Goal: Complete application form

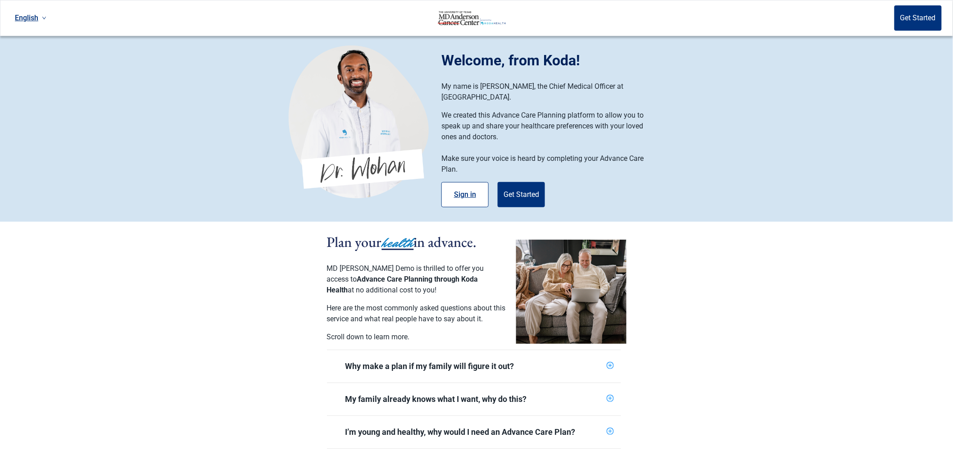
click at [457, 182] on button "Sign in" at bounding box center [464, 194] width 47 height 25
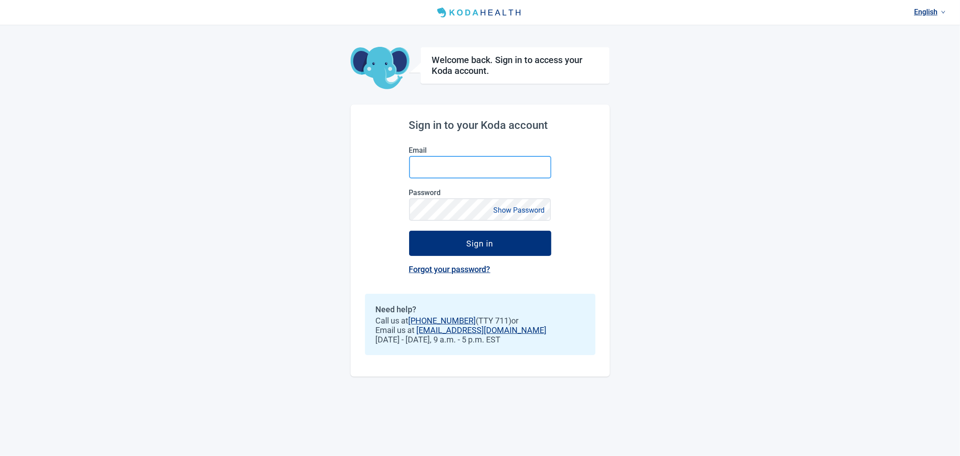
click at [488, 169] on input "Email" at bounding box center [480, 167] width 142 height 23
type input "[EMAIL_ADDRESS][DOMAIN_NAME]"
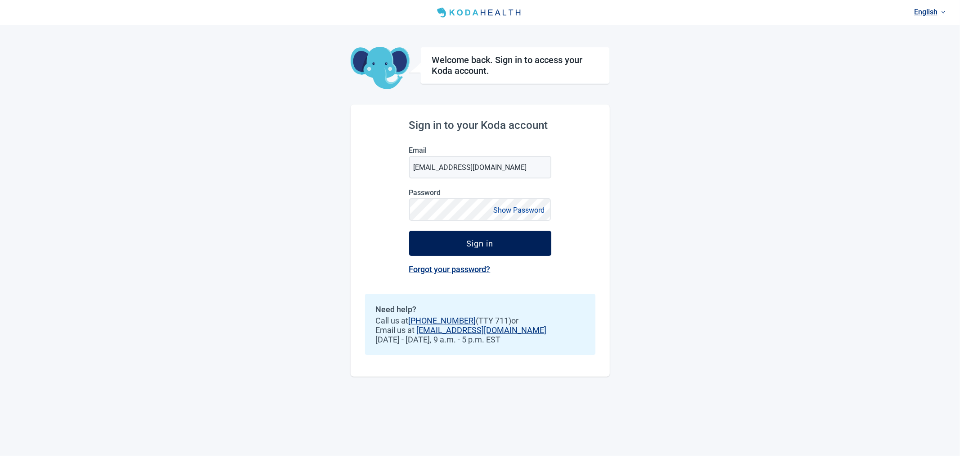
click at [470, 238] on button "Sign in" at bounding box center [480, 242] width 142 height 25
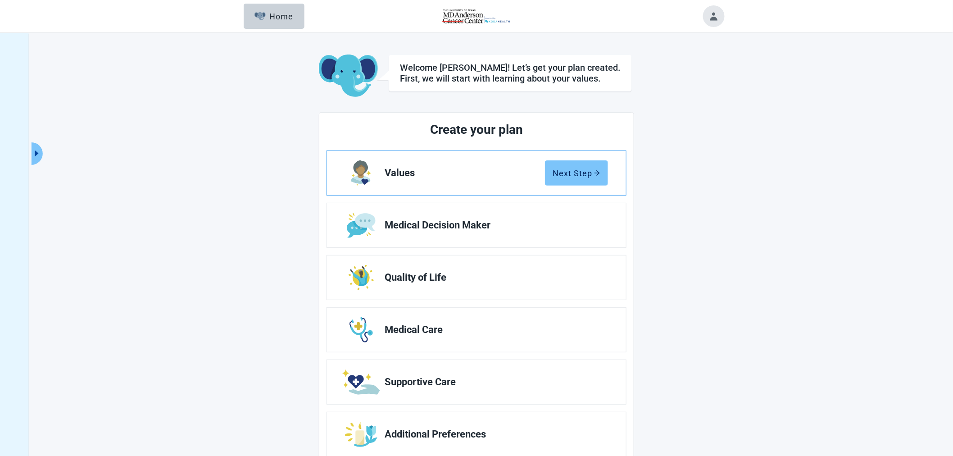
click at [573, 172] on div "Next Step" at bounding box center [576, 172] width 48 height 9
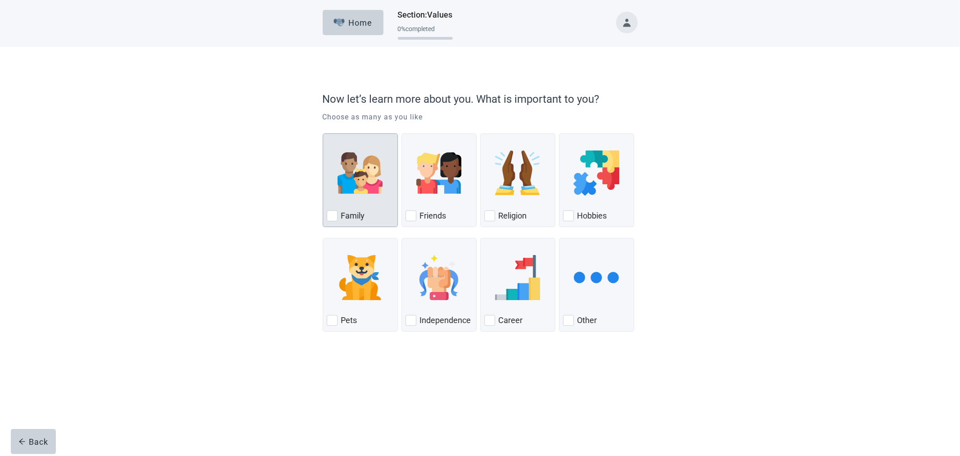
click at [332, 218] on div "Family, checkbox, not checked" at bounding box center [332, 215] width 11 height 11
click at [323, 134] on input "Family" at bounding box center [323, 133] width 0 height 0
checkbox input "true"
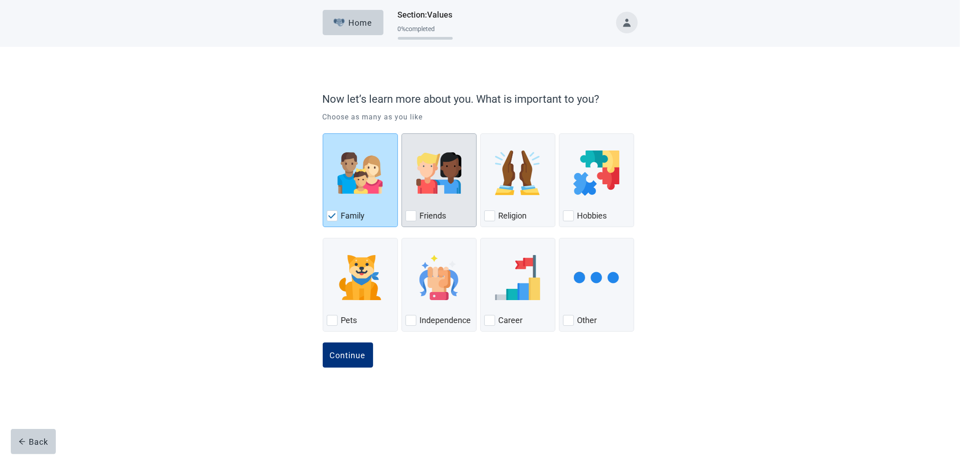
click at [413, 214] on div "Friends, checkbox, not checked" at bounding box center [411, 215] width 11 height 11
click at [402, 134] on input "Friends" at bounding box center [402, 133] width 0 height 0
checkbox input "true"
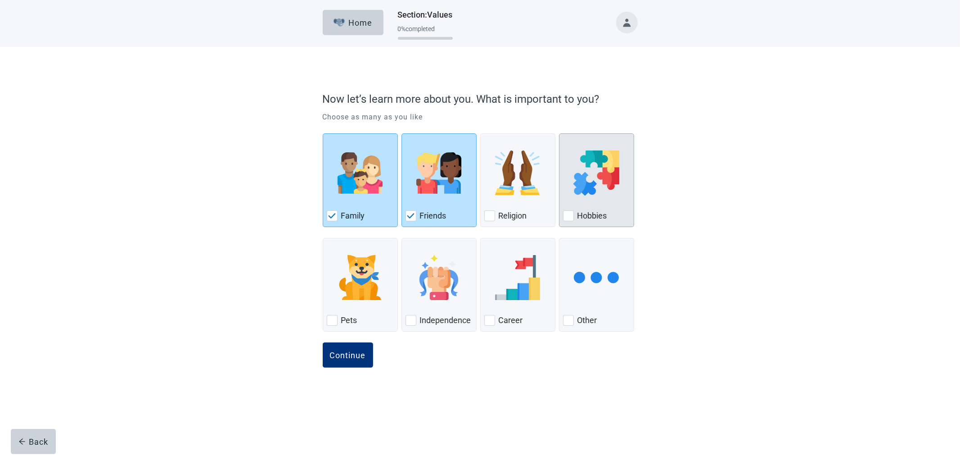
click at [568, 216] on div "Hobbies, checkbox, not checked" at bounding box center [568, 215] width 11 height 11
click at [560, 134] on input "Hobbies" at bounding box center [559, 133] width 0 height 0
checkbox input "true"
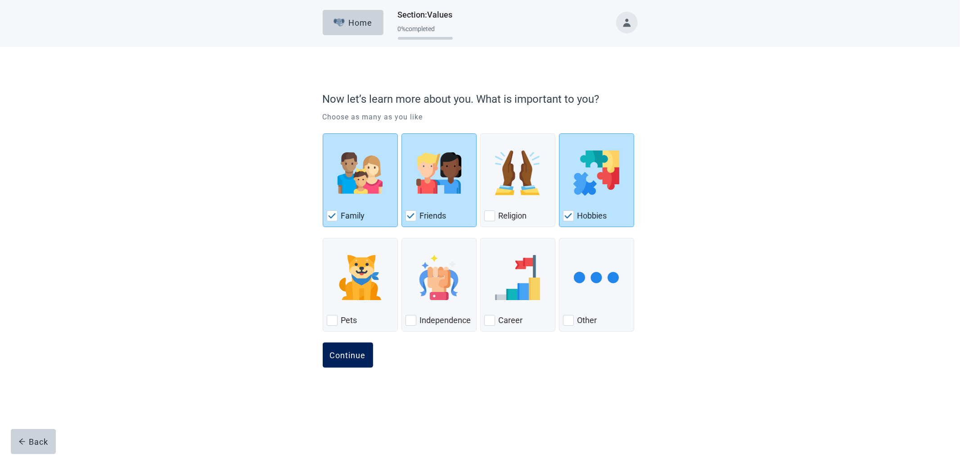
click at [350, 357] on div "Continue" at bounding box center [348, 354] width 36 height 9
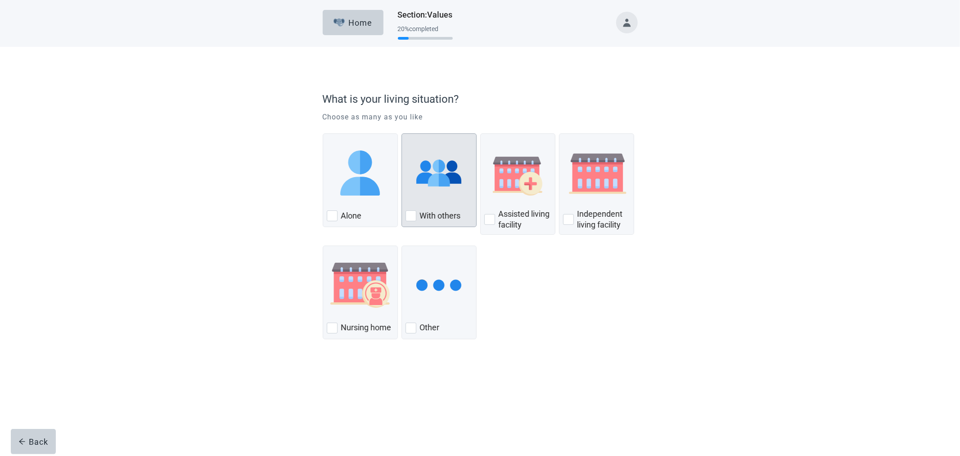
click at [411, 217] on div "With Others, checkbox, not checked" at bounding box center [411, 215] width 11 height 11
click at [402, 134] on input "With others" at bounding box center [402, 133] width 0 height 0
checkbox input "true"
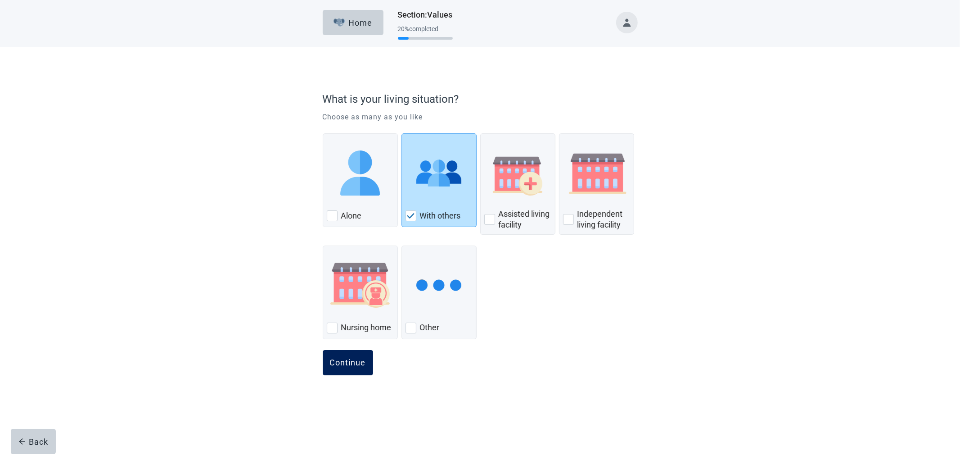
click at [351, 363] on div "Continue" at bounding box center [348, 362] width 36 height 9
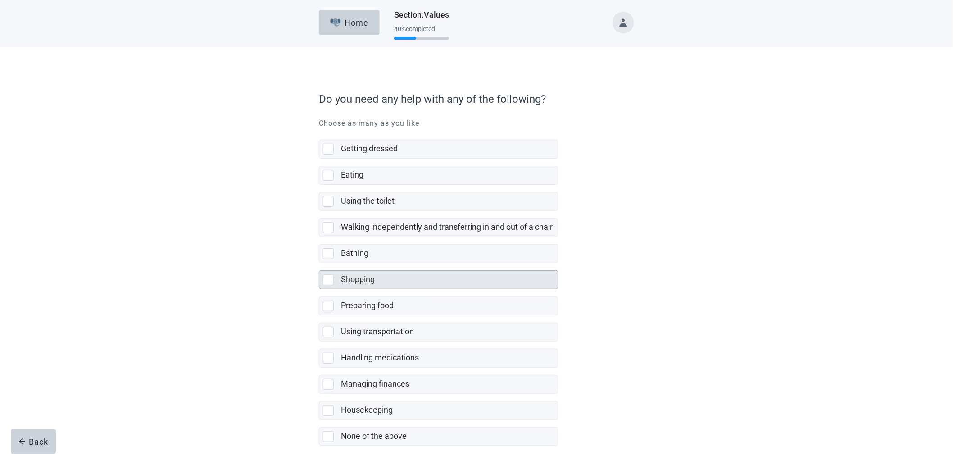
scroll to position [43, 0]
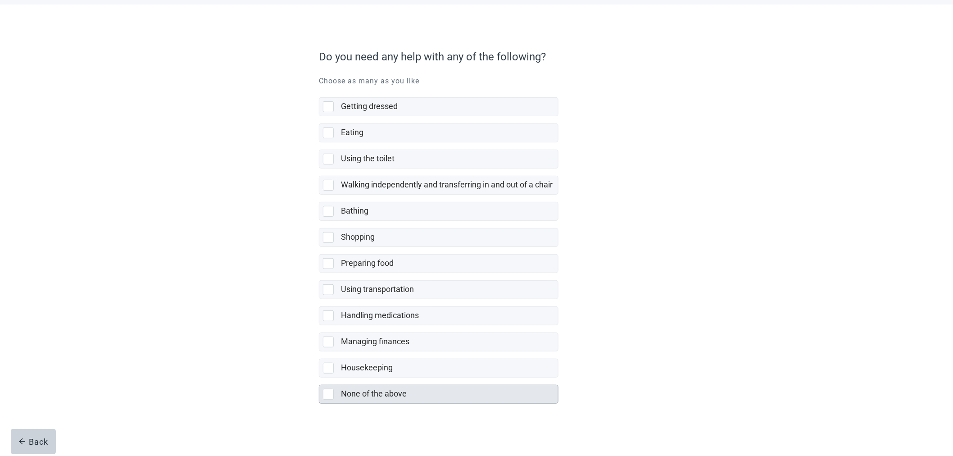
click at [368, 390] on label "None of the above" at bounding box center [374, 393] width 66 height 9
checkbox input "true"
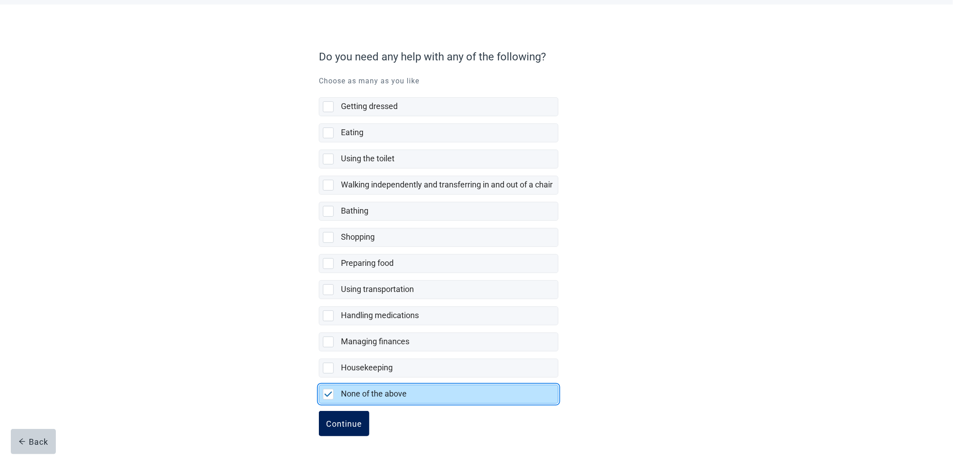
click at [347, 421] on div "Continue" at bounding box center [344, 423] width 36 height 9
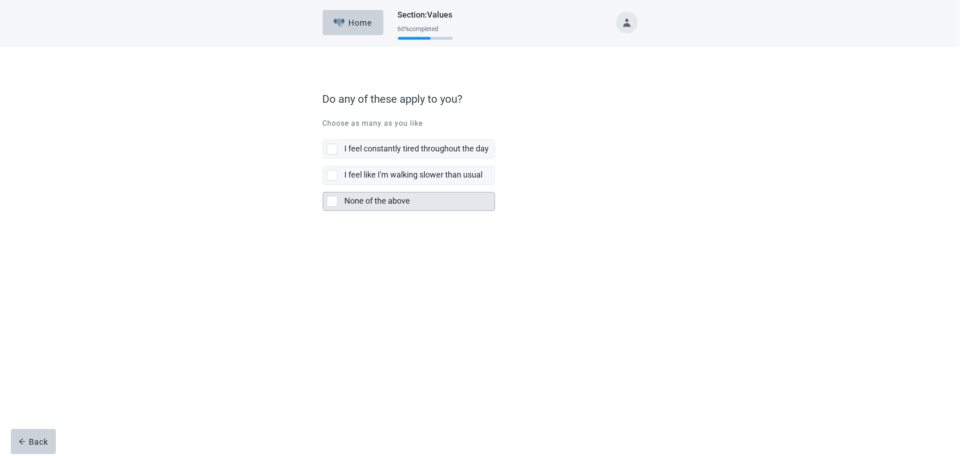
click at [390, 197] on label "None of the above" at bounding box center [378, 200] width 66 height 9
checkbox input "true"
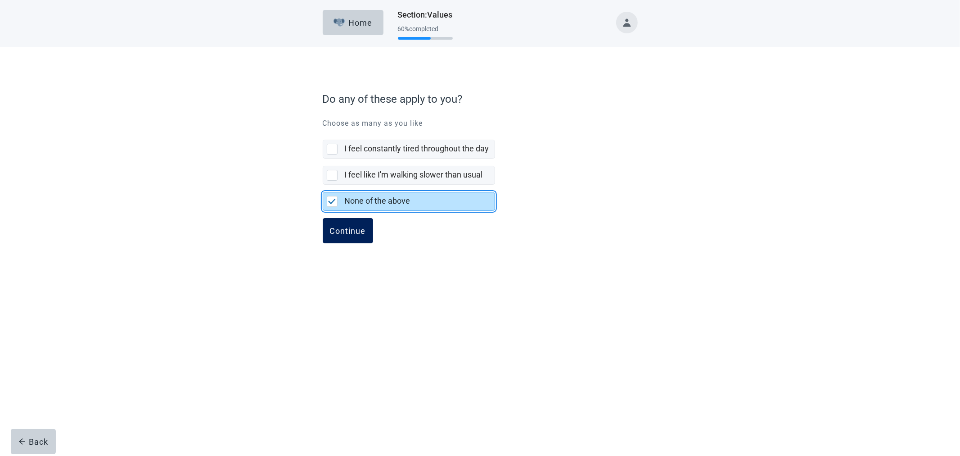
click at [352, 231] on div "Continue" at bounding box center [348, 230] width 36 height 9
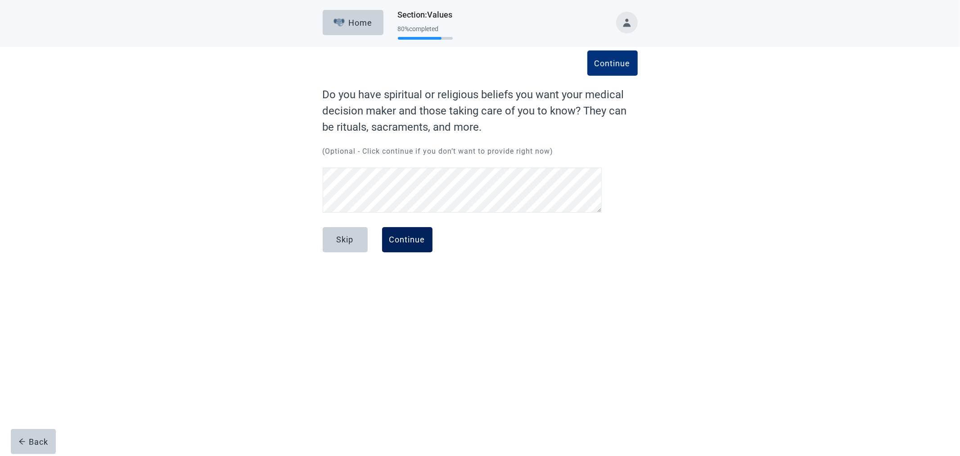
click at [415, 238] on div "Continue" at bounding box center [407, 239] width 36 height 9
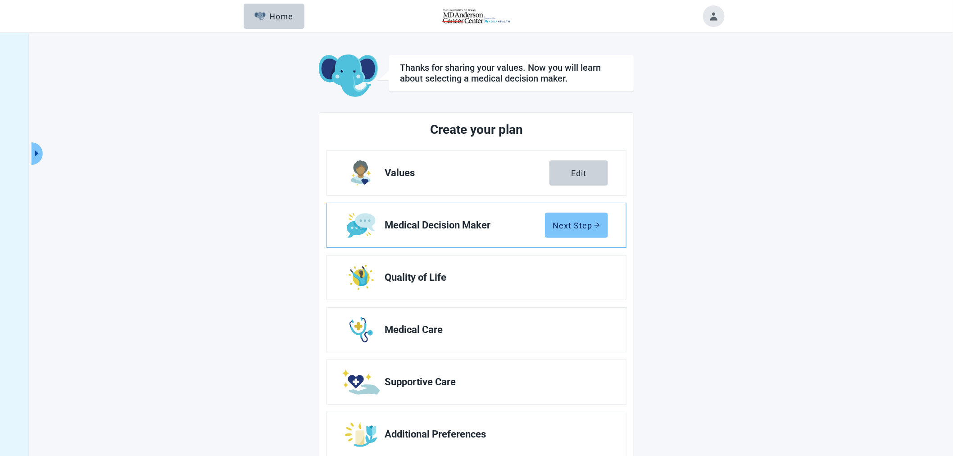
click at [574, 226] on div "Next Step" at bounding box center [576, 225] width 48 height 9
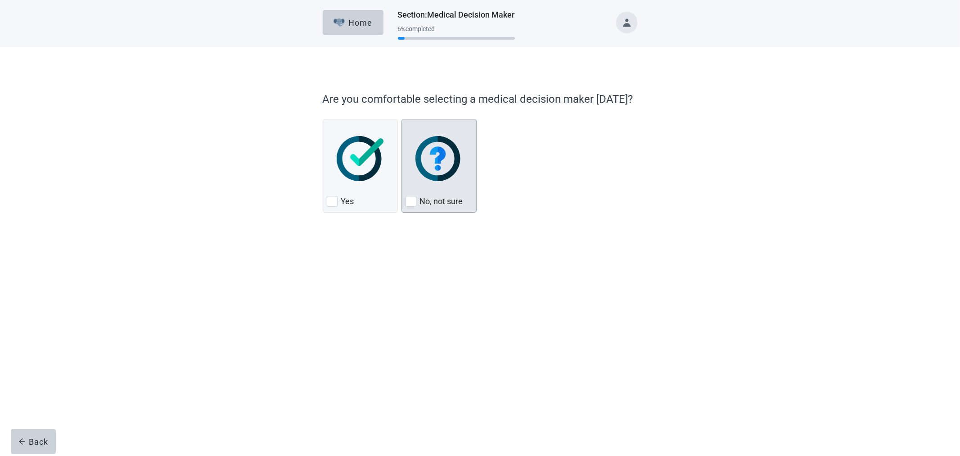
click at [410, 200] on div "No, not sure, checkbox, not checked" at bounding box center [411, 201] width 11 height 11
click at [402, 119] on input "No, not sure" at bounding box center [402, 119] width 0 height 0
checkbox input "true"
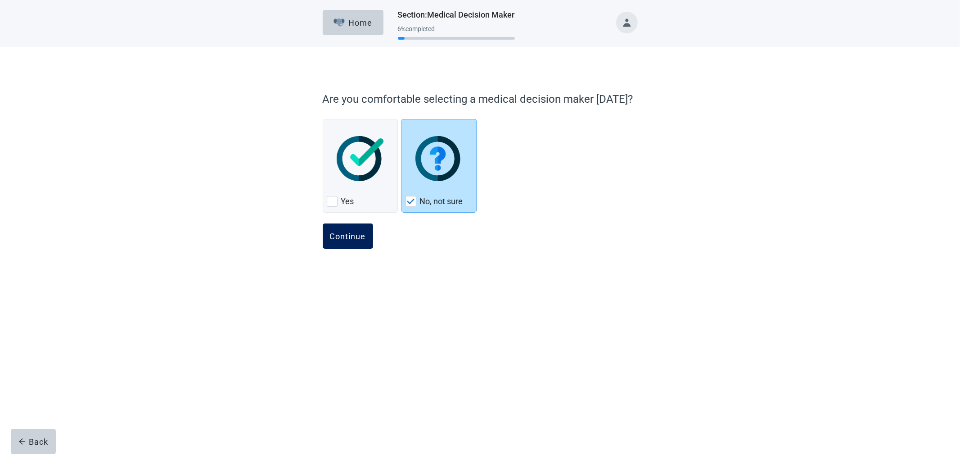
click at [348, 232] on div "Continue" at bounding box center [348, 235] width 36 height 9
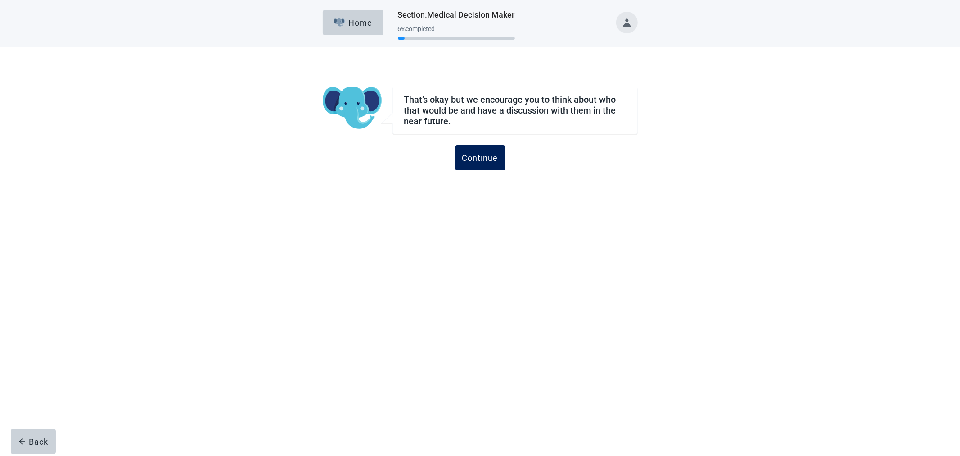
click at [480, 159] on div "Continue" at bounding box center [480, 157] width 36 height 9
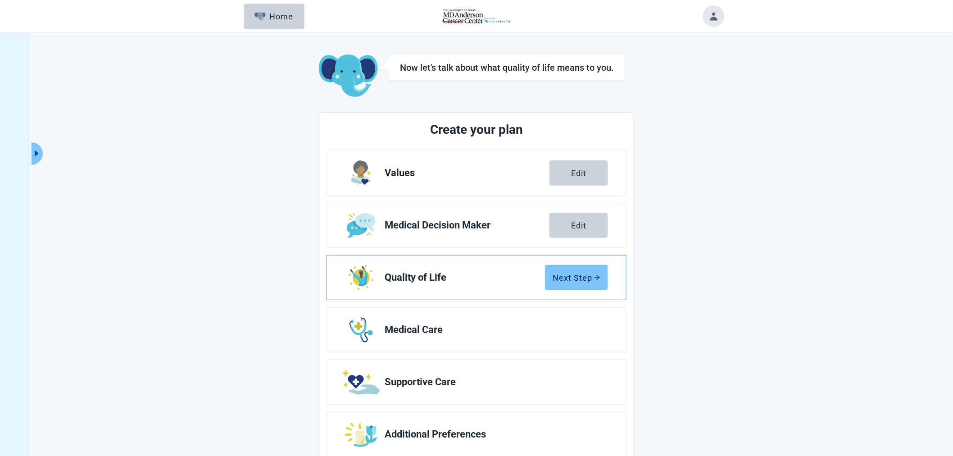
click at [574, 278] on div "Next Step" at bounding box center [576, 277] width 48 height 9
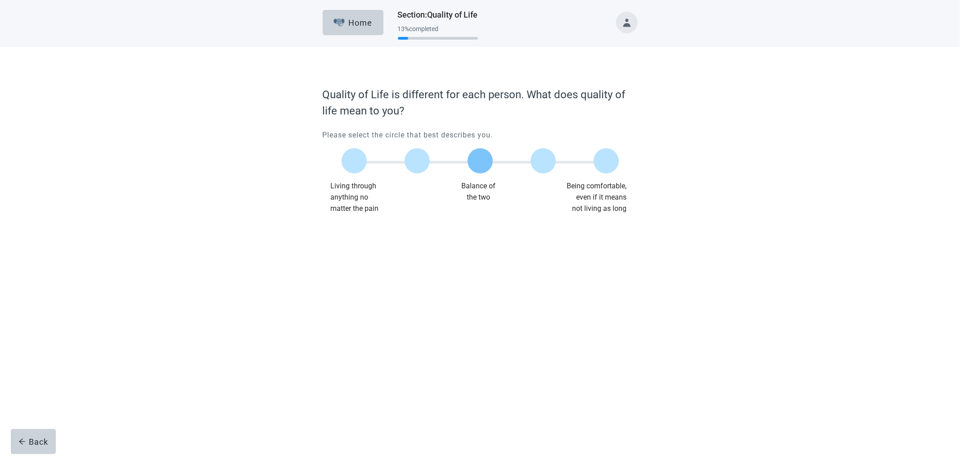
click at [476, 158] on label "Main content" at bounding box center [480, 160] width 25 height 25
click at [480, 161] on input "Quality of life scale: 50 out of 100. Balance of the two" at bounding box center [480, 161] width 0 height 0
click at [343, 226] on button "Continue" at bounding box center [348, 232] width 50 height 25
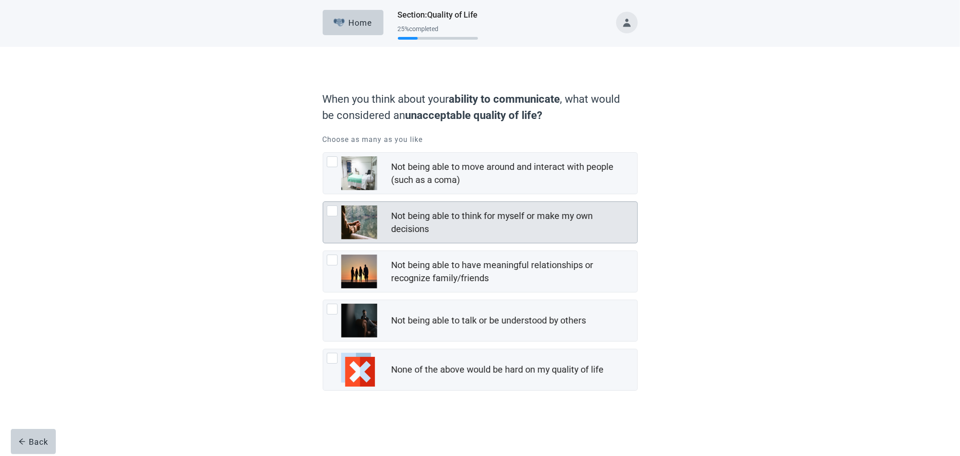
click at [436, 221] on div "Not being able to think for myself or make my own decisions" at bounding box center [512, 222] width 240 height 26
click at [323, 202] on input "Not being able to think for myself or make my own decisions" at bounding box center [323, 201] width 0 height 0
checkbox input "true"
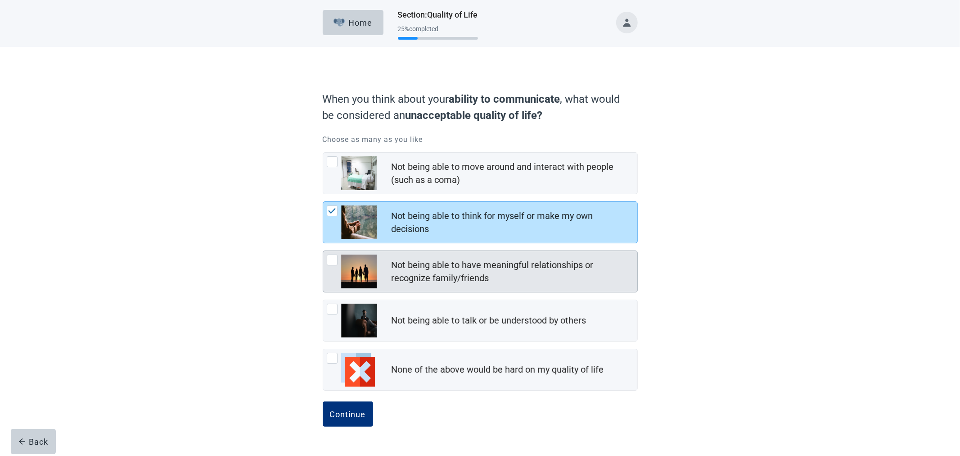
click at [434, 268] on div "Not being able to have meaningful relationships or recognize family/friends" at bounding box center [512, 271] width 240 height 26
click at [323, 251] on input "Not being able to have meaningful relationships or recognize family/friends" at bounding box center [323, 250] width 0 height 0
checkbox input "true"
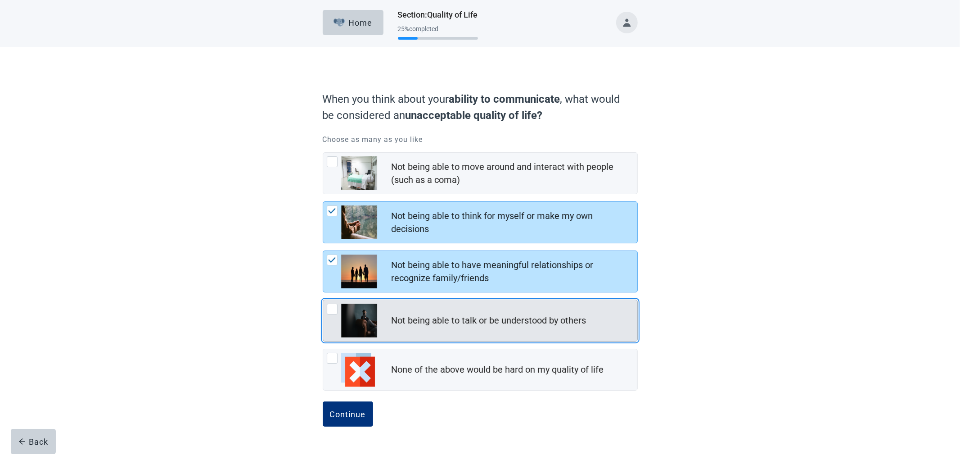
click at [453, 315] on div "Not being able to talk or be understood by others" at bounding box center [489, 320] width 195 height 13
click at [323, 300] on input "Not being able to talk or be understood by others" at bounding box center [323, 299] width 0 height 0
checkbox input "true"
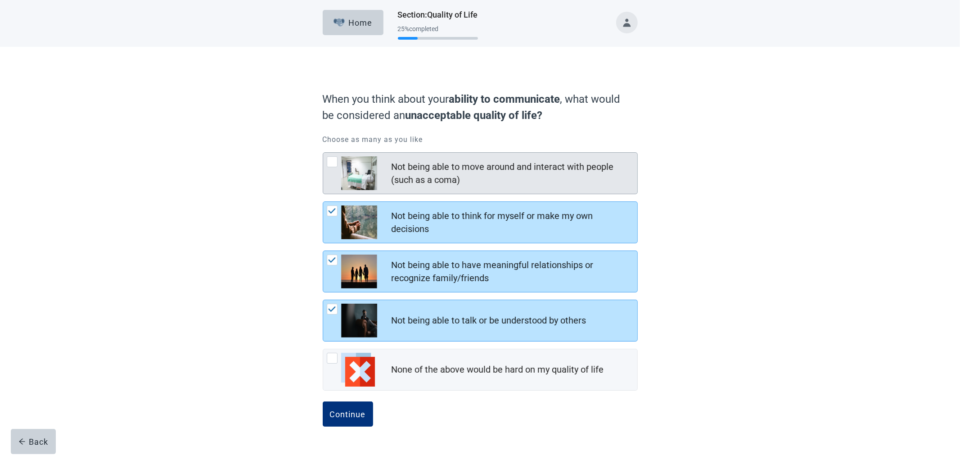
click at [465, 173] on div "Not being able to move around and interact with people (such as a coma)" at bounding box center [512, 173] width 240 height 26
click at [323, 153] on input "Not being able to move around and interact with people (such as a coma)" at bounding box center [323, 152] width 0 height 0
checkbox input "true"
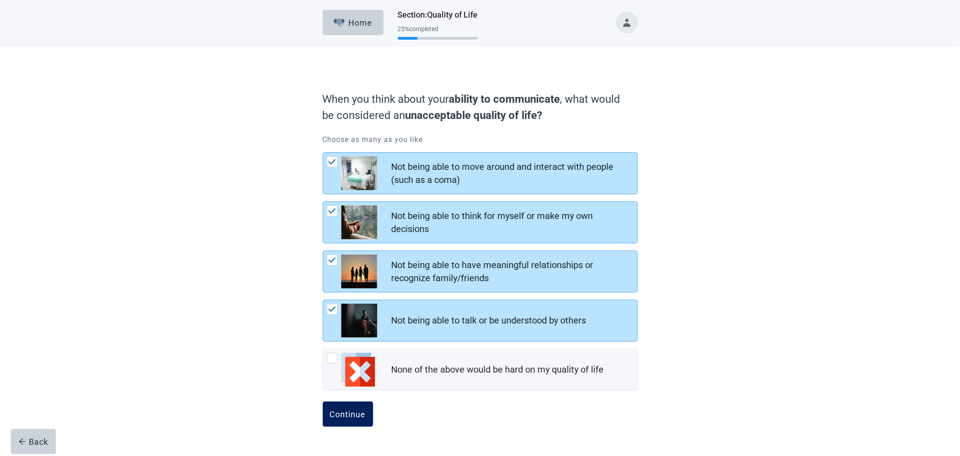
click at [352, 414] on div "Continue" at bounding box center [348, 413] width 36 height 9
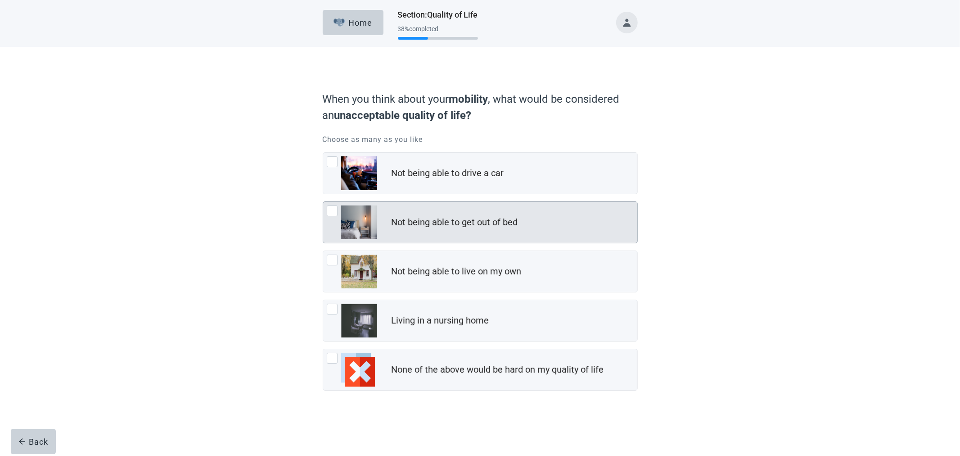
click at [521, 223] on div "Not being able to get out of bed" at bounding box center [515, 222] width 246 height 18
click at [323, 202] on input "Not being able to get out of bed" at bounding box center [323, 201] width 0 height 0
checkbox input "true"
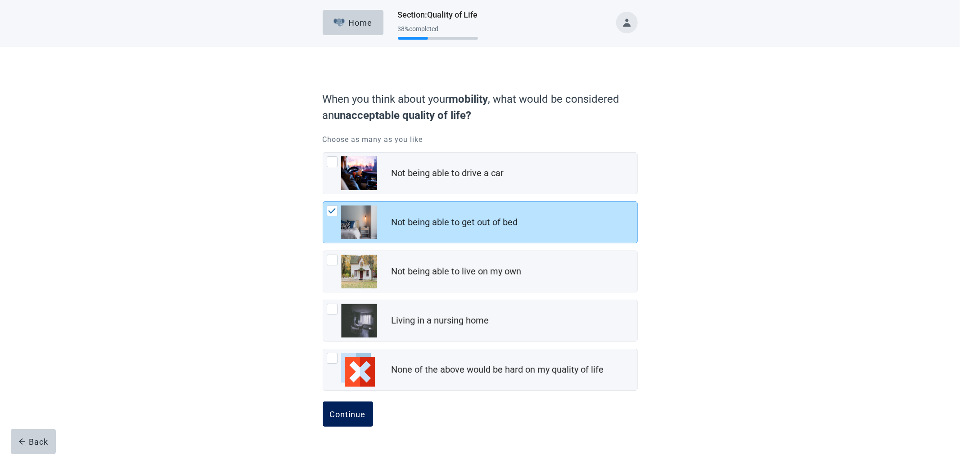
click at [362, 410] on div "Continue" at bounding box center [348, 413] width 36 height 9
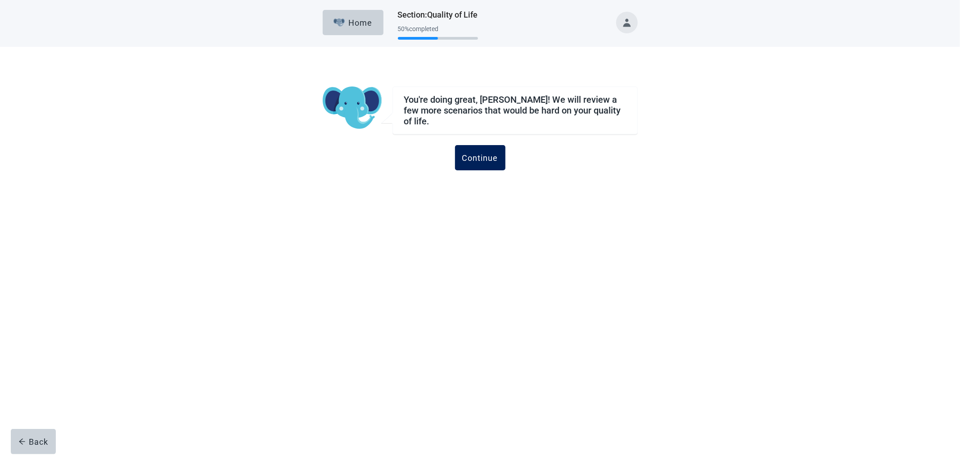
click at [492, 153] on div "Continue" at bounding box center [480, 157] width 36 height 9
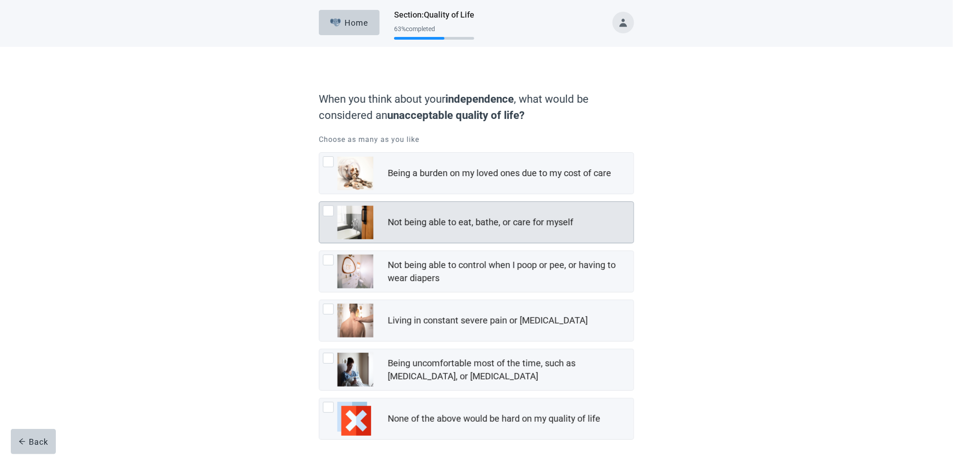
click at [578, 215] on div "Not being able to eat, bathe, or care for myself" at bounding box center [511, 222] width 246 height 18
click at [319, 202] on input "Not being able to eat, bathe, or care for myself" at bounding box center [319, 201] width 0 height 0
checkbox input "true"
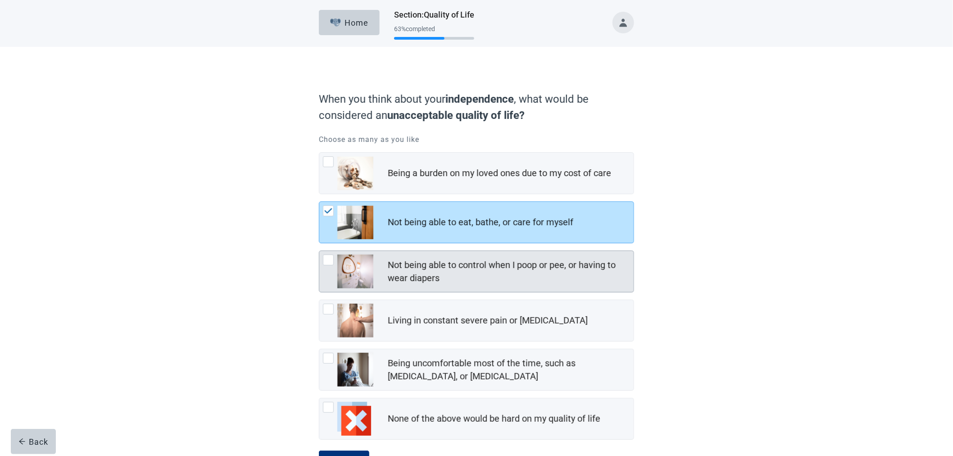
click at [542, 278] on div "Not being able to control when I poop or pee, or having to wear diapers" at bounding box center [508, 271] width 240 height 26
click at [319, 251] on input "Not being able to control when I poop or pee, or having to wear diapers" at bounding box center [319, 250] width 0 height 0
checkbox input "true"
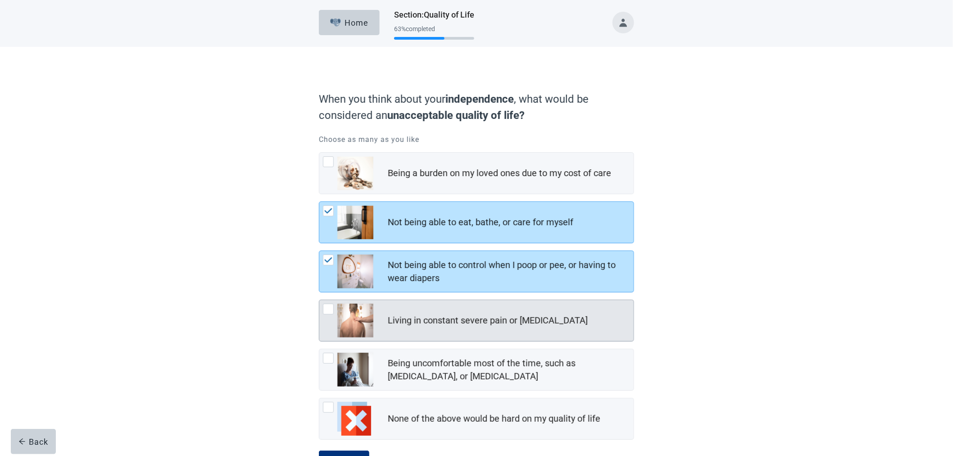
click at [574, 320] on div "Living in constant severe pain or [MEDICAL_DATA]" at bounding box center [488, 320] width 200 height 13
click at [319, 300] on input "Living in constant severe pain or [MEDICAL_DATA]" at bounding box center [319, 299] width 0 height 0
checkbox input "true"
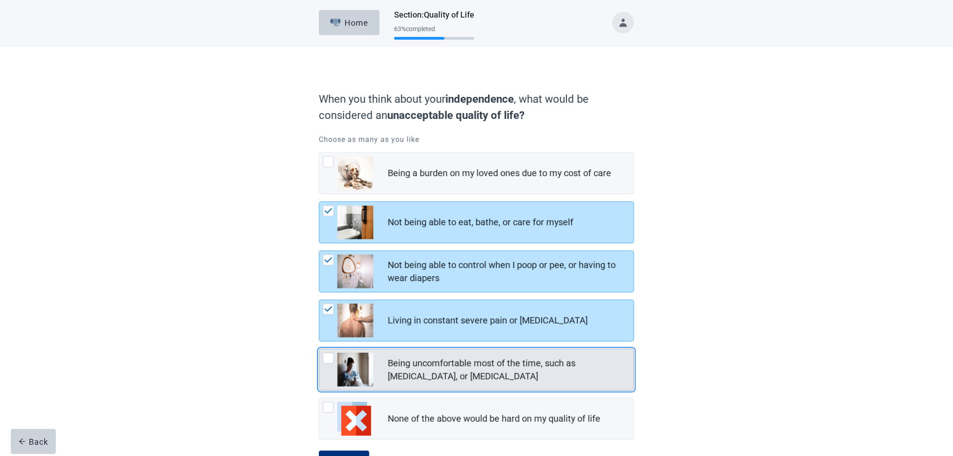
click at [570, 365] on div "Being uncomfortable most of the time, such as [MEDICAL_DATA], or [MEDICAL_DATA]" at bounding box center [508, 370] width 240 height 26
click at [319, 349] on input "Being uncomfortable most of the time, such as [MEDICAL_DATA], or [MEDICAL_DATA]" at bounding box center [319, 348] width 0 height 0
checkbox input "true"
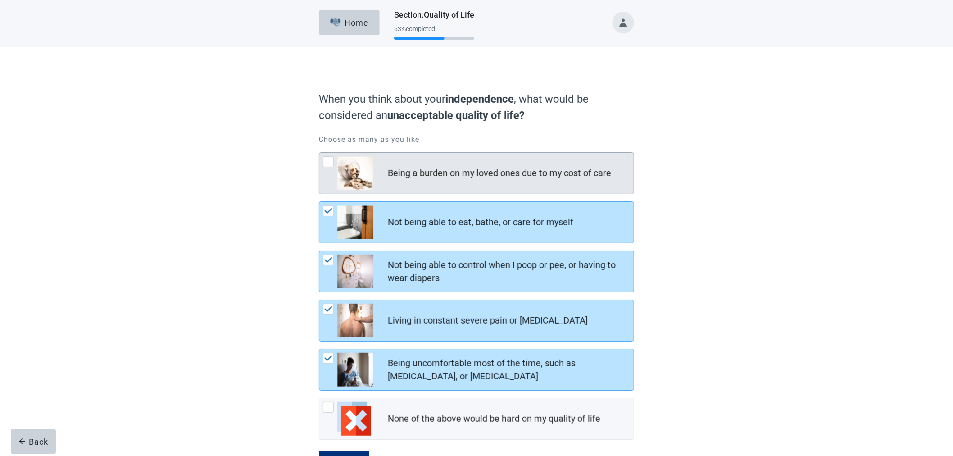
click at [559, 169] on div "Being a burden on my loved ones due to my cost of care" at bounding box center [499, 173] width 223 height 13
click at [319, 153] on input "Being a burden on my loved ones due to my cost of care" at bounding box center [319, 152] width 0 height 0
checkbox input "true"
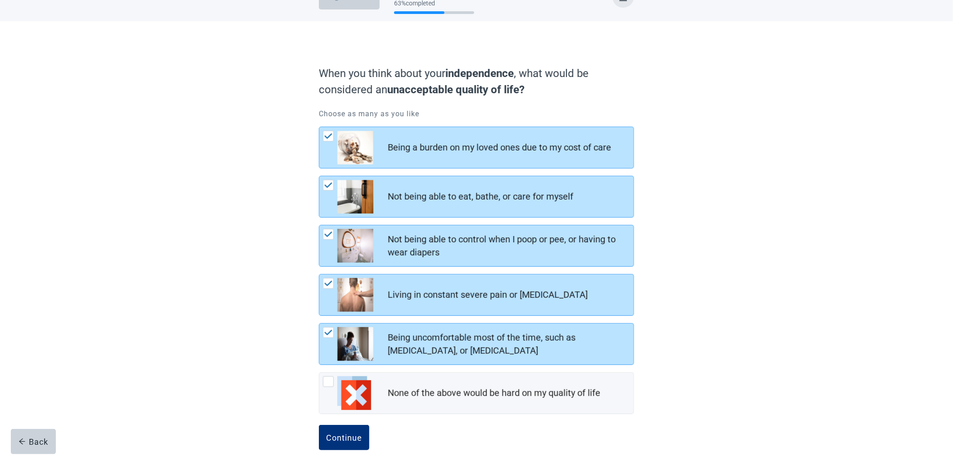
scroll to position [40, 0]
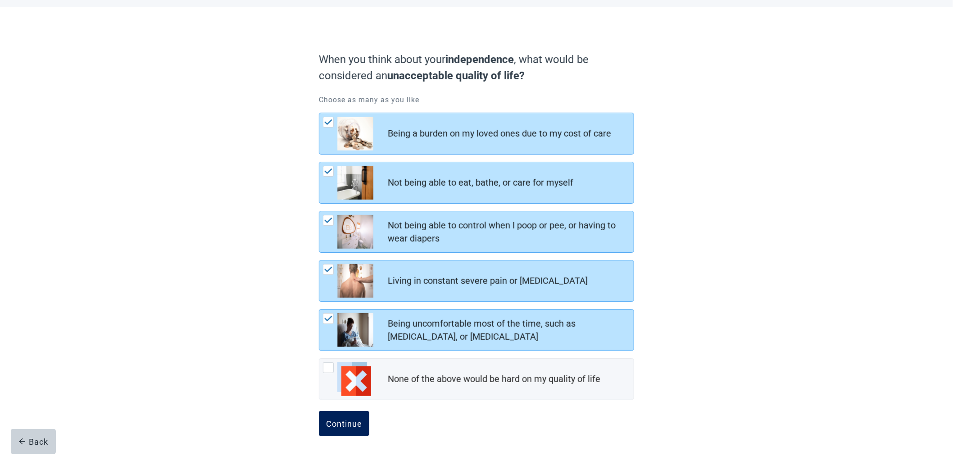
click at [349, 421] on div "Continue" at bounding box center [344, 423] width 36 height 9
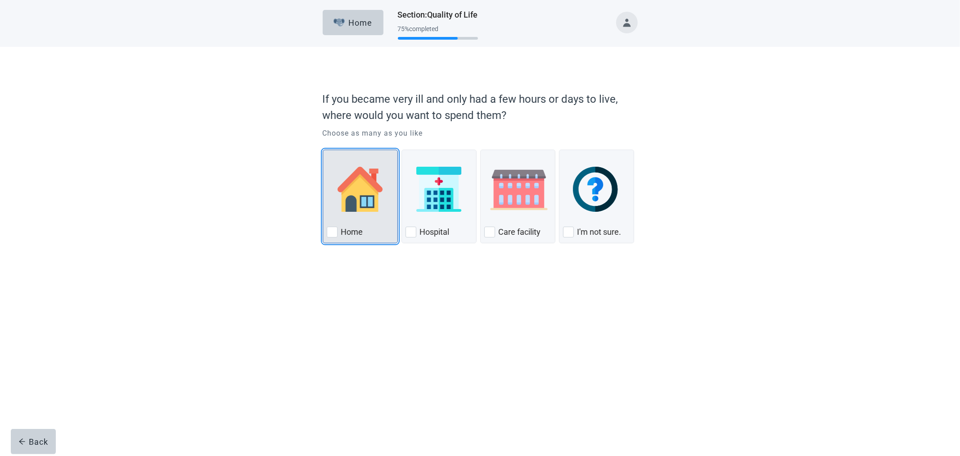
click at [365, 186] on img "Home, checkbox, not checked" at bounding box center [360, 189] width 45 height 45
click at [323, 150] on input "Home" at bounding box center [323, 149] width 0 height 0
checkbox input "true"
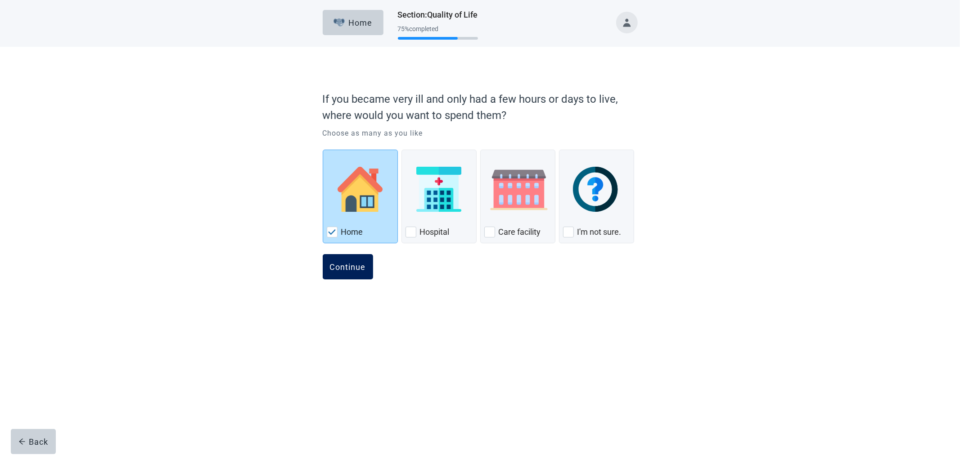
click at [350, 261] on button "Continue" at bounding box center [348, 266] width 50 height 25
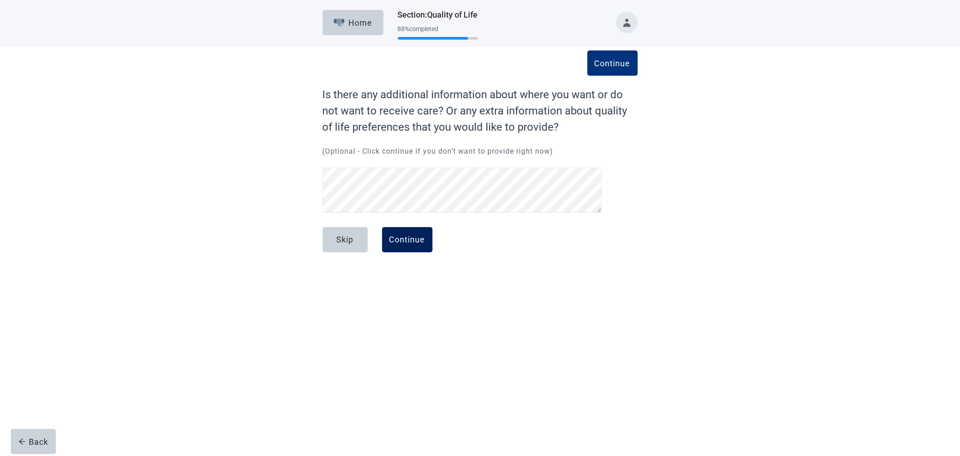
click at [416, 235] on div "Continue" at bounding box center [407, 239] width 36 height 9
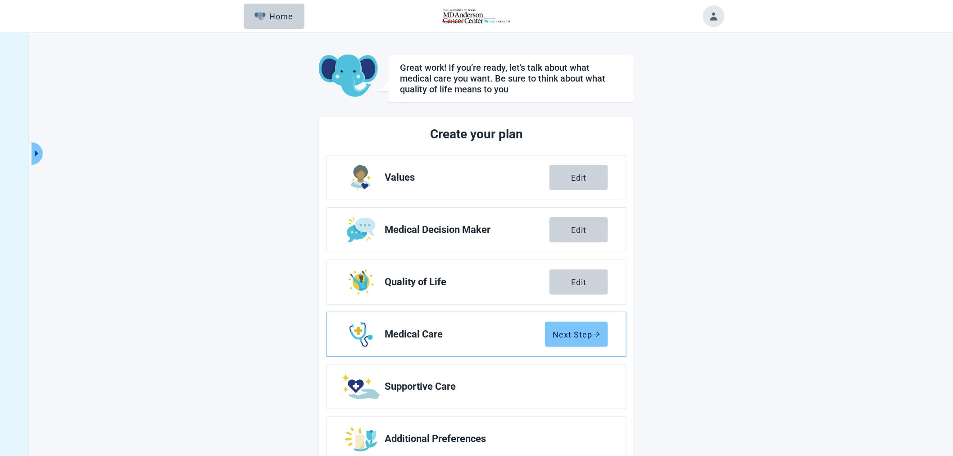
click at [582, 331] on div "Next Step" at bounding box center [576, 334] width 48 height 9
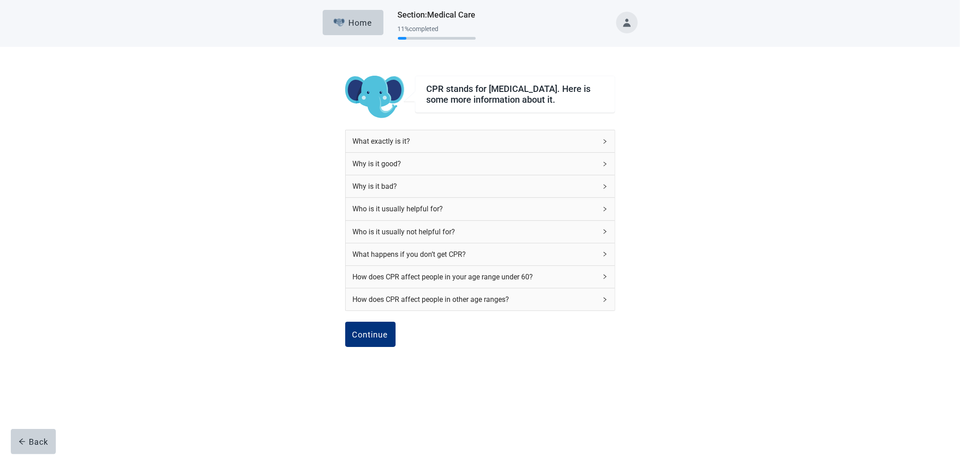
click at [488, 214] on div "Who is it usually helpful for?" at bounding box center [475, 208] width 244 height 11
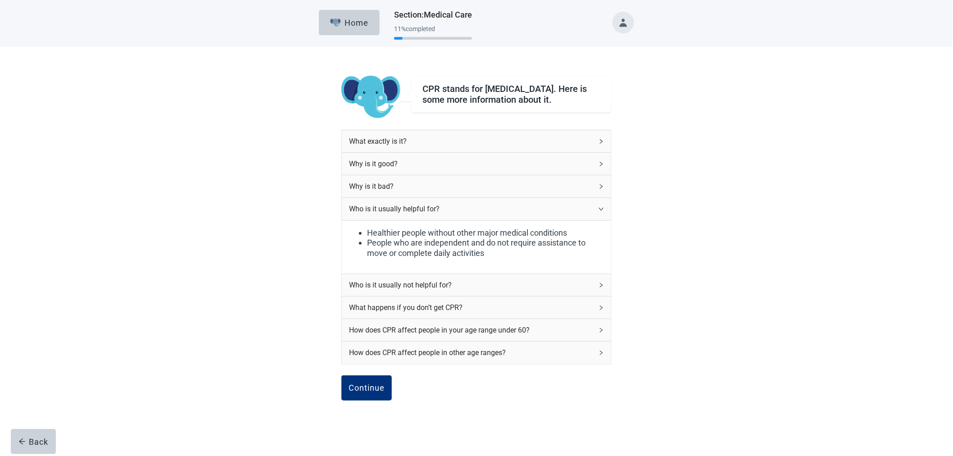
click at [599, 144] on icon "right" at bounding box center [600, 141] width 5 height 5
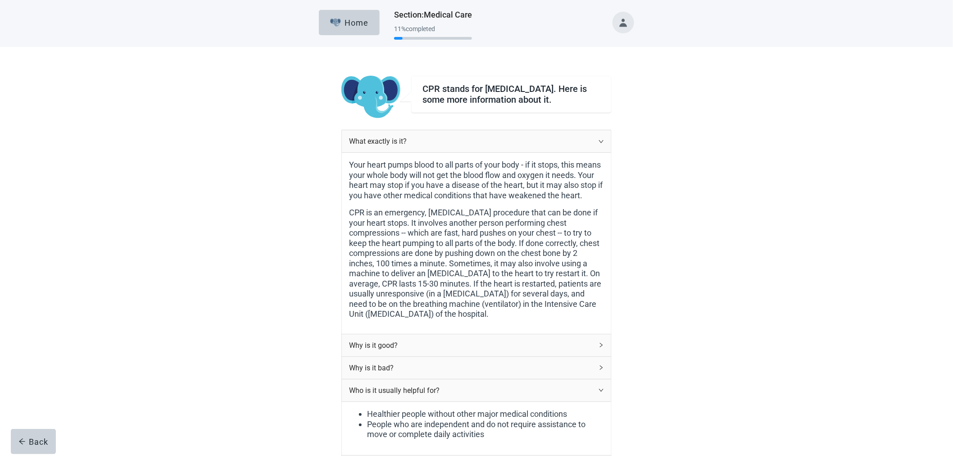
click at [599, 144] on icon "right" at bounding box center [600, 141] width 5 height 5
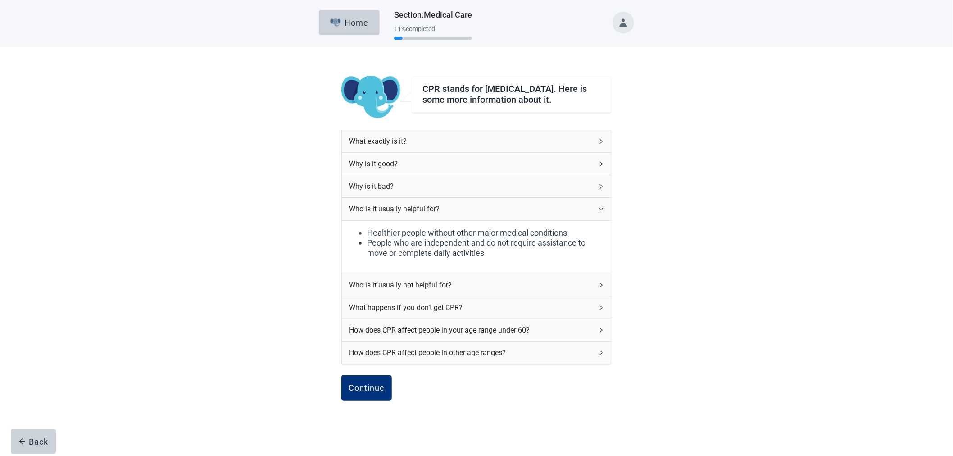
click at [597, 163] on div "Why is it good?" at bounding box center [476, 164] width 269 height 22
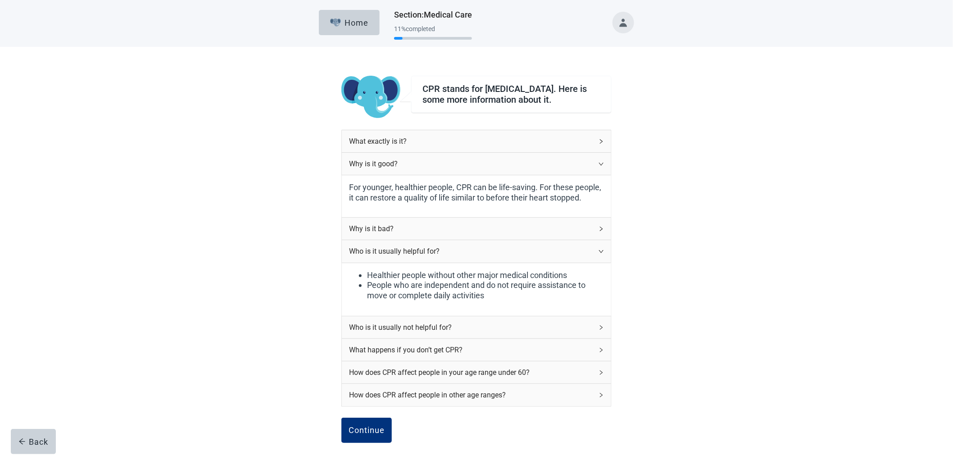
click at [597, 163] on div "Why is it good?" at bounding box center [476, 164] width 269 height 22
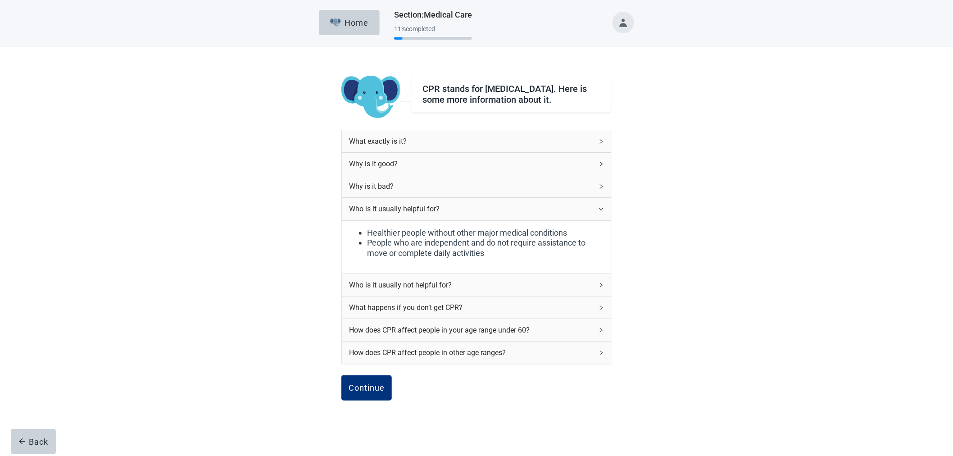
click at [599, 185] on div "Why is it bad?" at bounding box center [476, 186] width 269 height 22
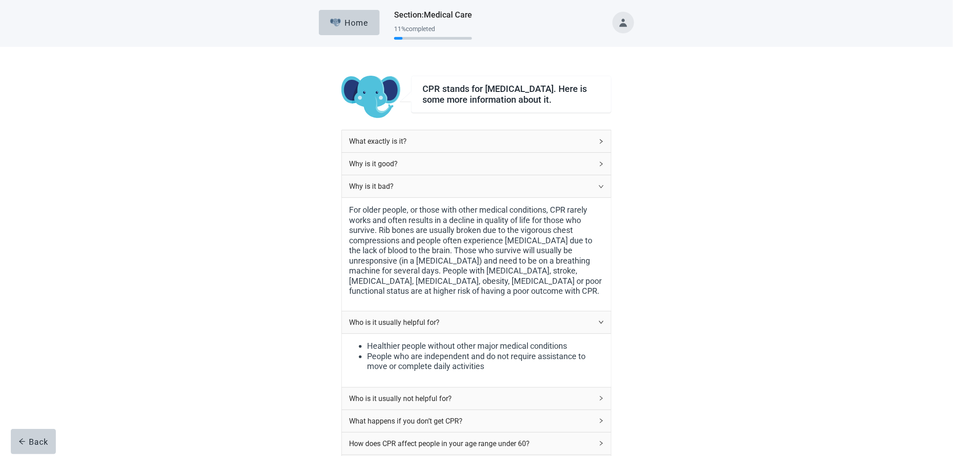
click at [599, 185] on div "Why is it bad?" at bounding box center [476, 186] width 269 height 22
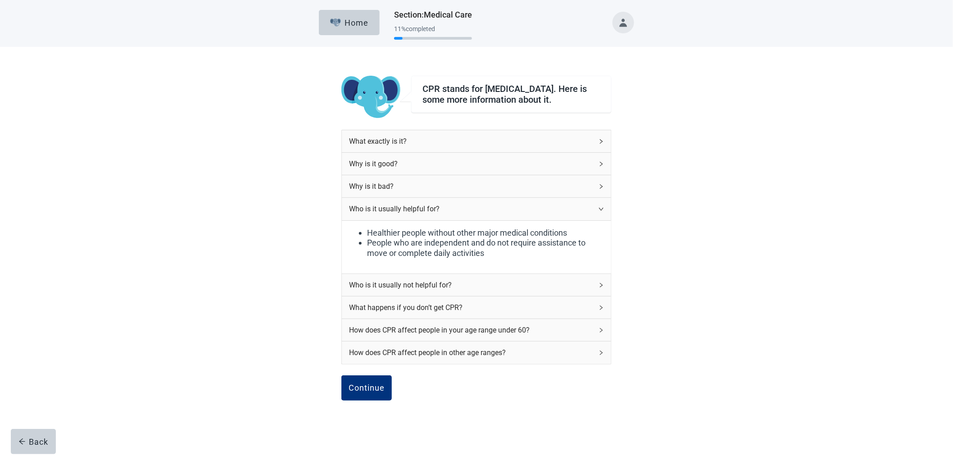
click at [598, 212] on icon "right" at bounding box center [600, 208] width 5 height 5
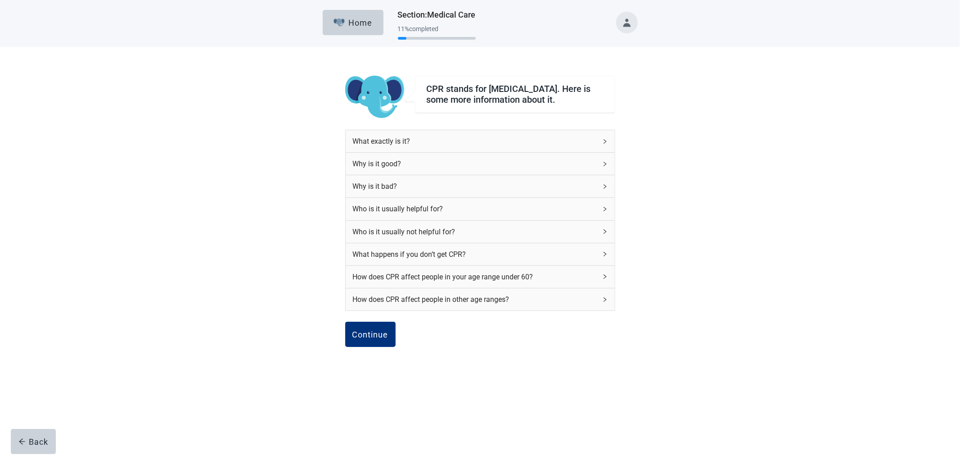
click at [602, 234] on icon "right" at bounding box center [604, 231] width 5 height 5
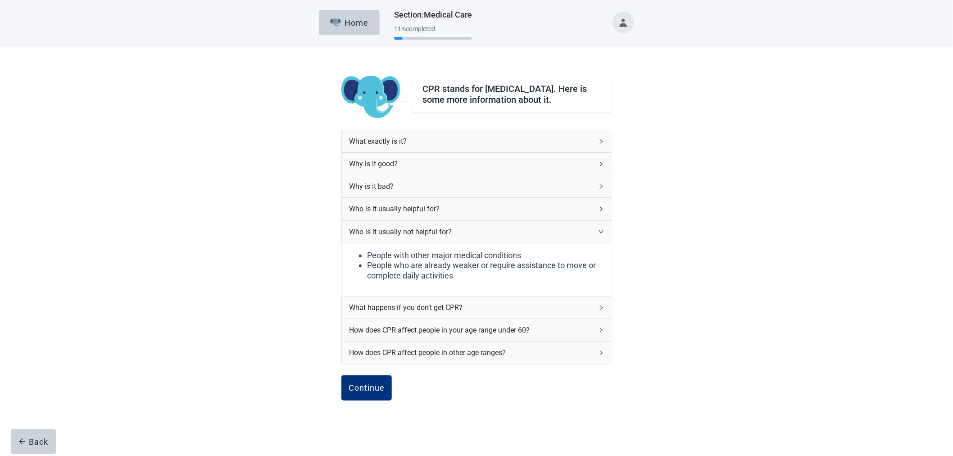
click at [601, 234] on icon "right" at bounding box center [600, 231] width 5 height 5
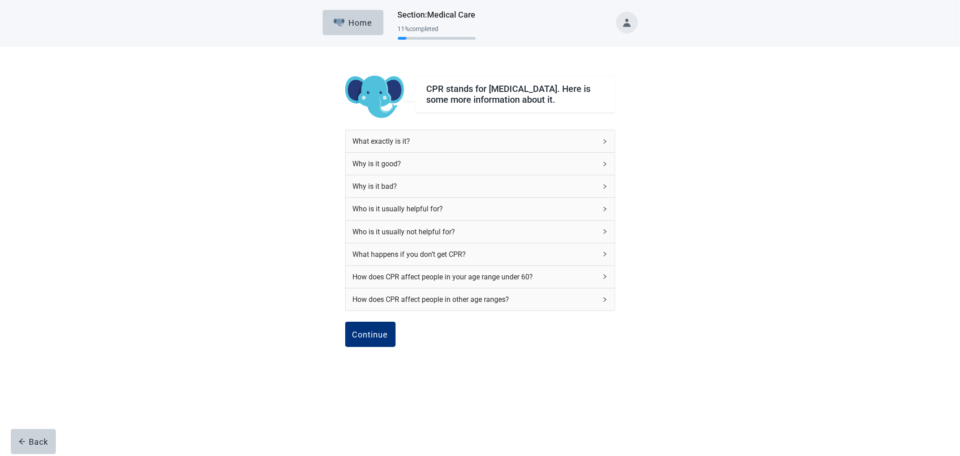
click at [602, 257] on icon "right" at bounding box center [604, 253] width 5 height 5
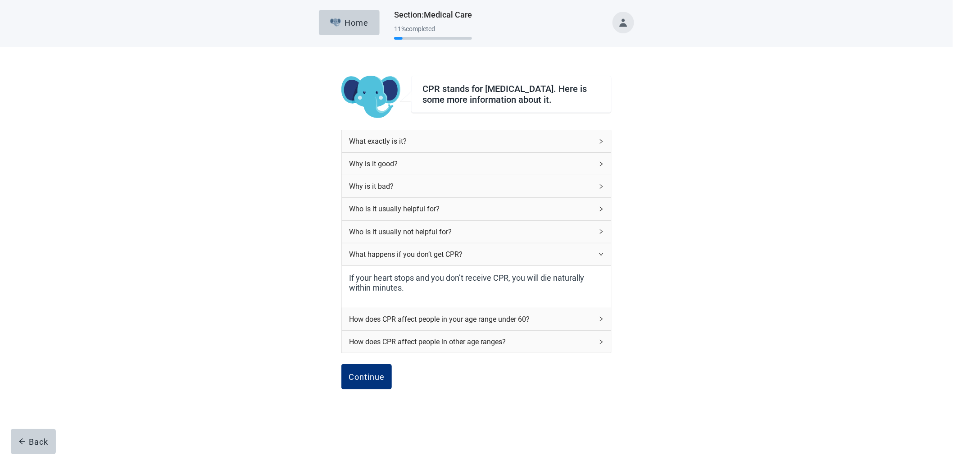
click at [602, 257] on icon "right" at bounding box center [600, 253] width 5 height 5
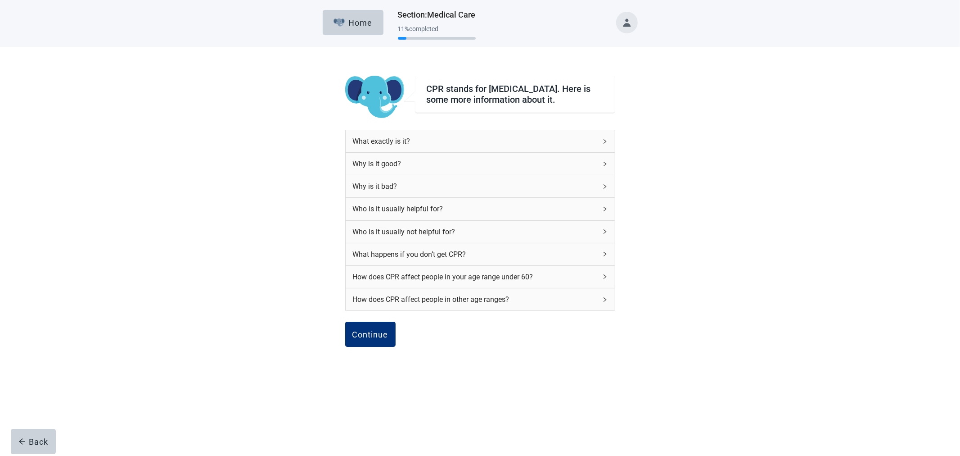
click at [602, 272] on div "How does CPR affect people in your age range under 60?" at bounding box center [480, 277] width 269 height 22
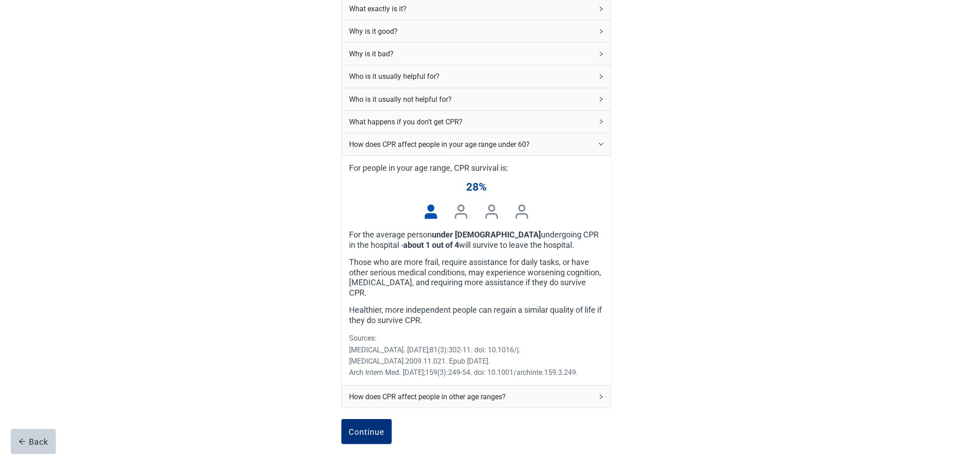
scroll to position [150, 0]
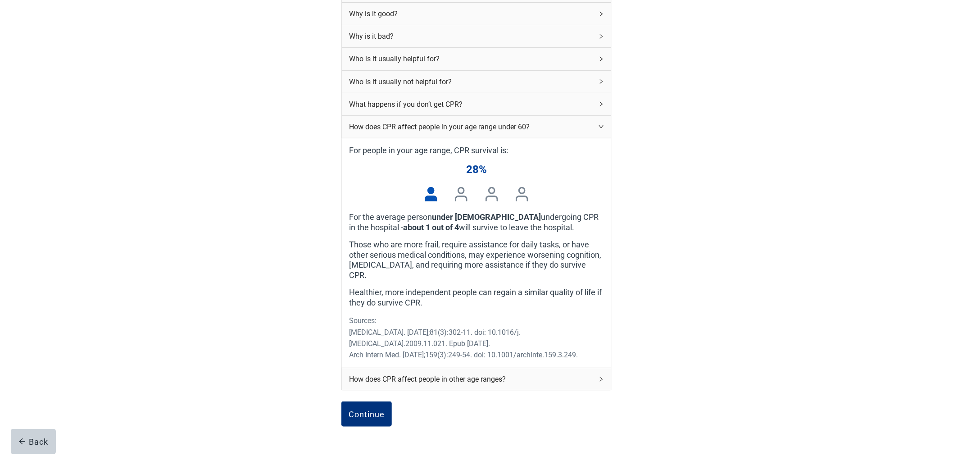
click at [600, 129] on icon "right" at bounding box center [600, 126] width 5 height 5
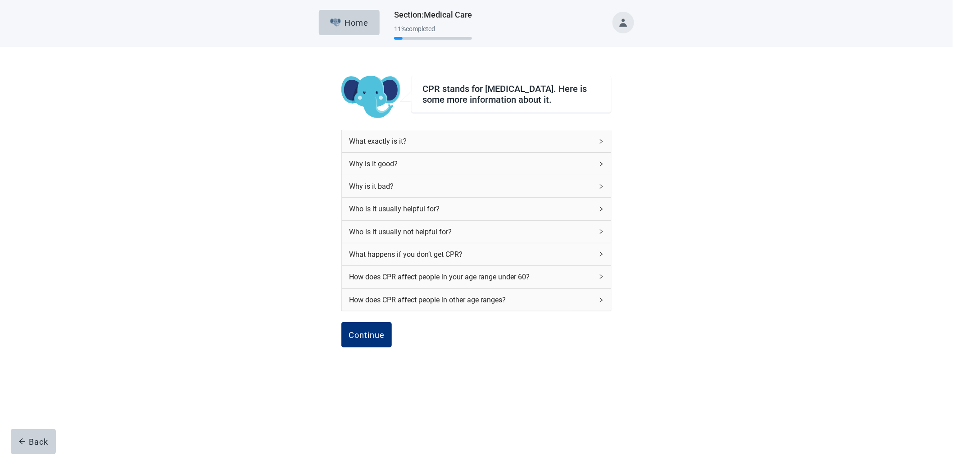
scroll to position [0, 0]
click at [604, 302] on icon "right" at bounding box center [604, 299] width 5 height 5
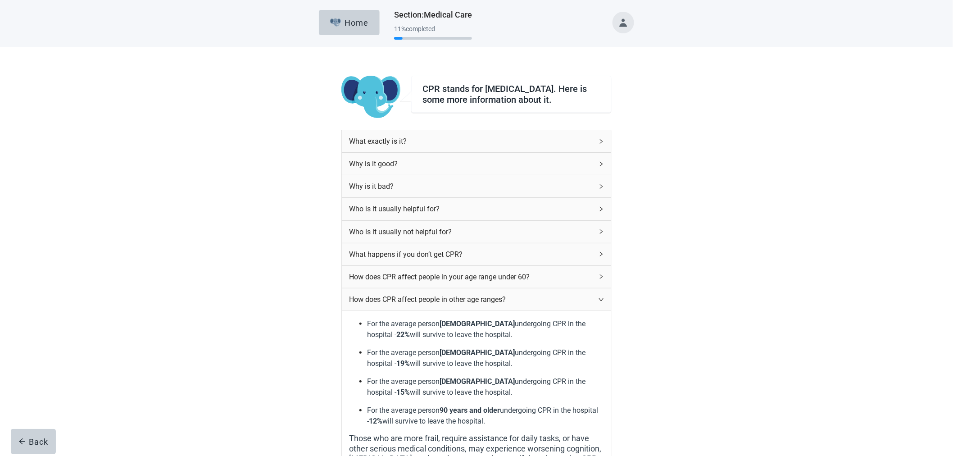
scroll to position [50, 0]
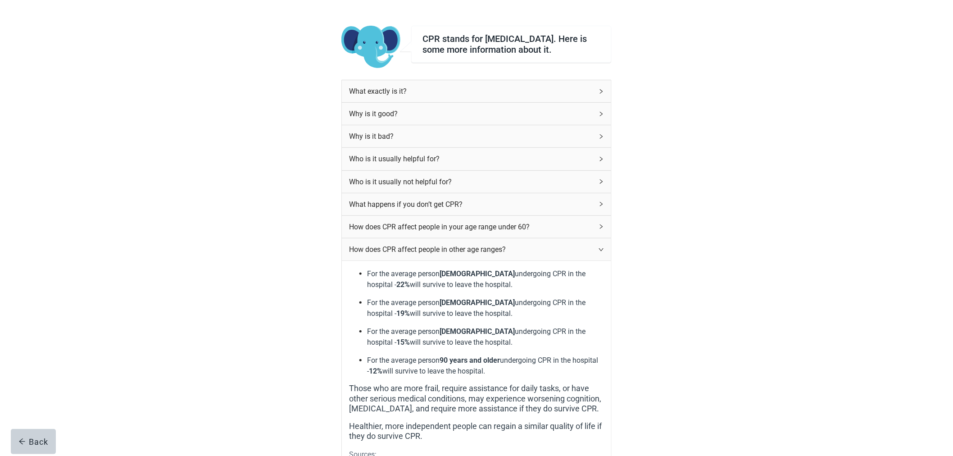
click at [600, 250] on div "How does CPR affect people in other age ranges?" at bounding box center [476, 249] width 269 height 22
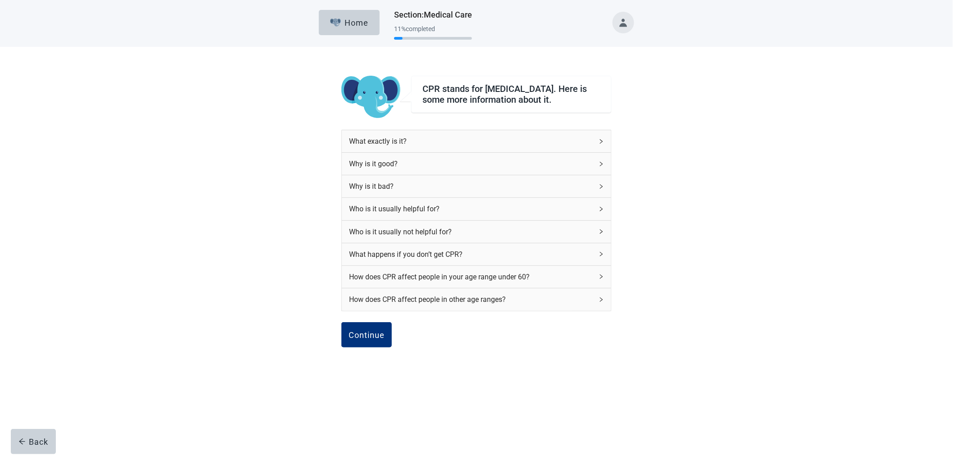
scroll to position [0, 0]
click at [378, 334] on div "Continue" at bounding box center [370, 334] width 36 height 9
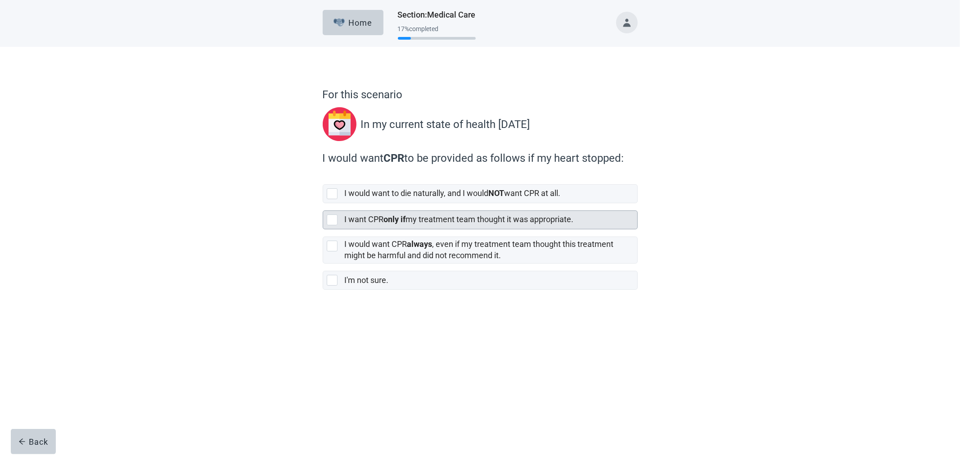
click at [425, 216] on label "I want CPR only if my treatment team thought it was appropriate." at bounding box center [459, 218] width 229 height 9
checkbox input "true"
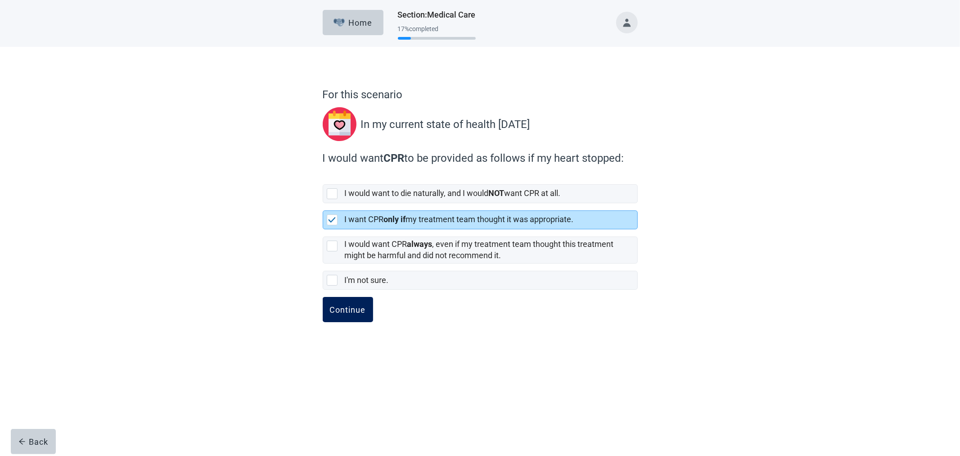
click at [357, 309] on div "Continue" at bounding box center [348, 309] width 36 height 9
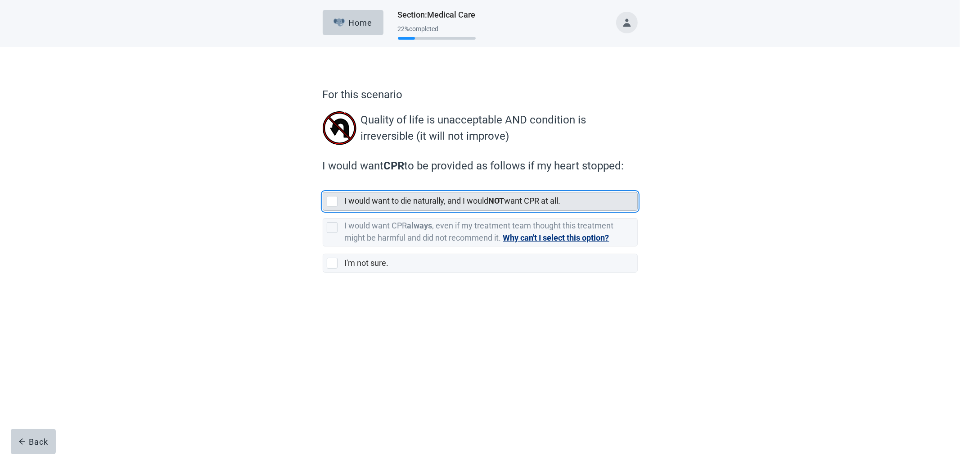
click at [455, 199] on label "I would want to die naturally, and I would NOT want CPR at all." at bounding box center [453, 200] width 216 height 9
checkbox input "true"
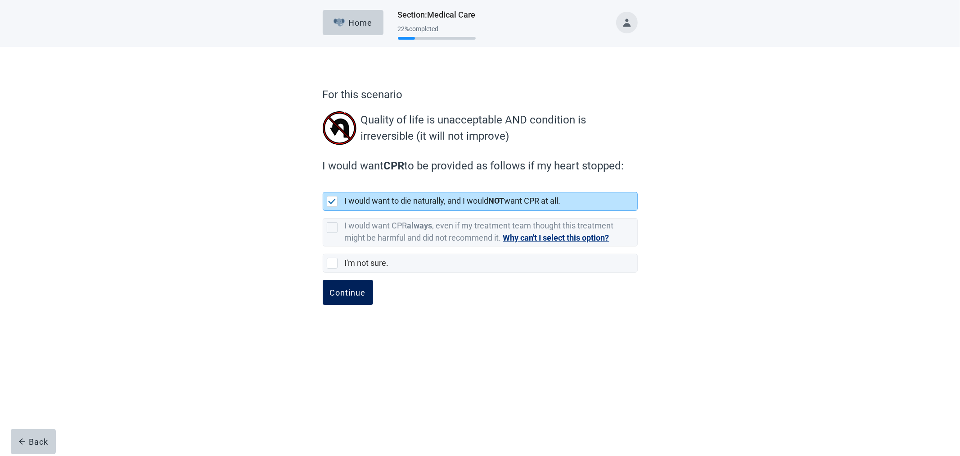
click at [358, 291] on div "Continue" at bounding box center [348, 292] width 36 height 9
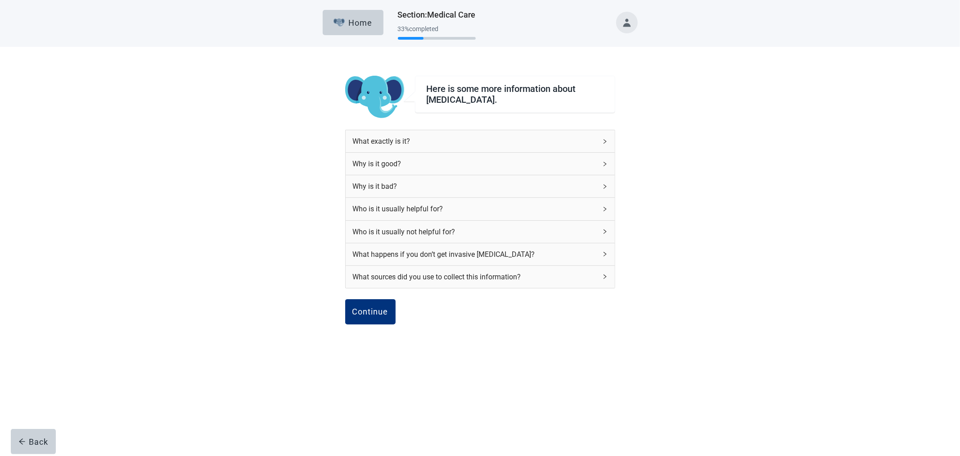
click at [587, 145] on div "What exactly is it?" at bounding box center [475, 141] width 244 height 11
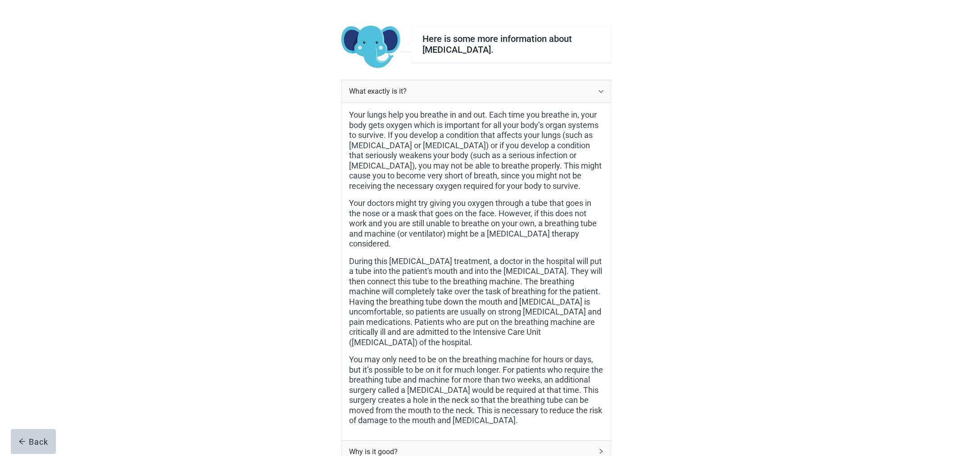
scroll to position [100, 0]
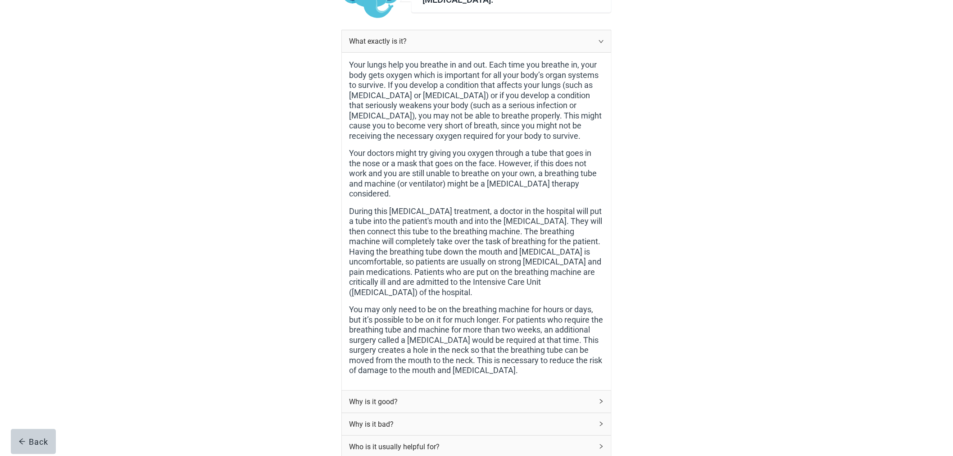
click at [596, 42] on div "What exactly is it?" at bounding box center [476, 41] width 269 height 22
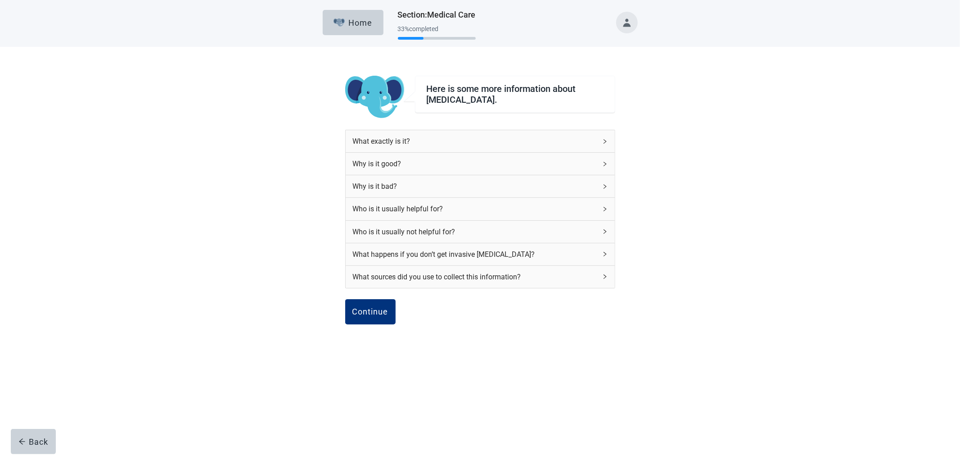
click at [550, 160] on div "Why is it good?" at bounding box center [475, 163] width 244 height 11
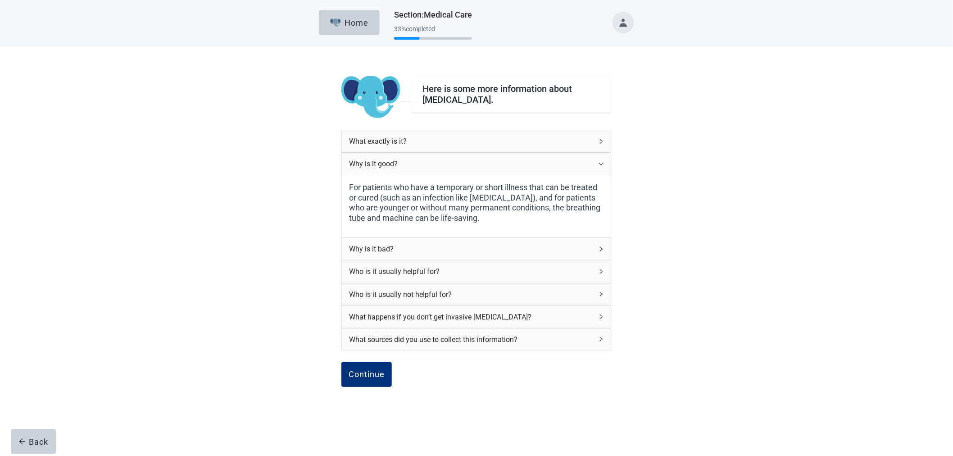
click at [550, 160] on div "Why is it good?" at bounding box center [471, 163] width 244 height 11
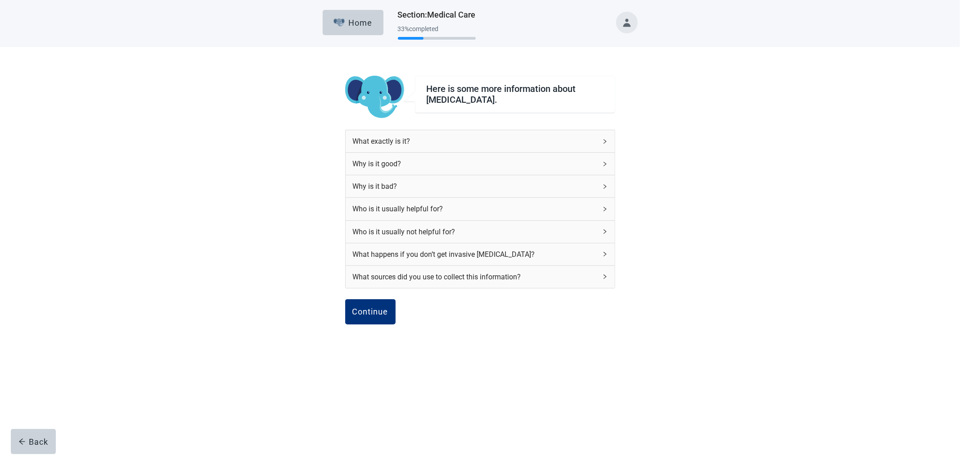
click at [543, 181] on div "Why is it bad?" at bounding box center [475, 186] width 244 height 11
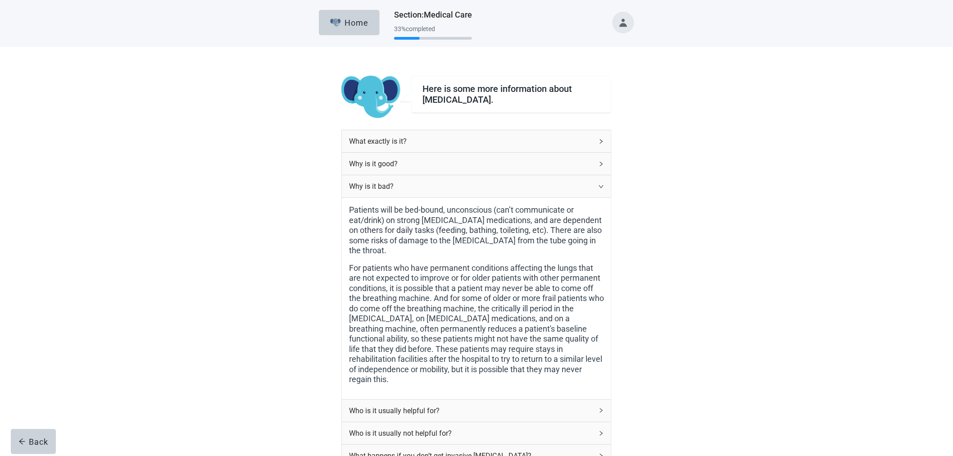
click at [543, 181] on div "Why is it bad?" at bounding box center [471, 186] width 244 height 11
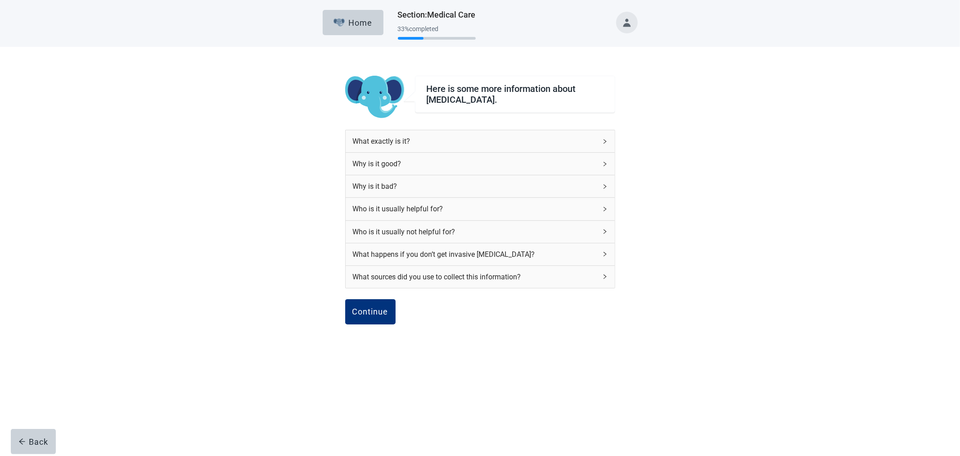
click at [557, 208] on div "Who is it usually helpful for?" at bounding box center [475, 208] width 244 height 11
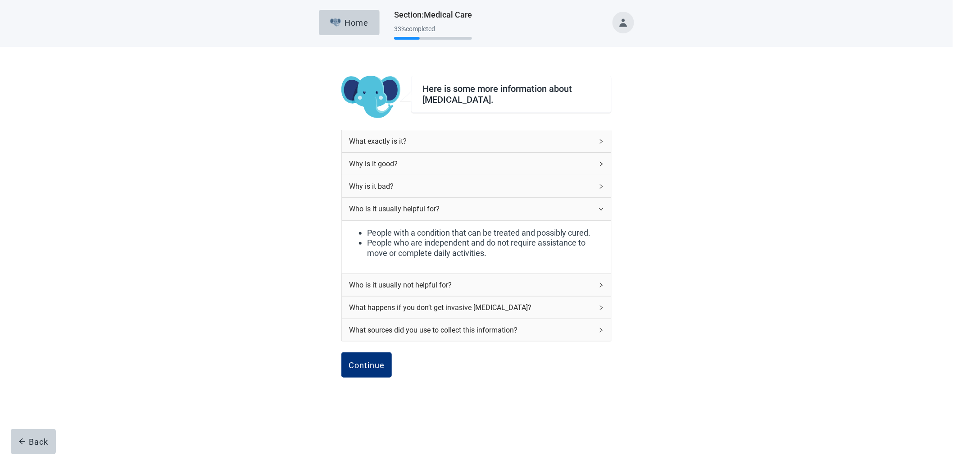
click at [557, 208] on div "Who is it usually helpful for?" at bounding box center [471, 208] width 244 height 11
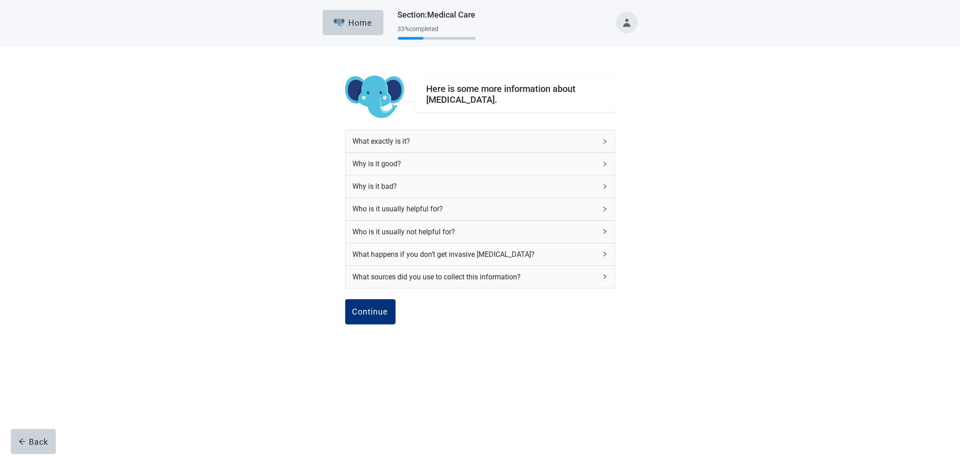
click at [559, 226] on div "Who is it usually not helpful for?" at bounding box center [475, 231] width 244 height 11
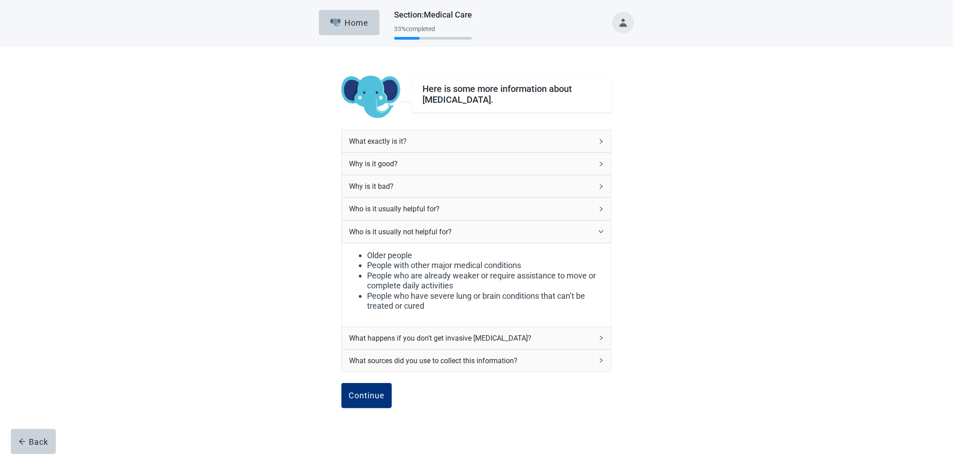
click at [559, 226] on div "Who is it usually not helpful for?" at bounding box center [471, 231] width 244 height 11
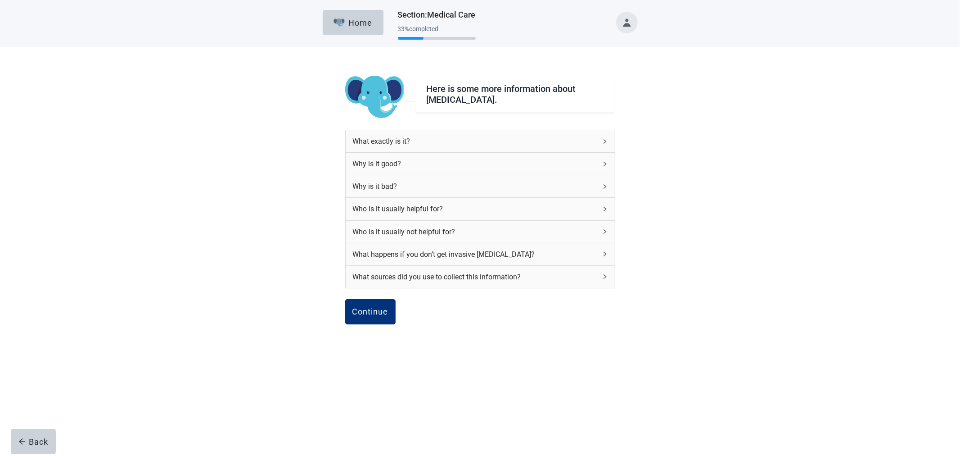
click at [567, 249] on div "What happens if you don’t get invasive [MEDICAL_DATA]?" at bounding box center [475, 254] width 244 height 11
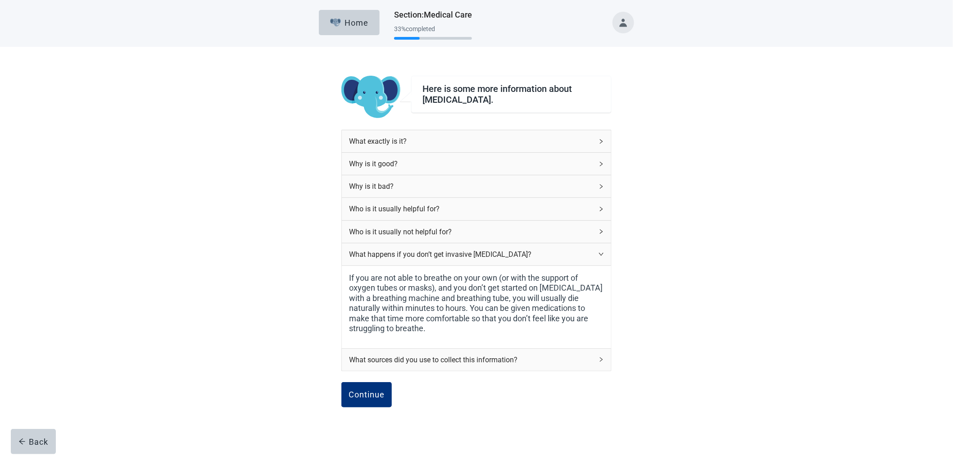
click at [567, 249] on div "What happens if you don’t get invasive [MEDICAL_DATA]?" at bounding box center [471, 254] width 244 height 11
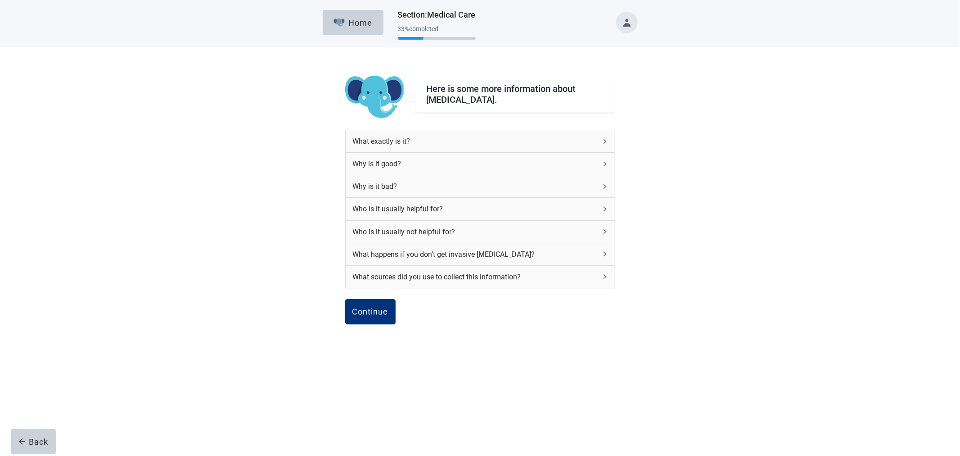
click at [556, 274] on div "What sources did you use to collect this information?" at bounding box center [475, 276] width 244 height 11
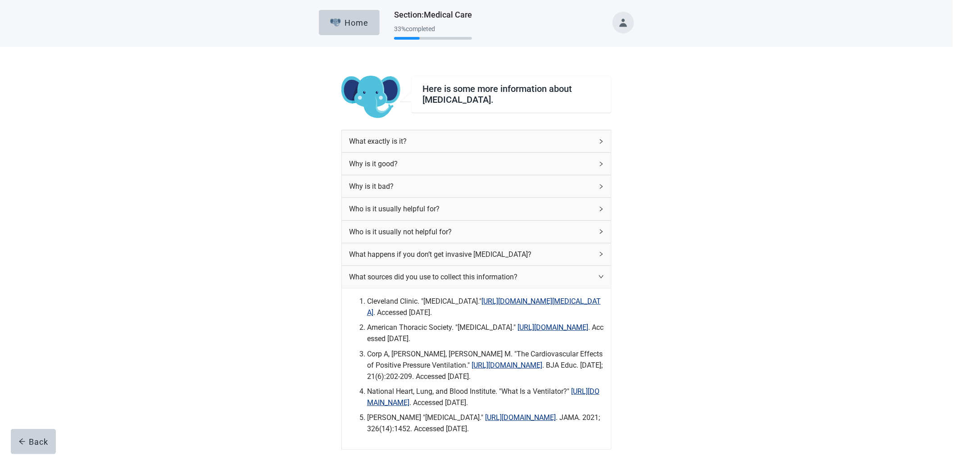
click at [556, 274] on div "What sources did you use to collect this information?" at bounding box center [471, 276] width 244 height 11
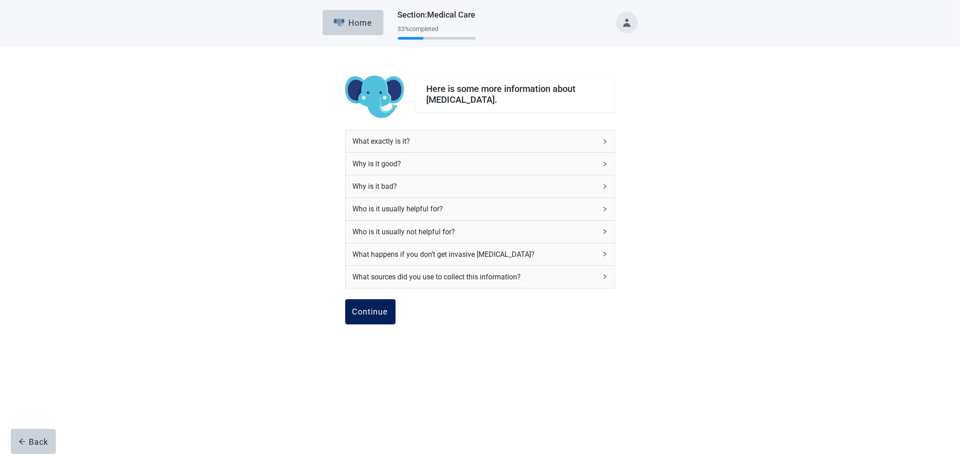
click at [375, 314] on div "Continue" at bounding box center [370, 311] width 36 height 9
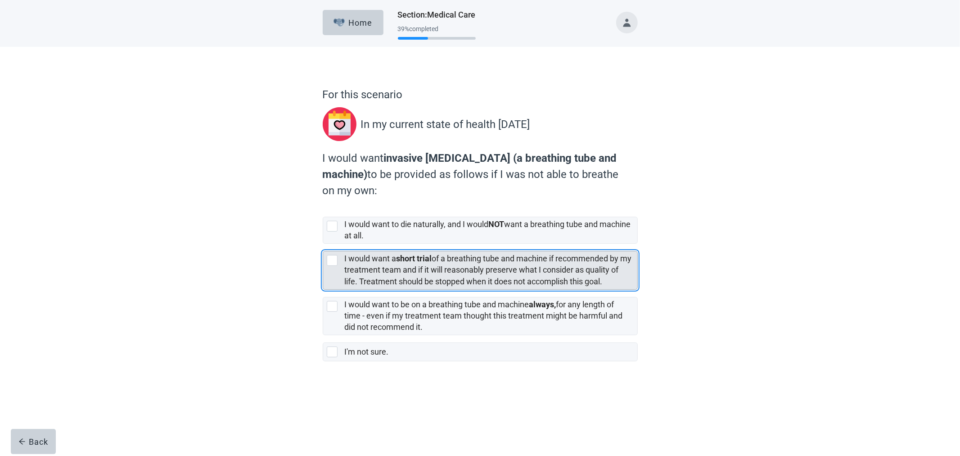
click at [451, 267] on label "I would want a short trial of a breathing tube and machine if recommended by my…" at bounding box center [488, 269] width 287 height 32
checkbox input "true"
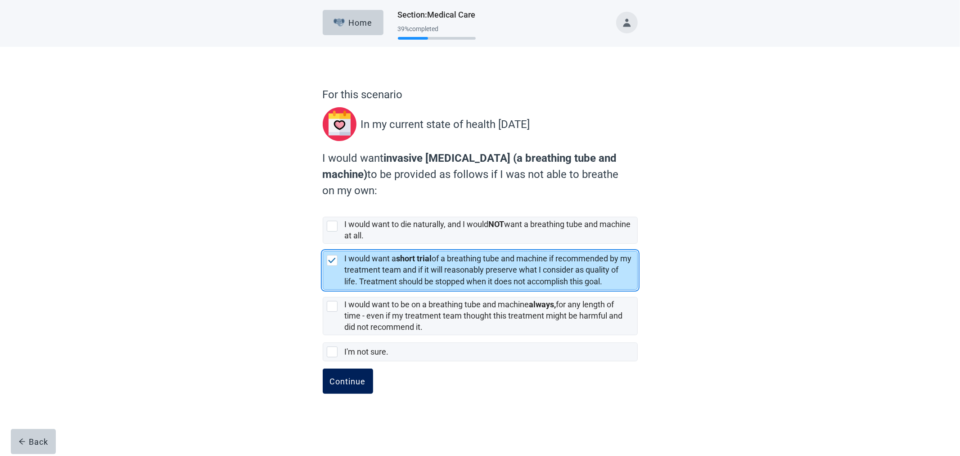
click at [361, 380] on div "Continue" at bounding box center [348, 380] width 36 height 9
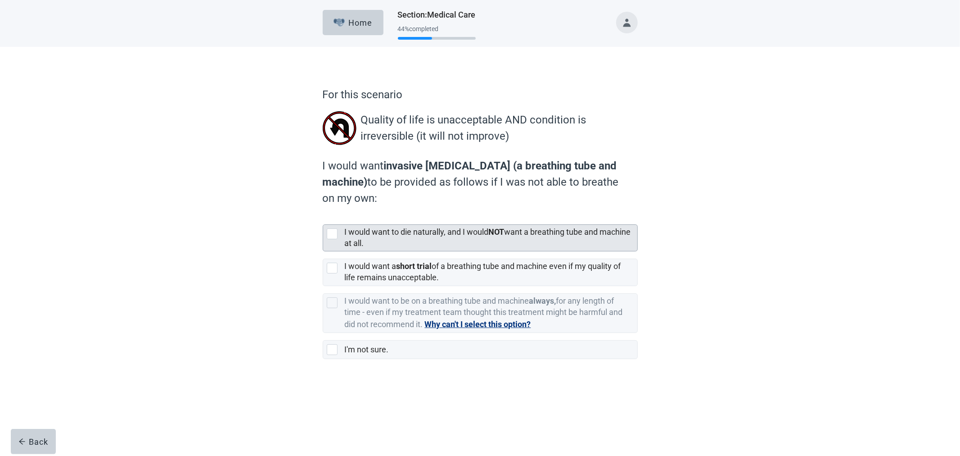
click at [449, 231] on label "I would want to die naturally, and I would NOT want a breathing tube and machin…" at bounding box center [488, 237] width 286 height 21
checkbox input "true"
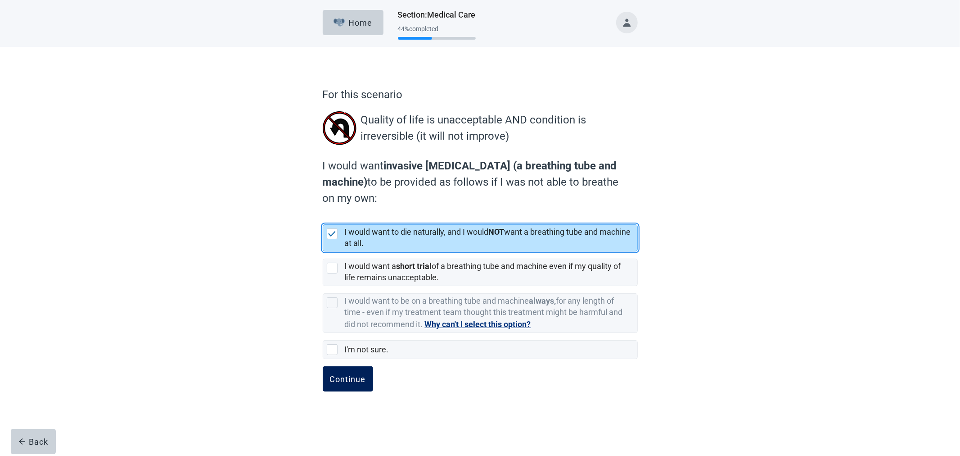
click at [362, 380] on div "Continue" at bounding box center [348, 378] width 36 height 9
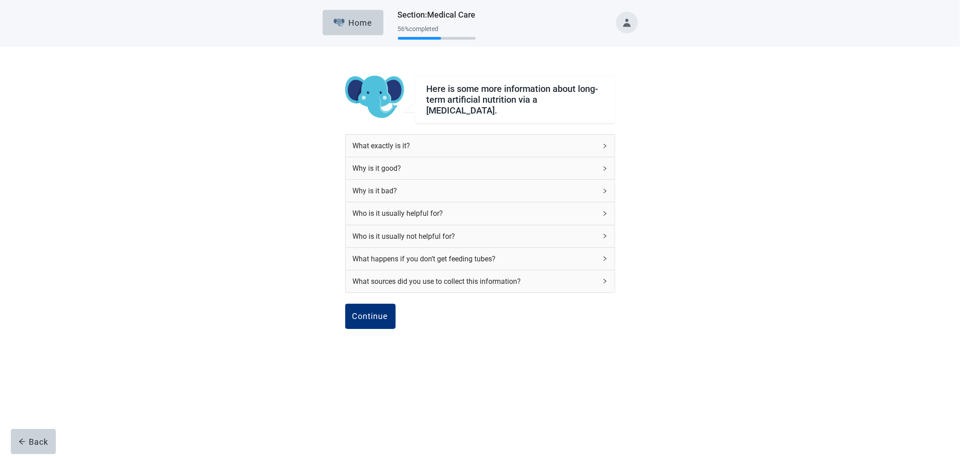
click at [574, 163] on div "Why is it good?" at bounding box center [475, 168] width 244 height 11
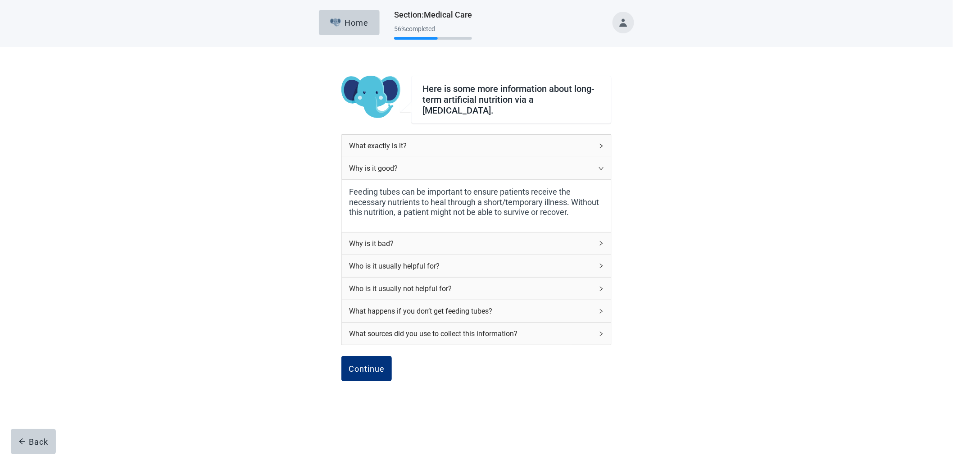
click at [574, 163] on div "Why is it good?" at bounding box center [471, 168] width 244 height 11
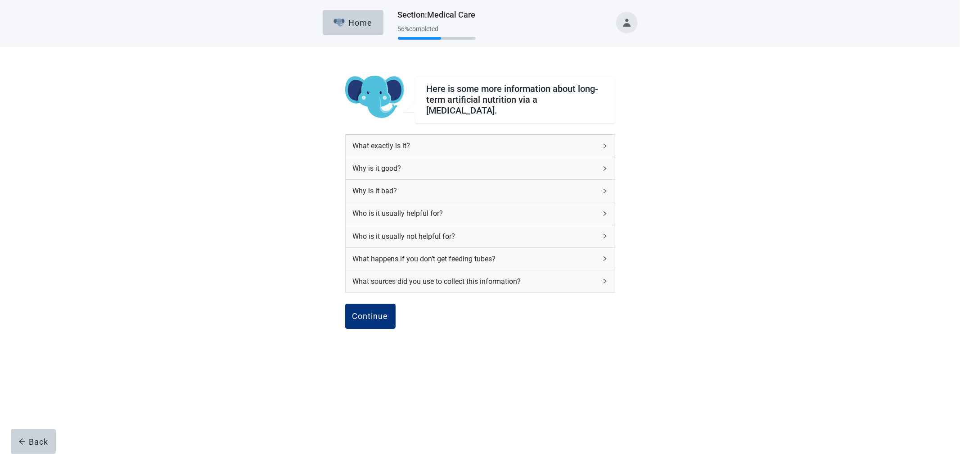
click at [577, 187] on div "Why is it bad?" at bounding box center [475, 190] width 244 height 11
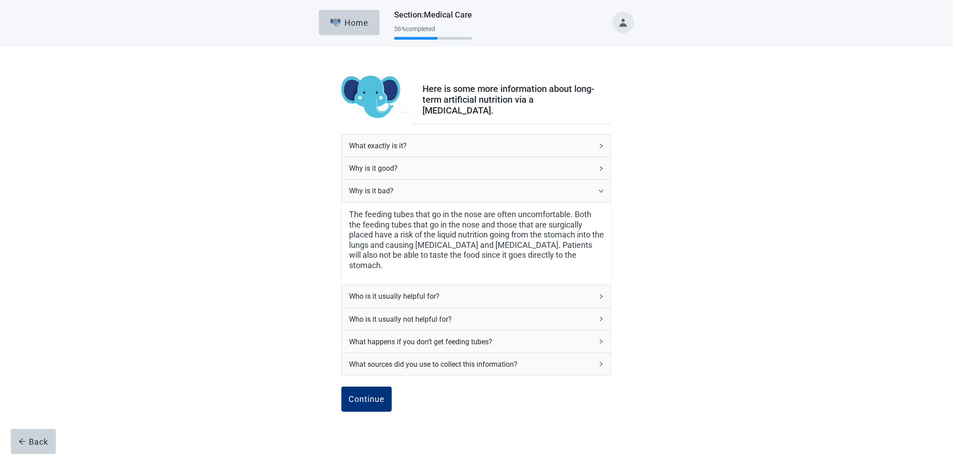
click at [577, 187] on div "Why is it bad?" at bounding box center [471, 190] width 244 height 11
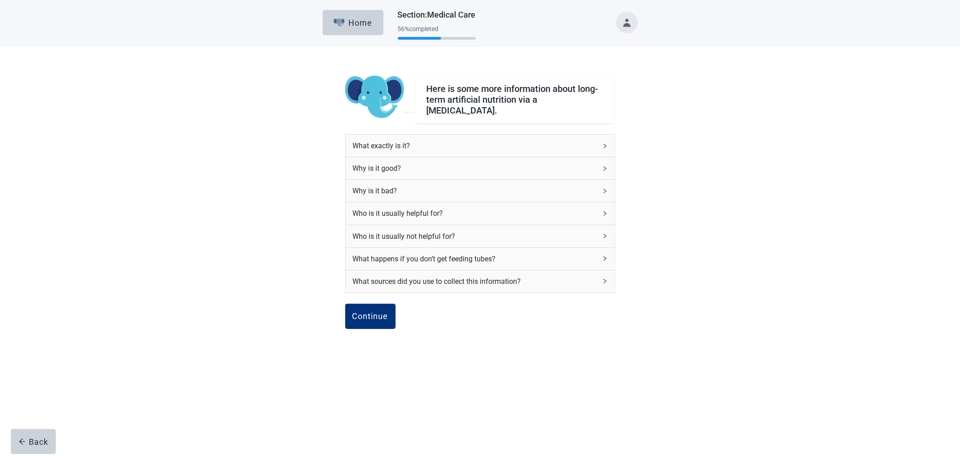
click at [579, 212] on div "Who is it usually helpful for?" at bounding box center [475, 213] width 244 height 11
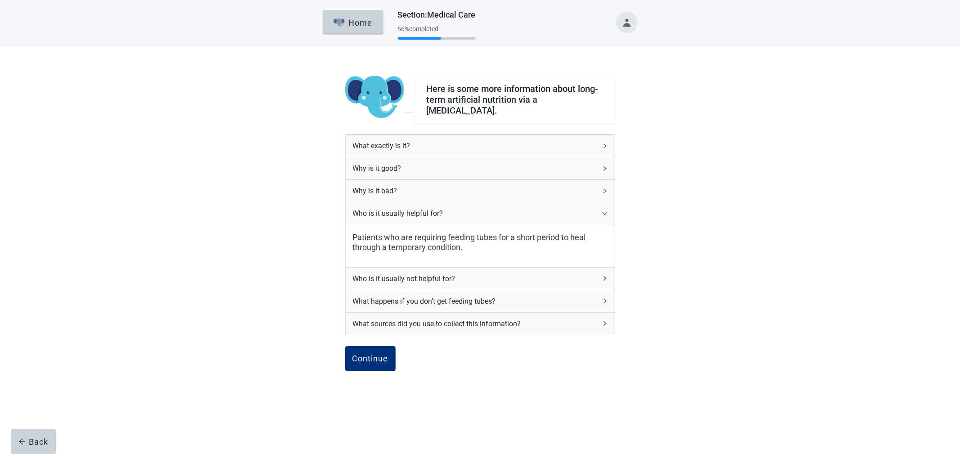
click at [579, 212] on div "Who is it usually helpful for?" at bounding box center [475, 213] width 244 height 11
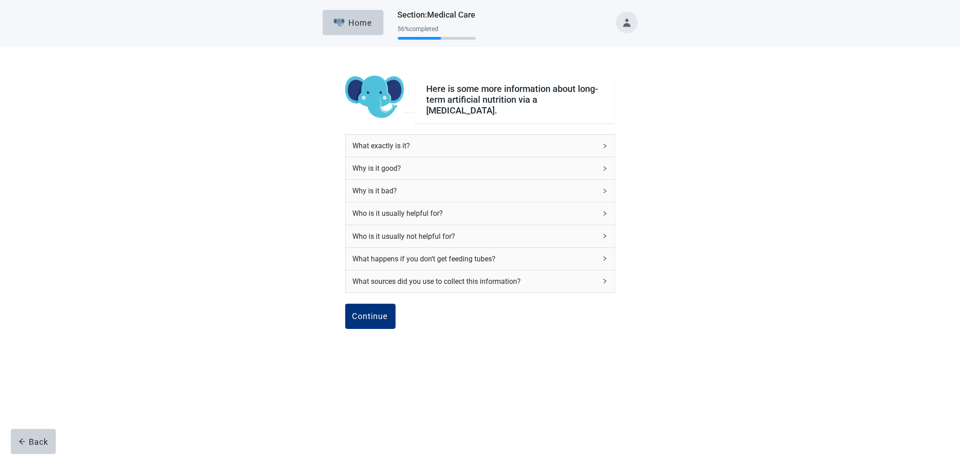
click at [573, 253] on div "What happens if you don’t get feeding tubes?" at bounding box center [475, 258] width 244 height 11
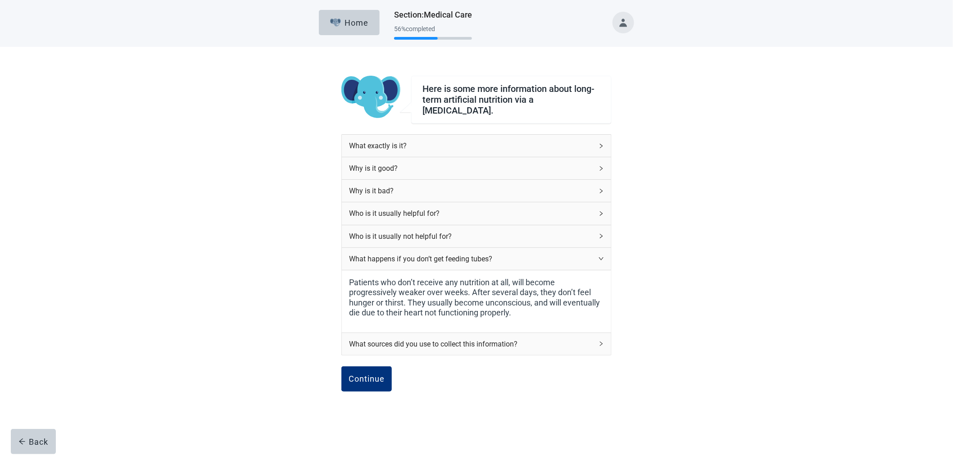
click at [573, 253] on div "What happens if you don’t get feeding tubes?" at bounding box center [471, 258] width 244 height 11
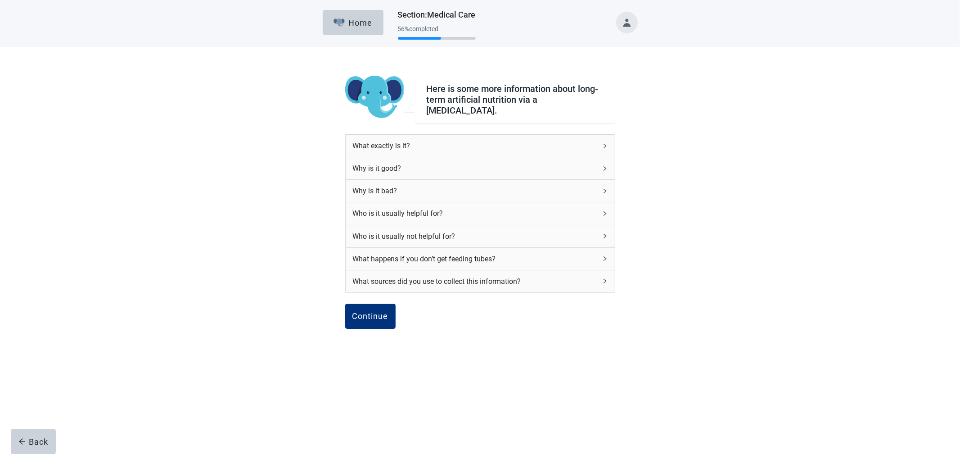
click at [494, 254] on div "What happens if you don’t get feeding tubes?" at bounding box center [475, 258] width 244 height 11
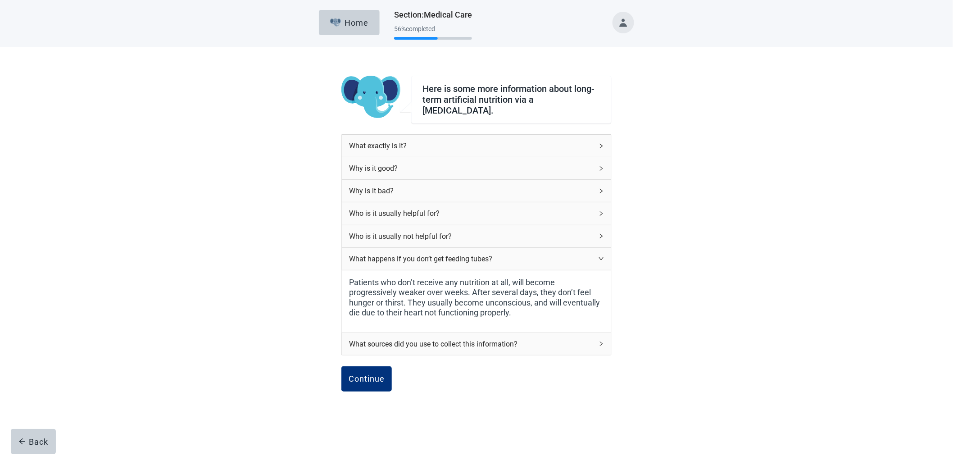
click at [494, 254] on div "What happens if you don’t get feeding tubes?" at bounding box center [471, 258] width 244 height 11
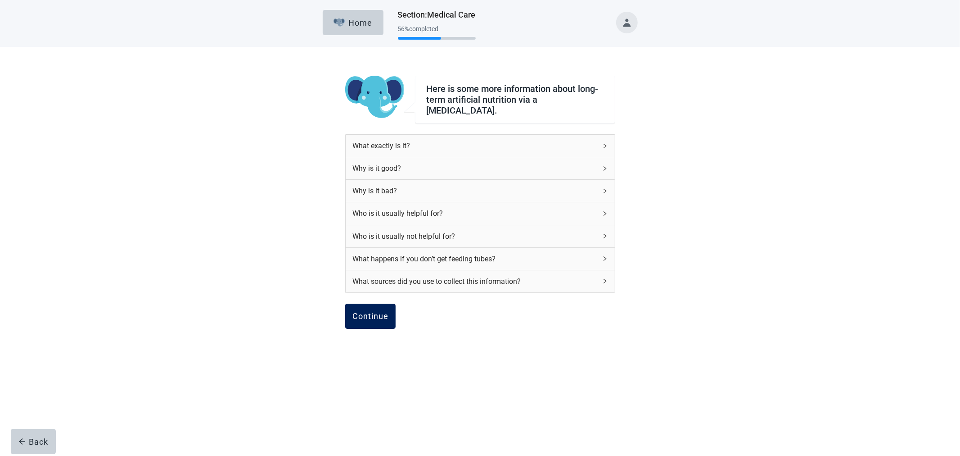
click at [376, 312] on div "Continue" at bounding box center [370, 316] width 36 height 9
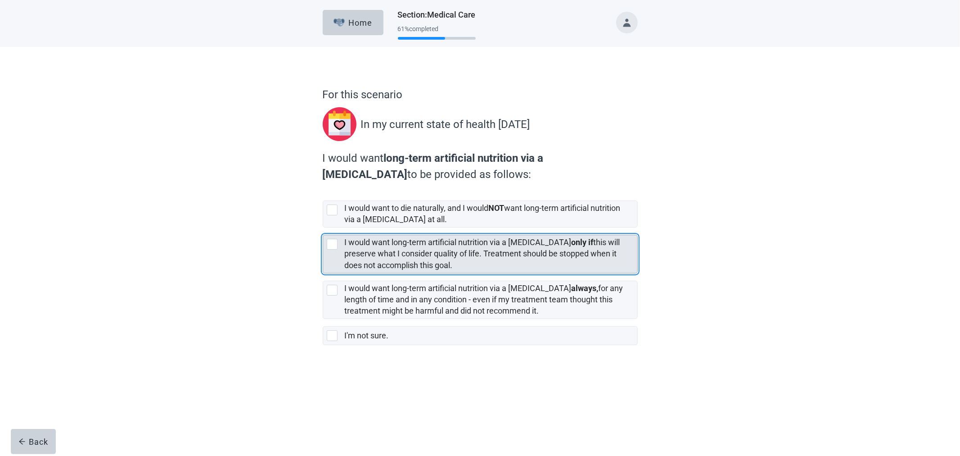
click at [476, 257] on label "I would want long-term artificial nutrition via a [MEDICAL_DATA] only if this w…" at bounding box center [483, 253] width 276 height 32
checkbox input "true"
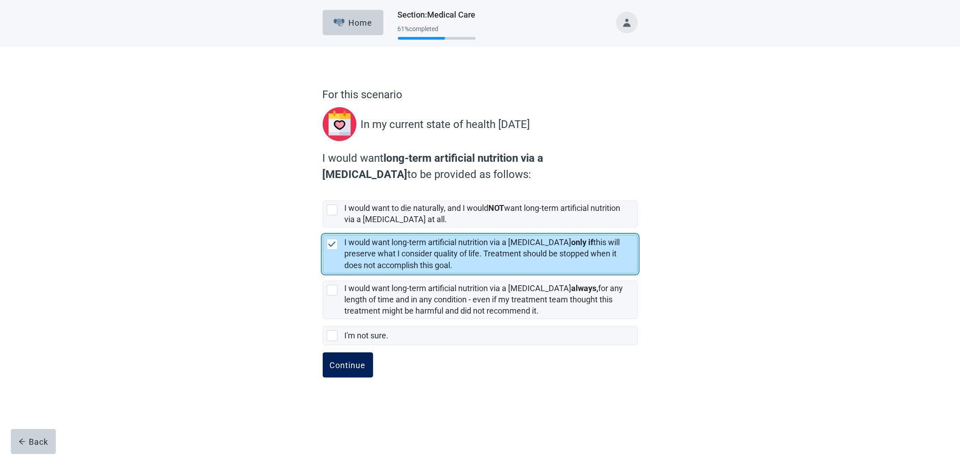
click at [360, 366] on div "Continue" at bounding box center [348, 364] width 36 height 9
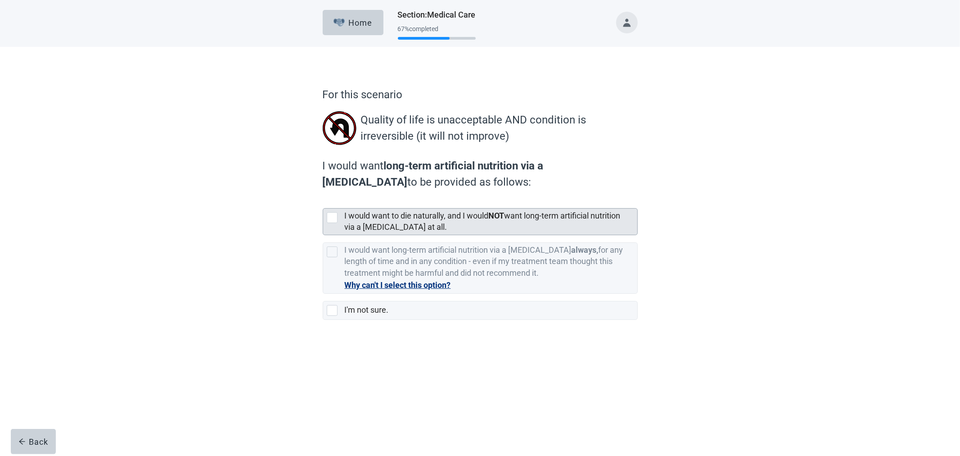
click at [457, 215] on label "I would want to die naturally, and I would NOT want long-term artificial nutrit…" at bounding box center [483, 221] width 276 height 21
checkbox input "true"
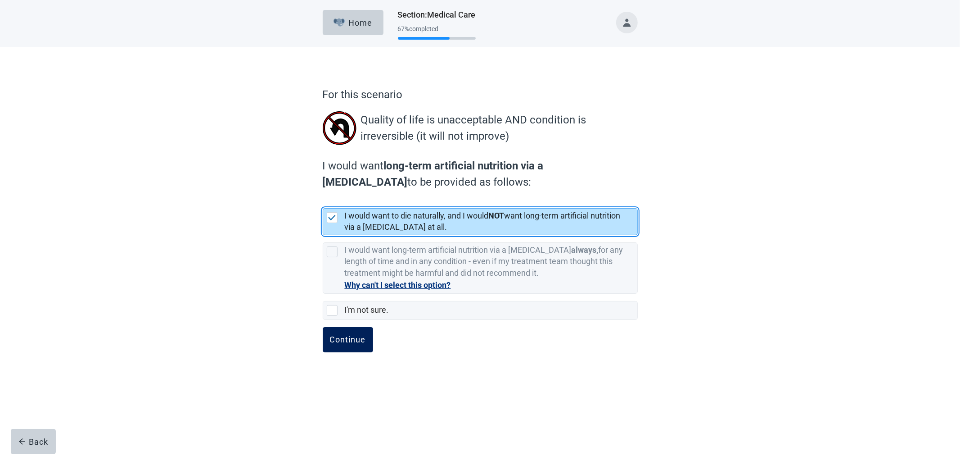
click at [354, 338] on div "Continue" at bounding box center [348, 339] width 36 height 9
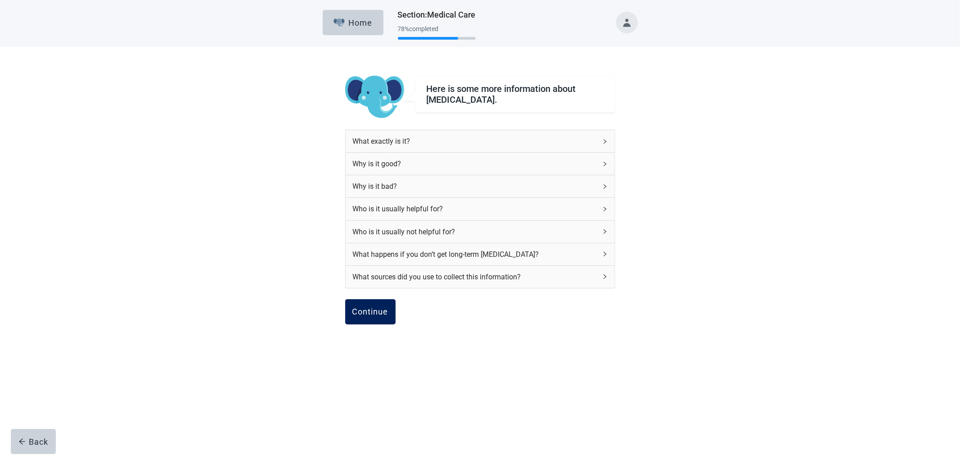
click at [380, 311] on div "Continue" at bounding box center [370, 311] width 36 height 9
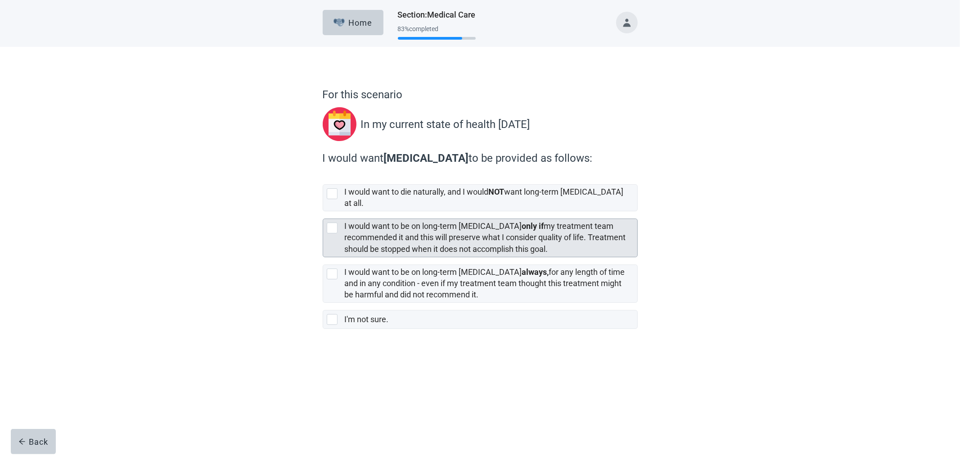
click at [366, 224] on label "I would want to be on long-term [MEDICAL_DATA] only if my treatment team recomm…" at bounding box center [485, 237] width 281 height 32
checkbox input "true"
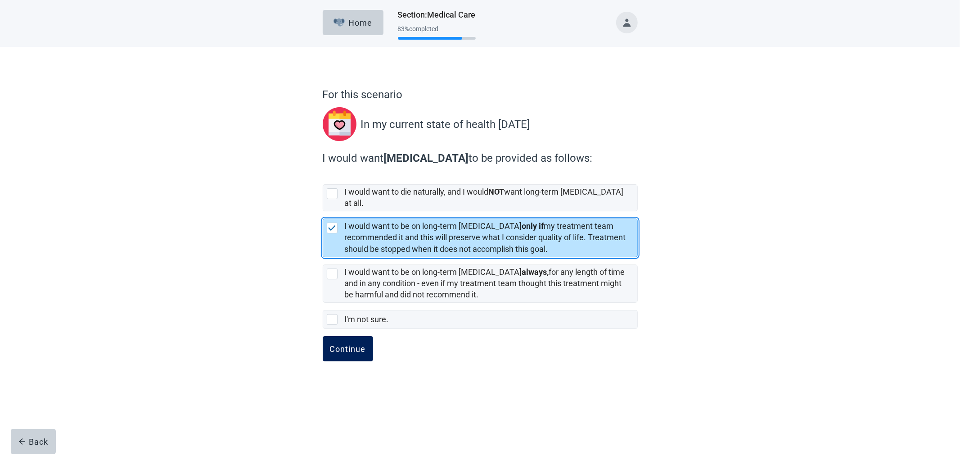
click at [348, 336] on button "Continue" at bounding box center [348, 348] width 50 height 25
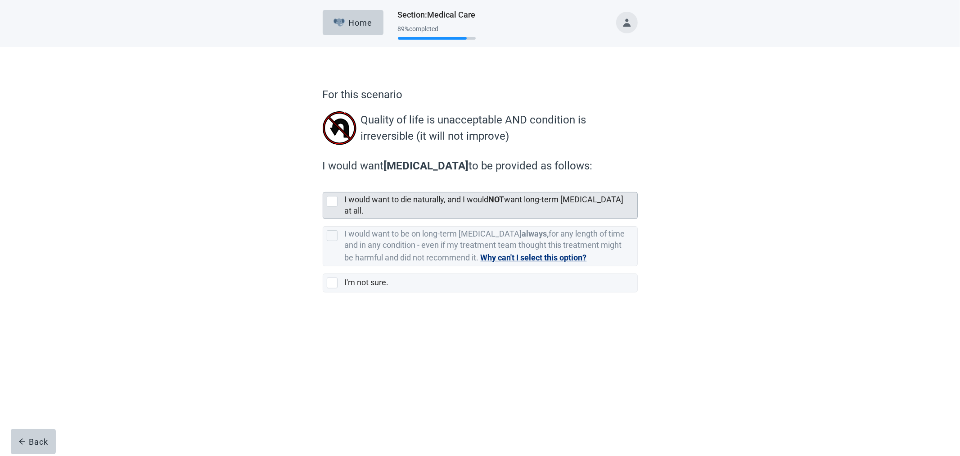
click at [407, 201] on label "I would want to die naturally, and I would NOT want long-term [MEDICAL_DATA] at…" at bounding box center [484, 204] width 279 height 21
checkbox input "true"
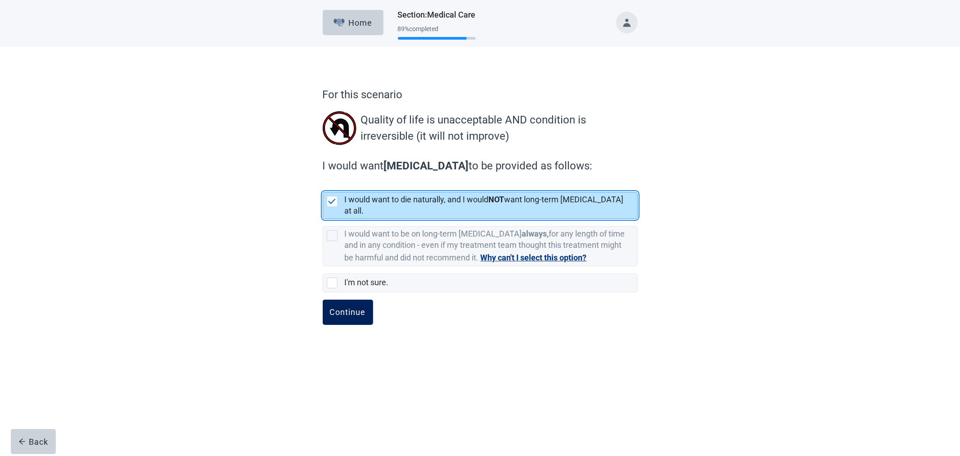
click at [355, 307] on div "Continue" at bounding box center [348, 311] width 36 height 9
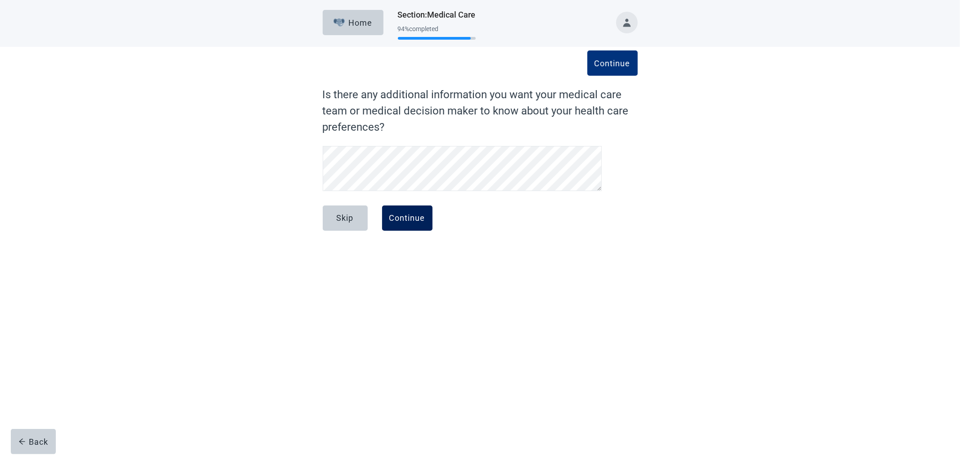
click at [414, 214] on div "Continue" at bounding box center [407, 217] width 36 height 9
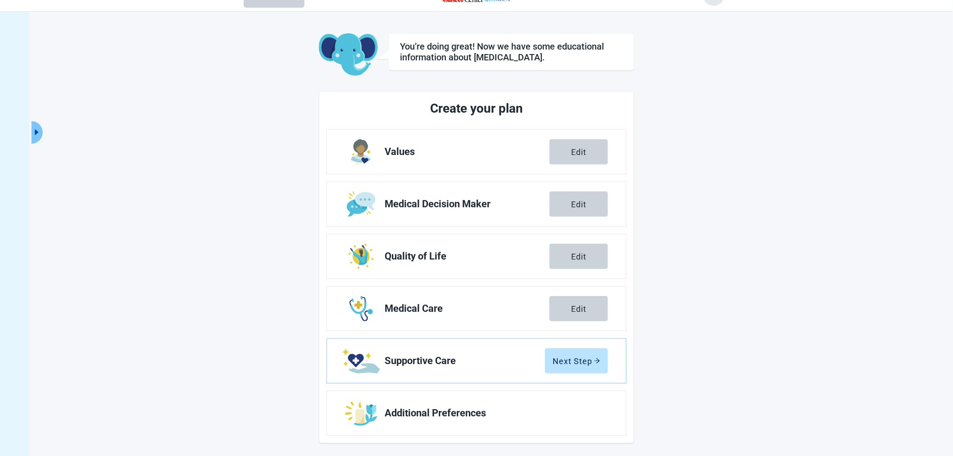
scroll to position [33, 0]
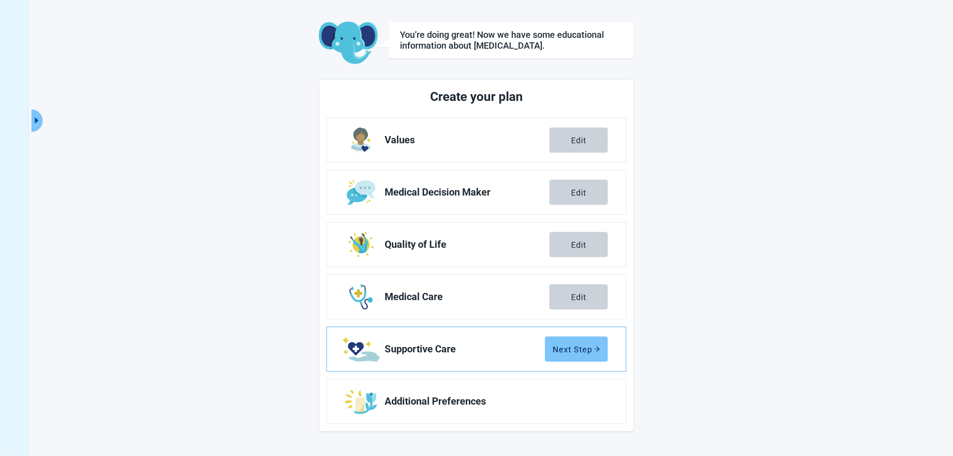
click at [583, 348] on div "Next Step" at bounding box center [576, 348] width 48 height 9
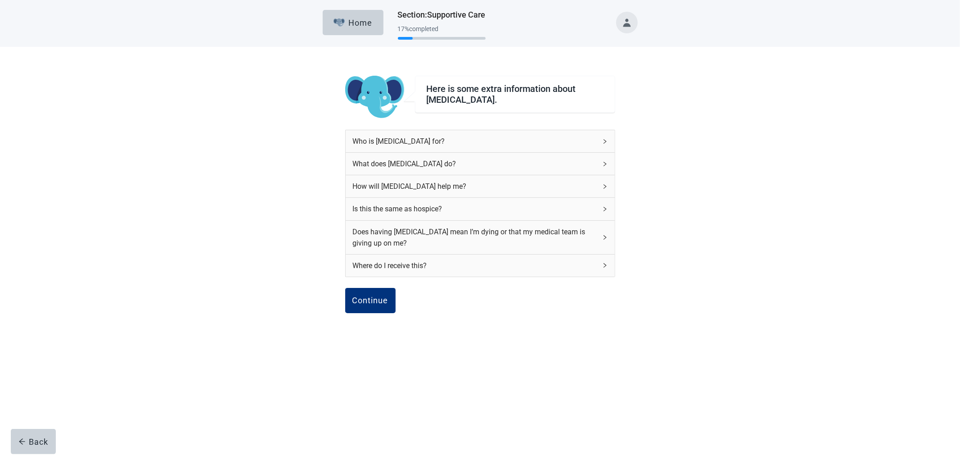
click at [552, 140] on div "Who is [MEDICAL_DATA] for?" at bounding box center [475, 141] width 244 height 11
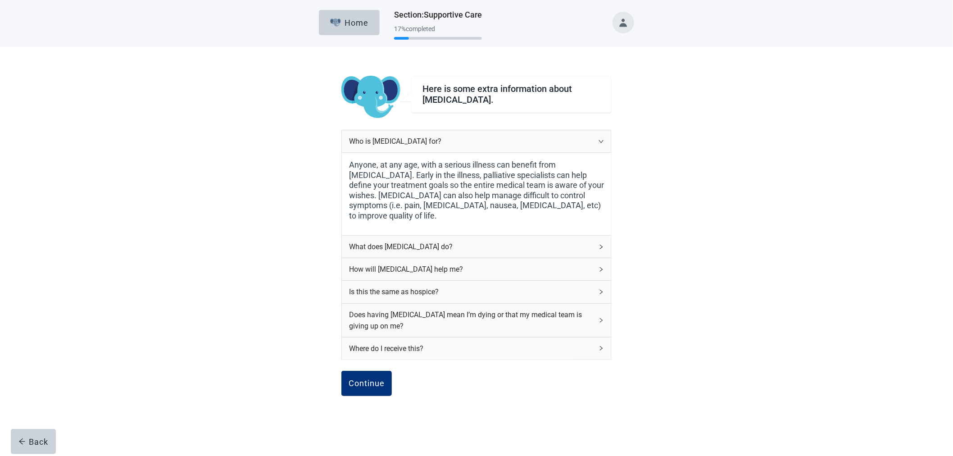
click at [574, 249] on div "What does [MEDICAL_DATA] do?" at bounding box center [471, 246] width 244 height 11
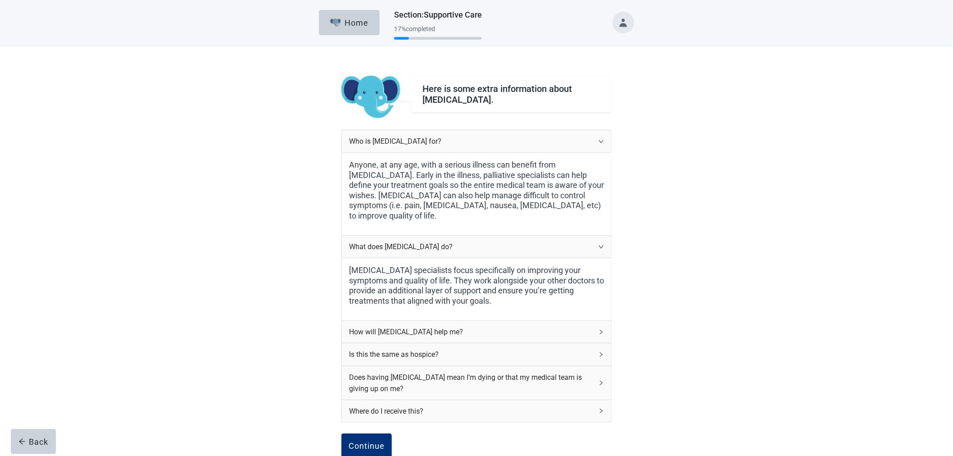
click at [575, 160] on label "Anyone, at any age, with a serious illness can benefit from [MEDICAL_DATA]. Ear…" at bounding box center [476, 190] width 255 height 61
click at [577, 138] on div "Who is [MEDICAL_DATA] for?" at bounding box center [471, 141] width 244 height 11
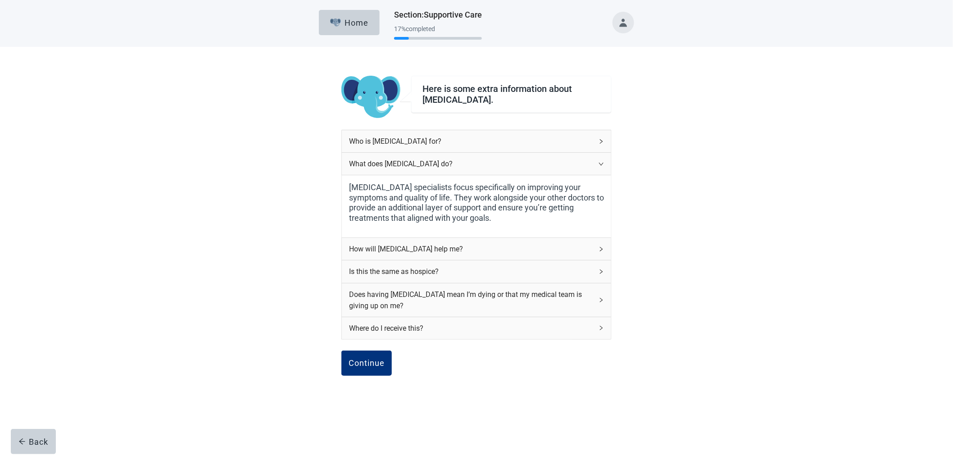
click at [600, 163] on icon "right" at bounding box center [600, 163] width 5 height 5
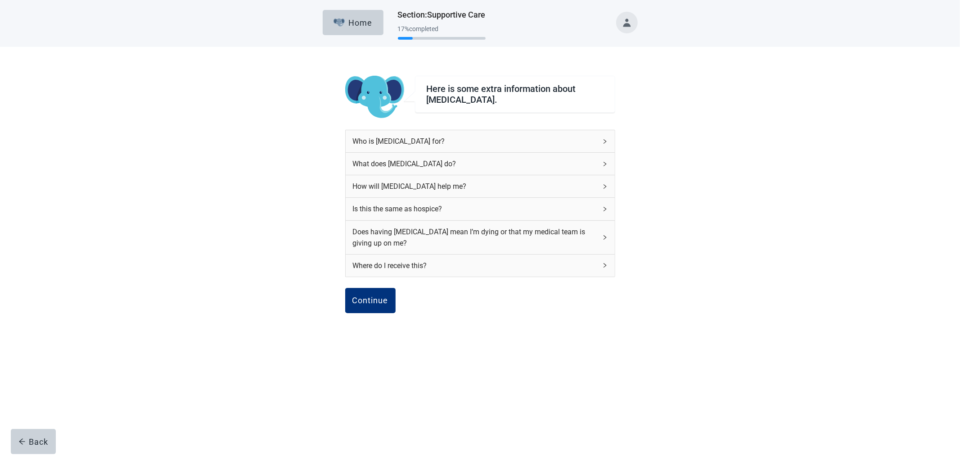
click at [588, 189] on div "How will [MEDICAL_DATA] help me?" at bounding box center [475, 186] width 244 height 11
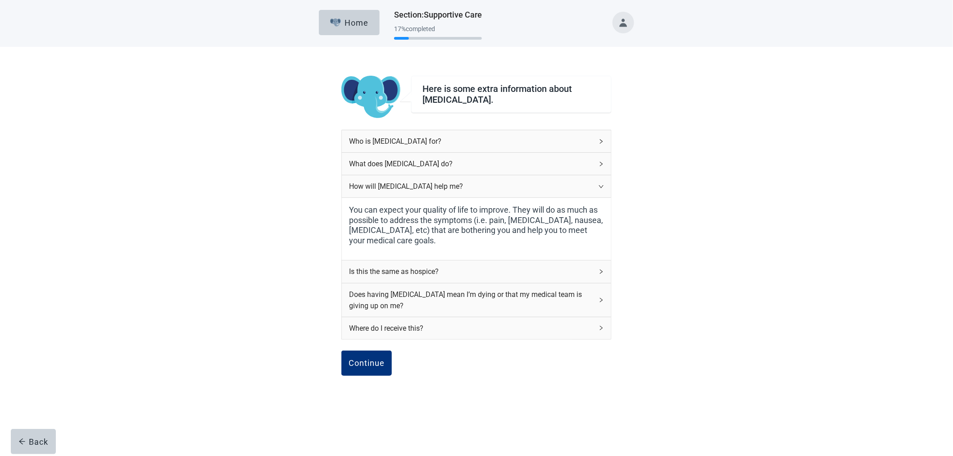
click at [588, 189] on div "How will [MEDICAL_DATA] help me?" at bounding box center [471, 186] width 244 height 11
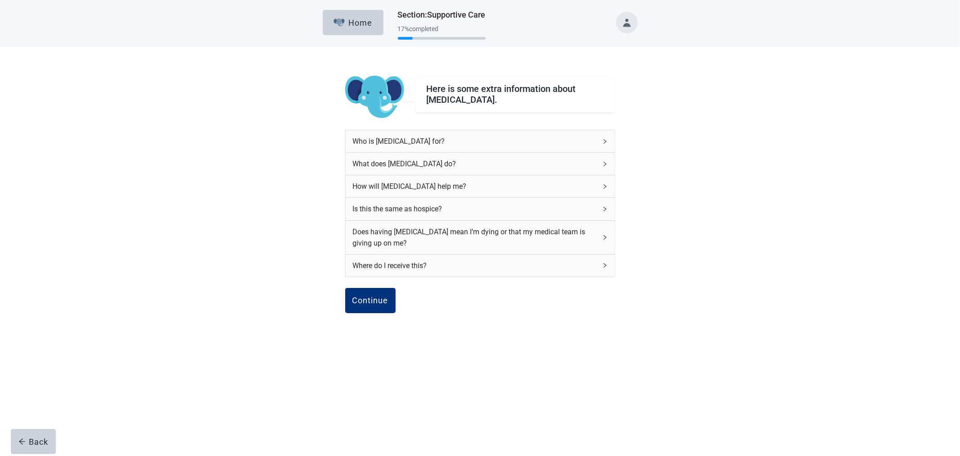
click at [582, 205] on div "Is this the same as hospice?" at bounding box center [475, 208] width 244 height 11
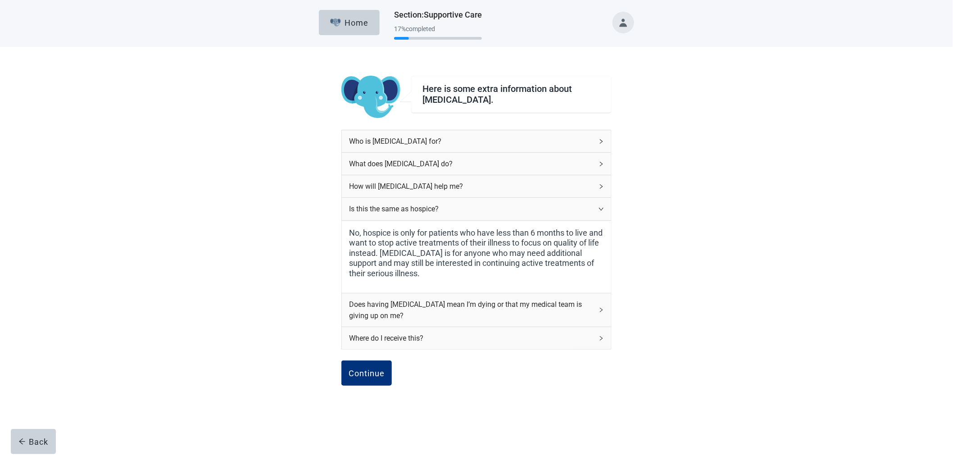
click at [583, 205] on div "Is this the same as hospice?" at bounding box center [471, 208] width 244 height 11
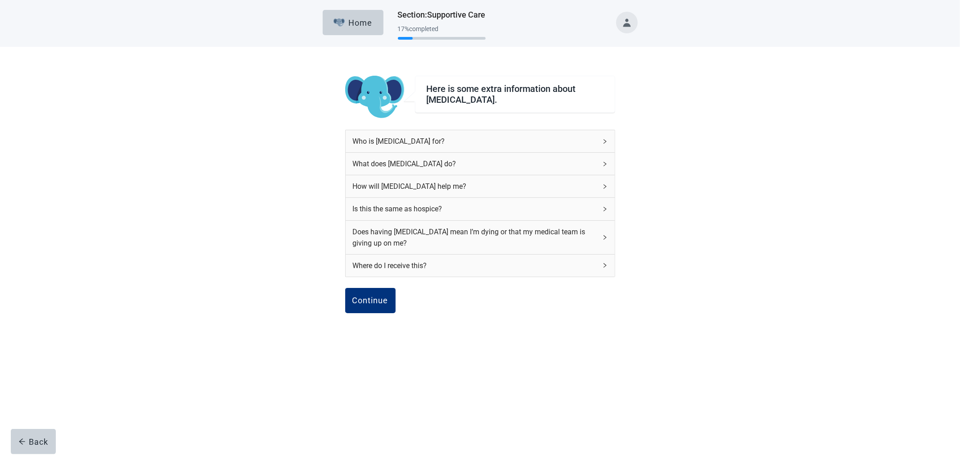
click at [565, 235] on div "Does having [MEDICAL_DATA] mean I’m dying or that my medical team is giving up …" at bounding box center [475, 237] width 244 height 23
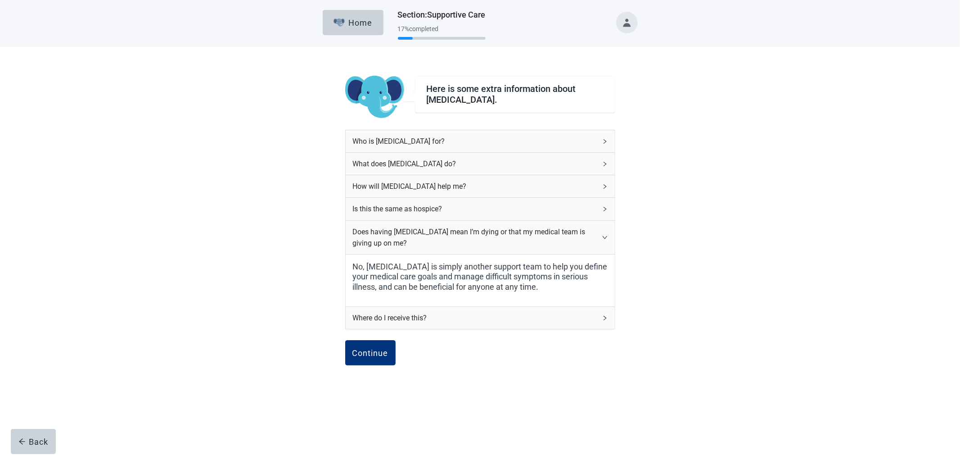
click at [565, 235] on div "Does having [MEDICAL_DATA] mean I’m dying or that my medical team is giving up …" at bounding box center [475, 237] width 244 height 23
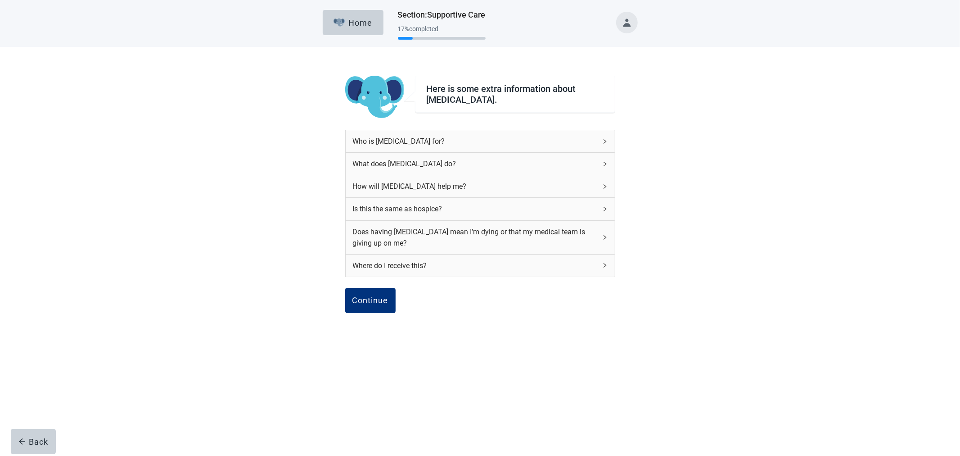
click at [555, 258] on div "Where do I receive this?" at bounding box center [480, 265] width 269 height 22
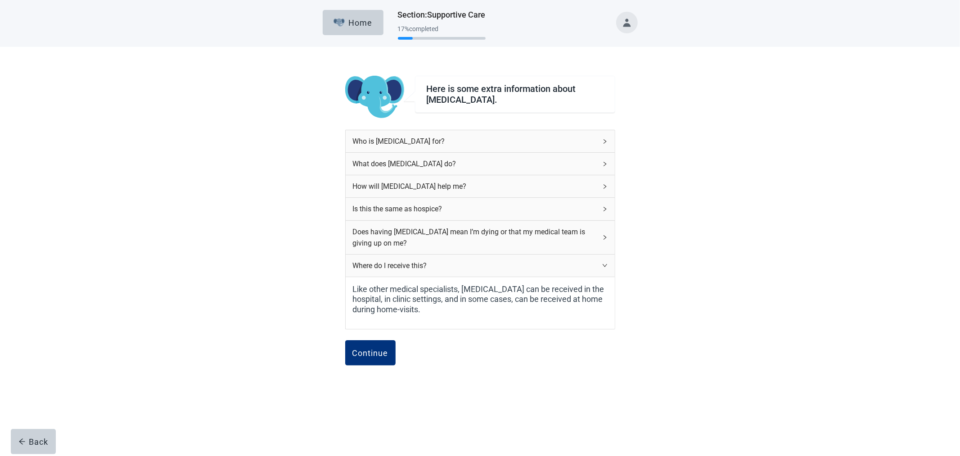
click at [555, 258] on div "Where do I receive this?" at bounding box center [480, 265] width 269 height 22
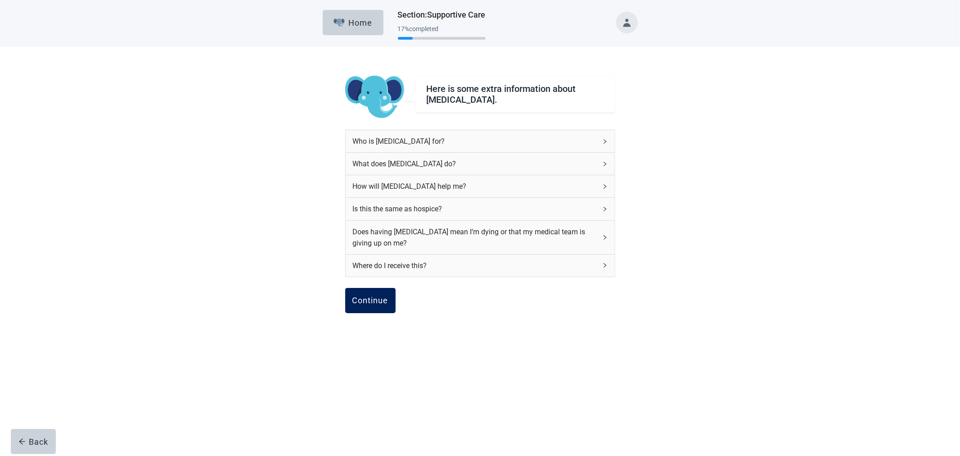
click at [377, 303] on div "Continue" at bounding box center [370, 300] width 36 height 9
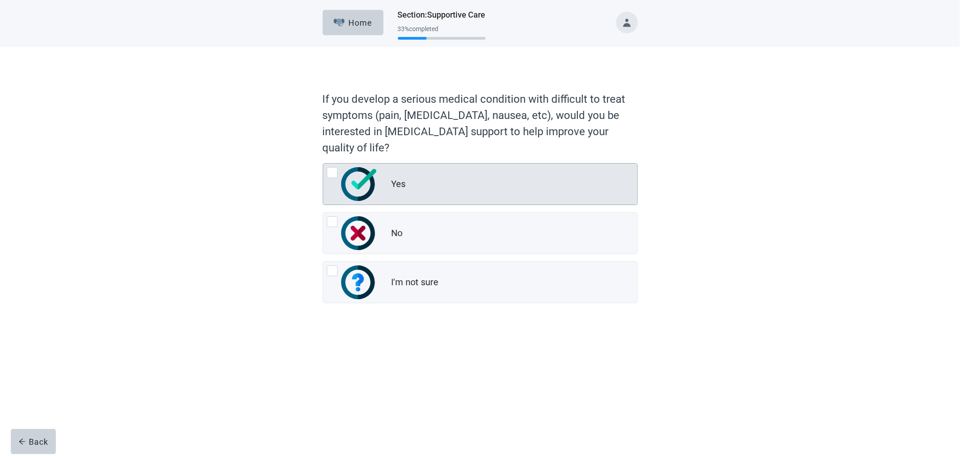
click at [458, 173] on div "Yes" at bounding box center [480, 183] width 314 height 41
click at [323, 163] on input "Yes" at bounding box center [323, 163] width 0 height 0
radio input "true"
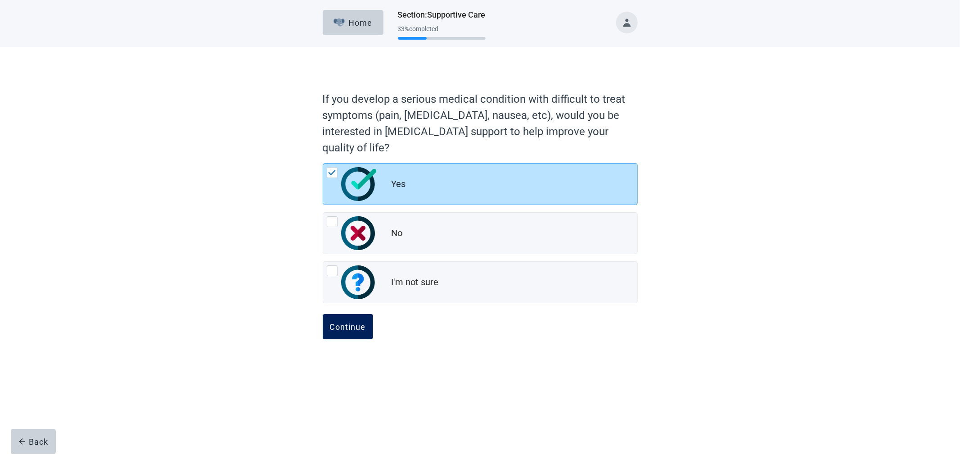
click at [358, 326] on div "Continue" at bounding box center [348, 326] width 36 height 9
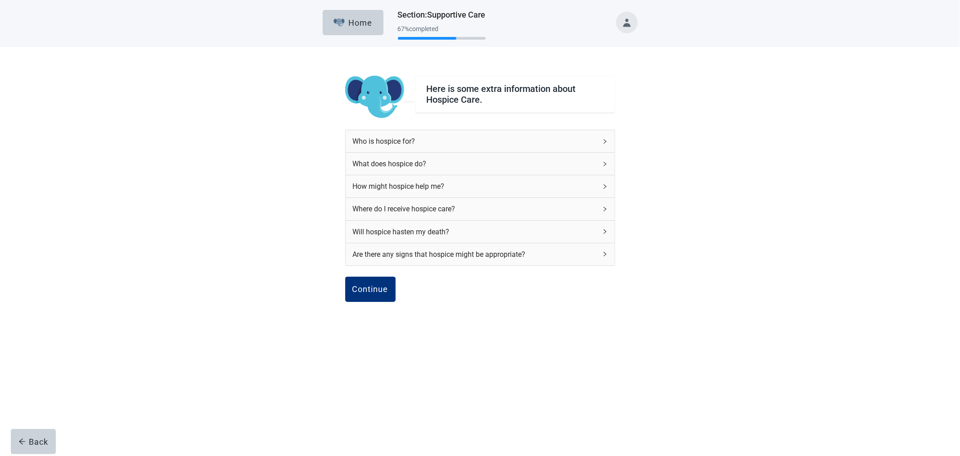
click at [506, 203] on div "Where do I receive hospice care?" at bounding box center [475, 208] width 244 height 11
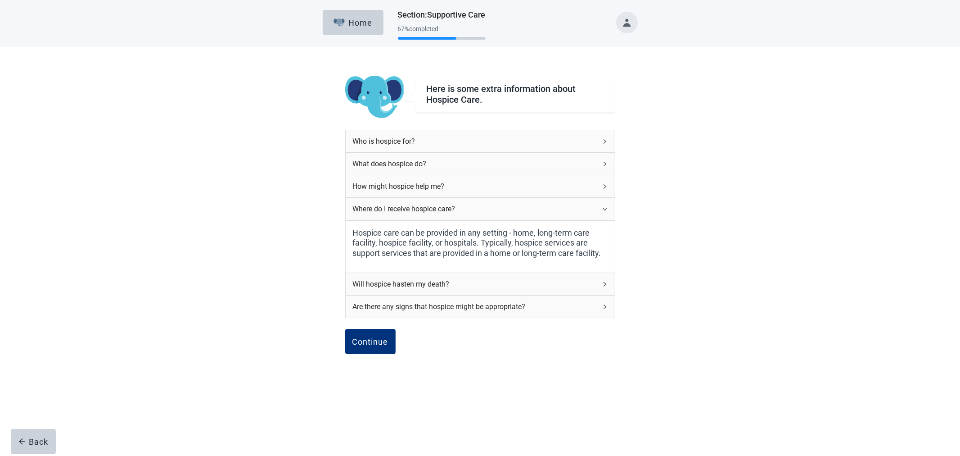
click at [506, 203] on div "Where do I receive hospice care?" at bounding box center [475, 208] width 244 height 11
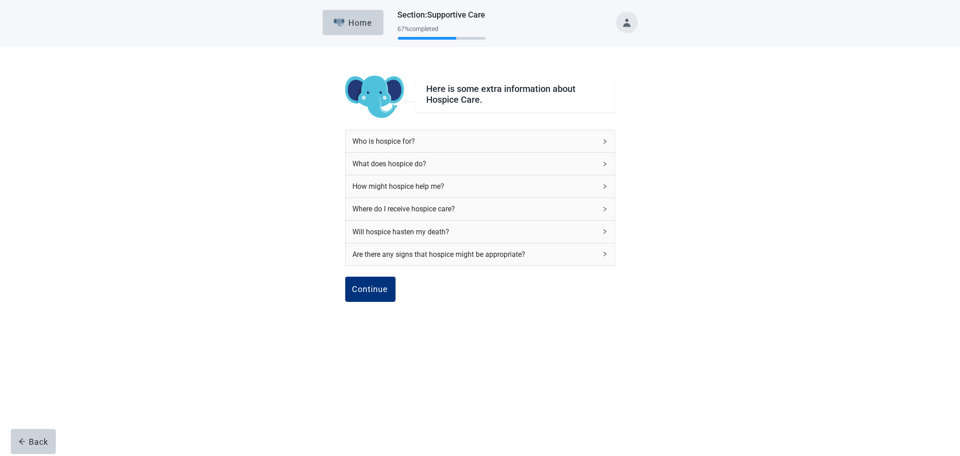
click at [511, 233] on div "Will hospice hasten my death?" at bounding box center [475, 231] width 244 height 11
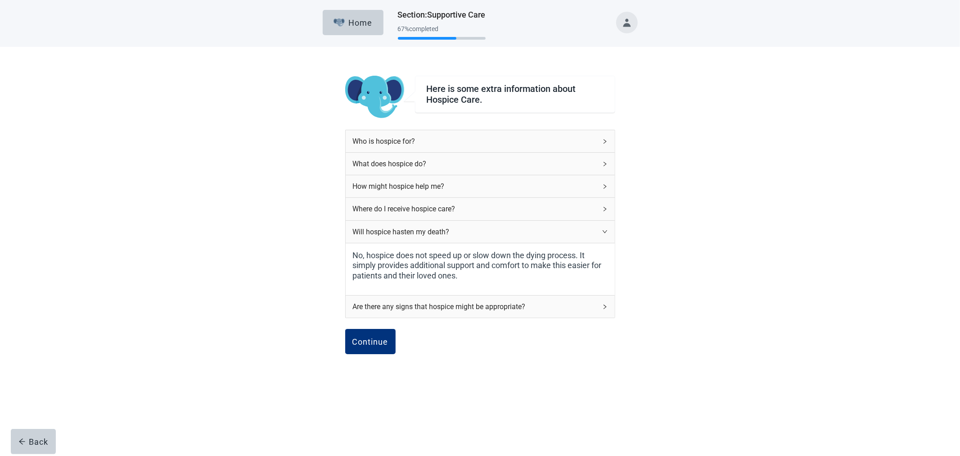
click at [511, 233] on div "Will hospice hasten my death?" at bounding box center [475, 231] width 244 height 11
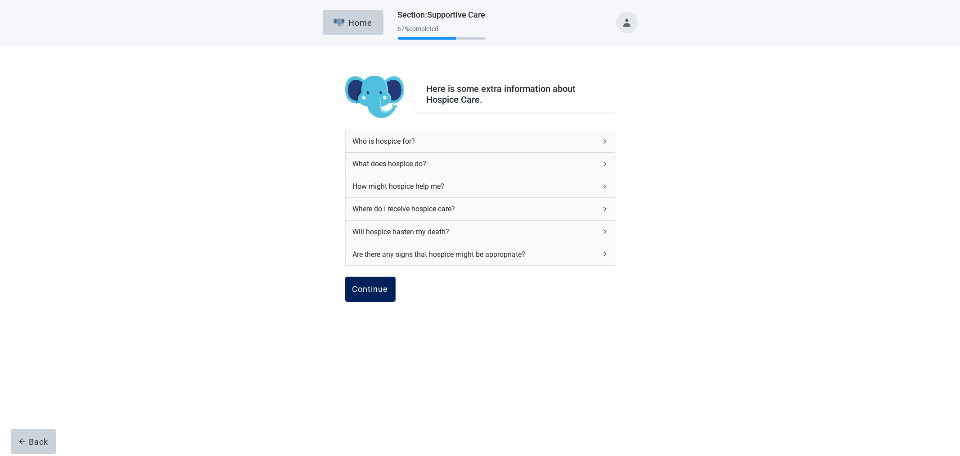
click at [380, 288] on div "Continue" at bounding box center [370, 289] width 36 height 9
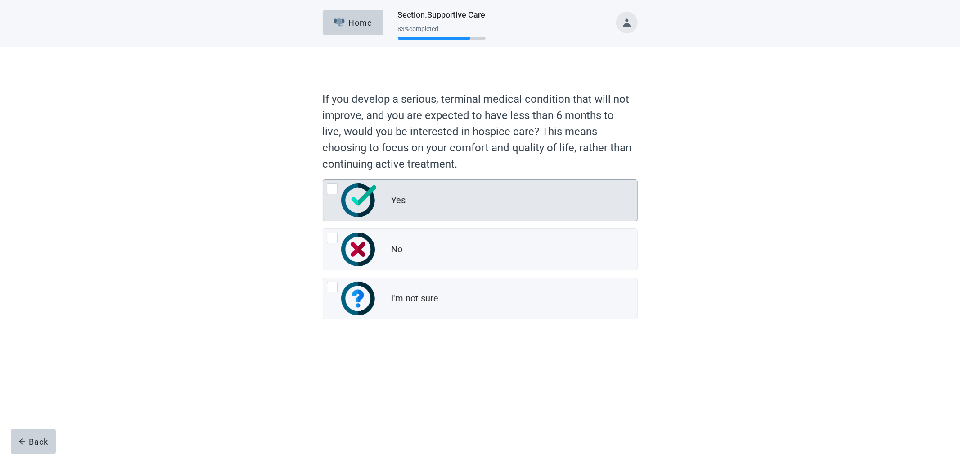
click at [425, 194] on div "Yes" at bounding box center [515, 200] width 246 height 18
click at [323, 180] on input "Yes" at bounding box center [323, 179] width 0 height 0
radio input "true"
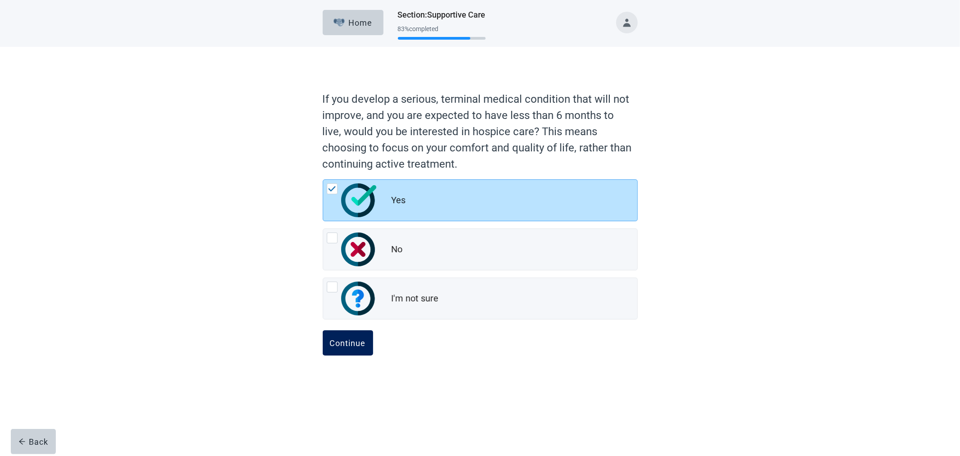
click at [357, 337] on button "Continue" at bounding box center [348, 342] width 50 height 25
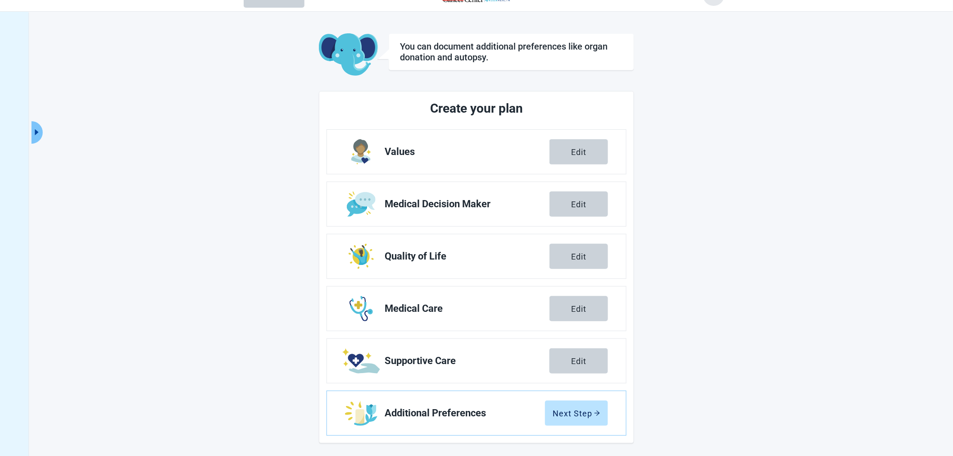
scroll to position [33, 0]
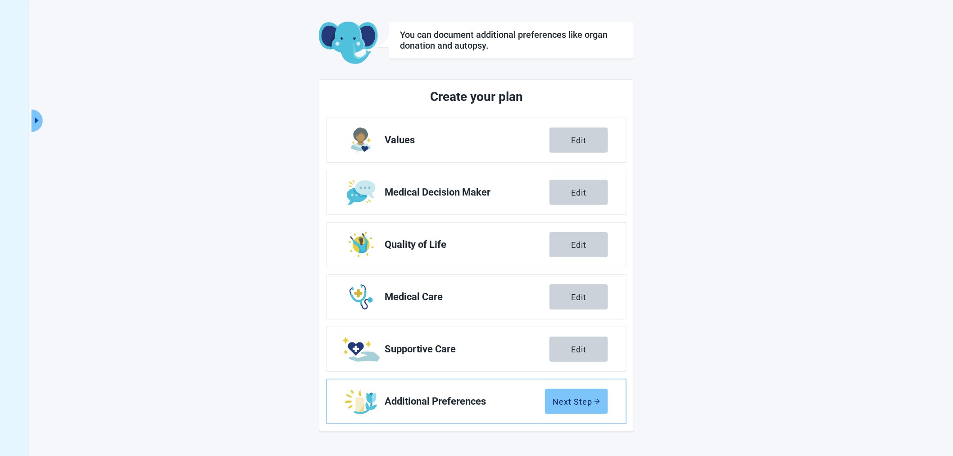
click at [584, 399] on div "Next Step" at bounding box center [576, 401] width 48 height 9
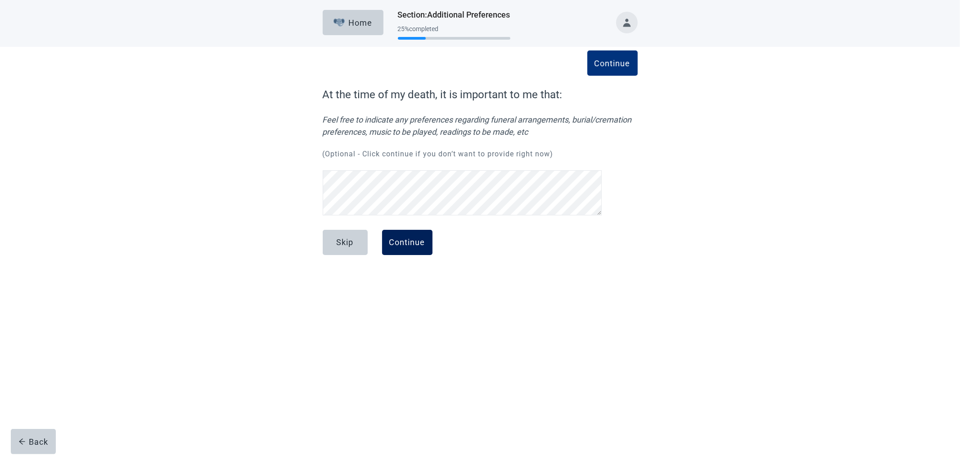
click at [415, 242] on div "Continue" at bounding box center [407, 242] width 36 height 9
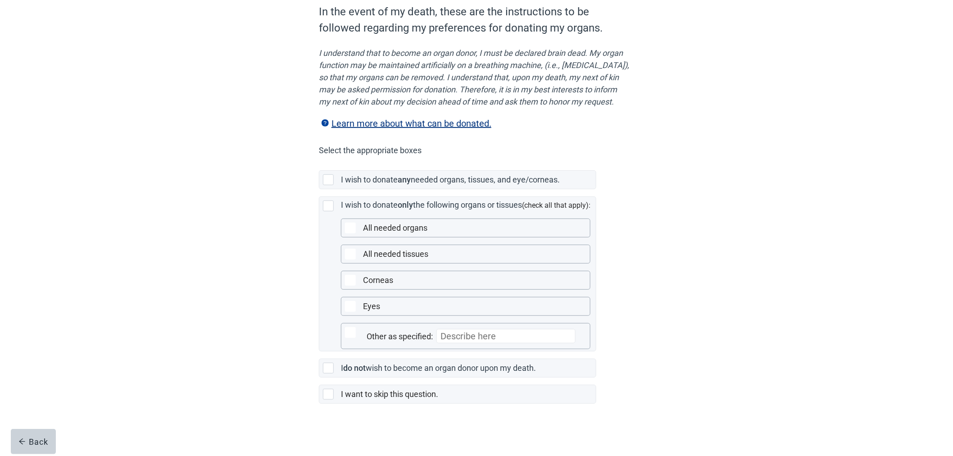
scroll to position [101, 0]
click at [331, 366] on div "Main content" at bounding box center [328, 367] width 11 height 11
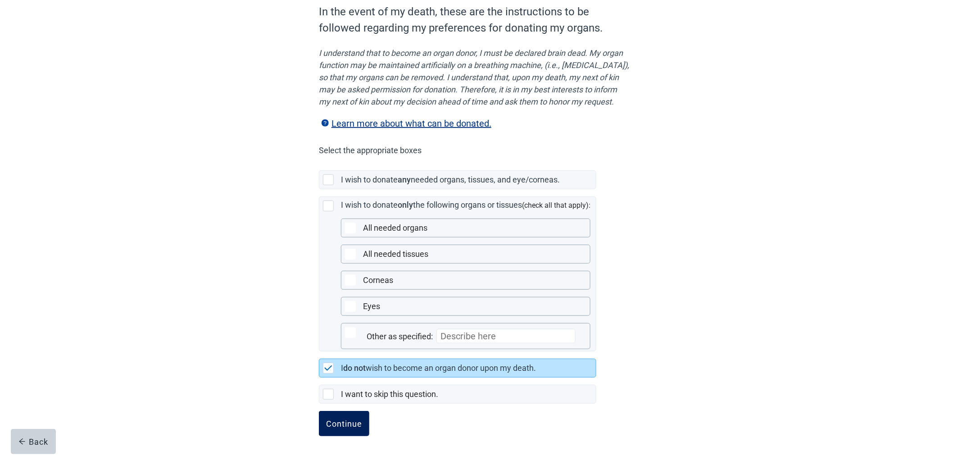
click at [354, 422] on div "Continue" at bounding box center [344, 423] width 36 height 9
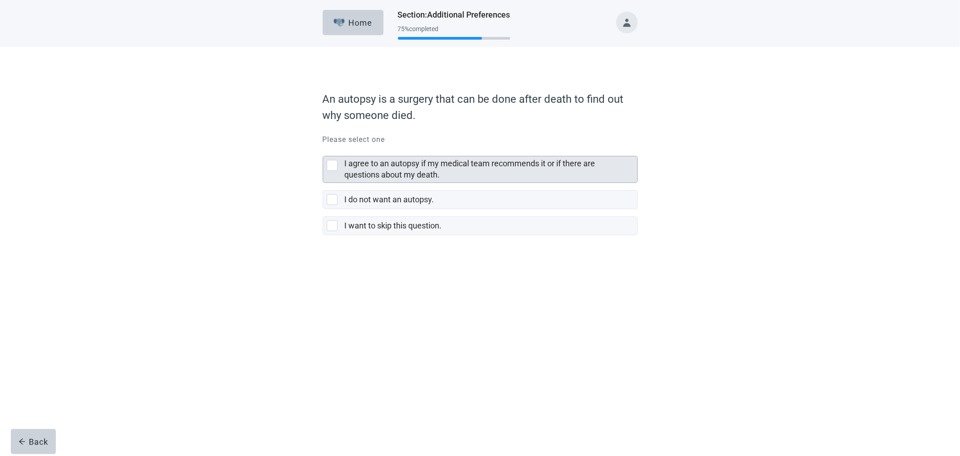
click at [417, 164] on label "I agree to an autopsy if my medical team recommends it or if there are question…" at bounding box center [470, 168] width 251 height 21
checkbox input "true"
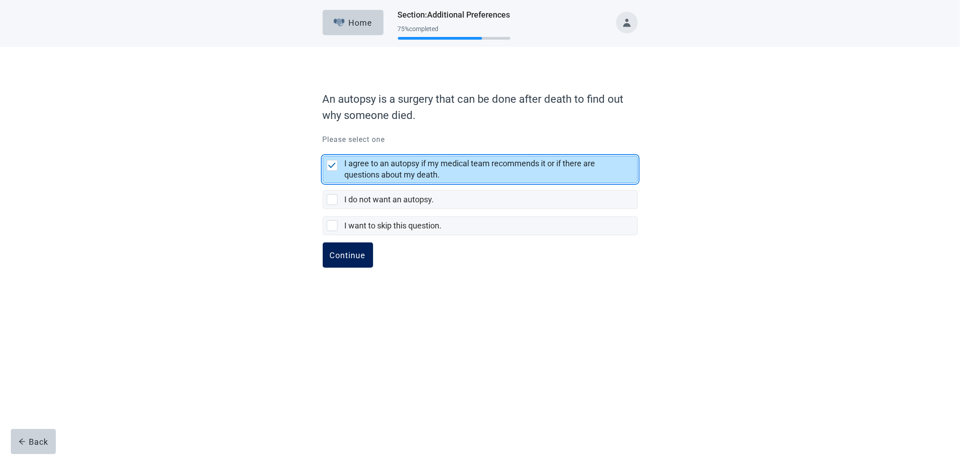
click at [355, 253] on div "Continue" at bounding box center [348, 254] width 36 height 9
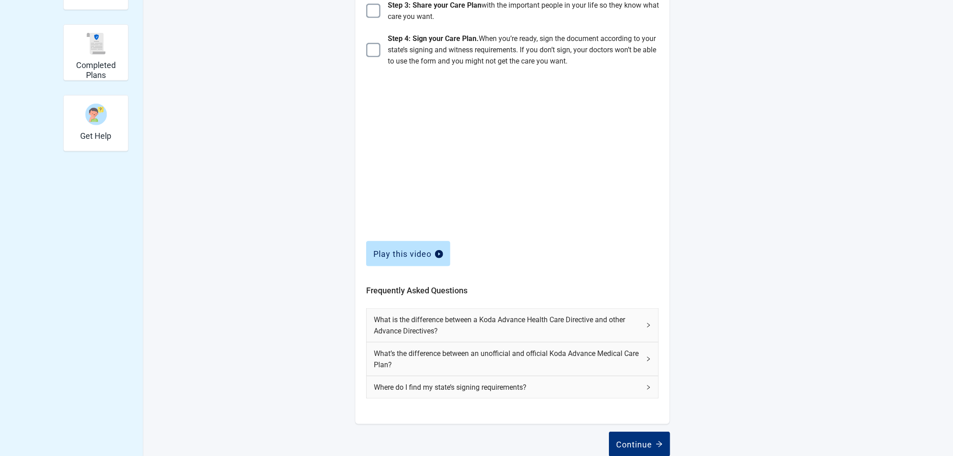
scroll to position [244, 0]
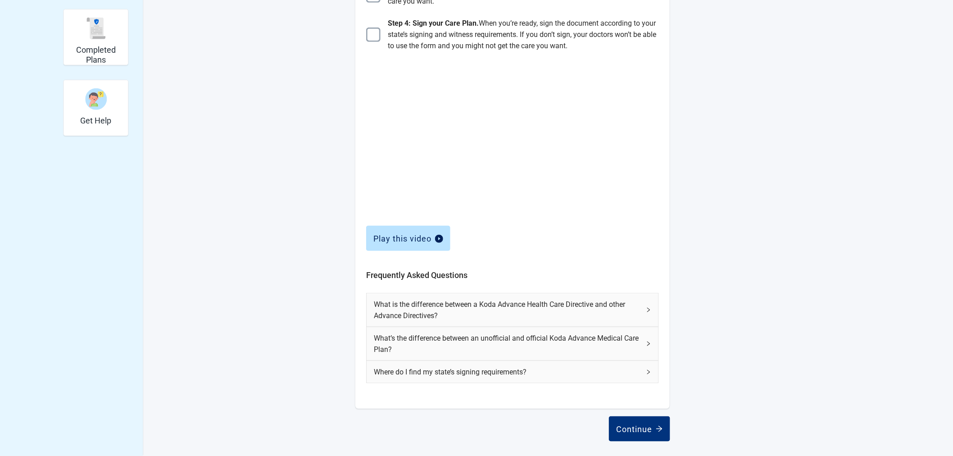
click at [632, 308] on span "What is the difference between a Koda Advance Health Care Directive and other A…" at bounding box center [507, 309] width 267 height 23
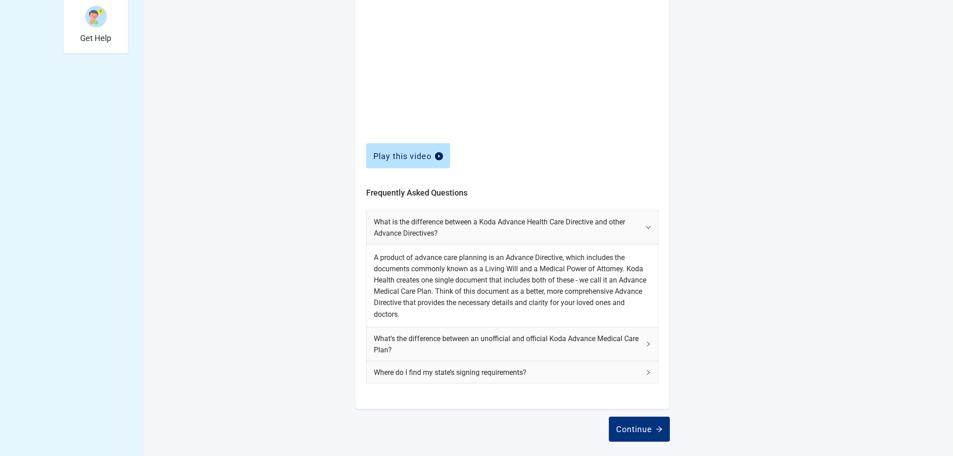
scroll to position [326, 0]
click at [557, 342] on span "What’s the difference between an unofficial and official Koda Advance Medical C…" at bounding box center [507, 343] width 267 height 23
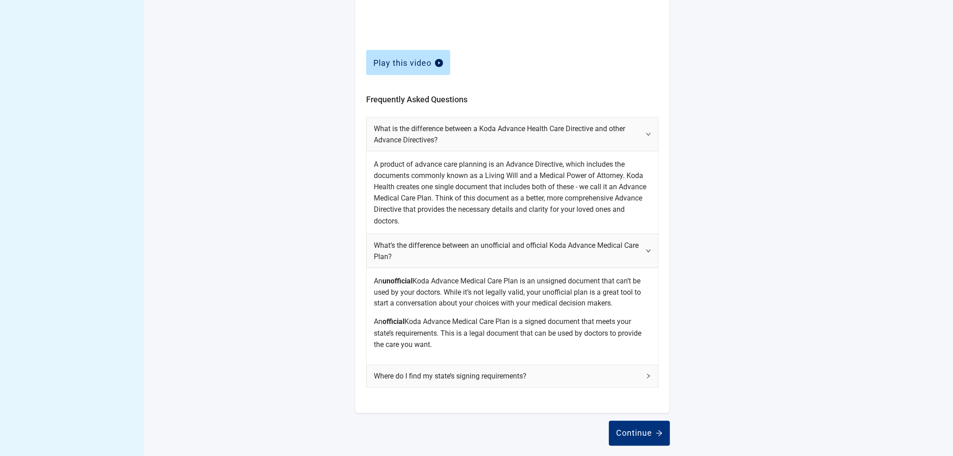
scroll to position [423, 0]
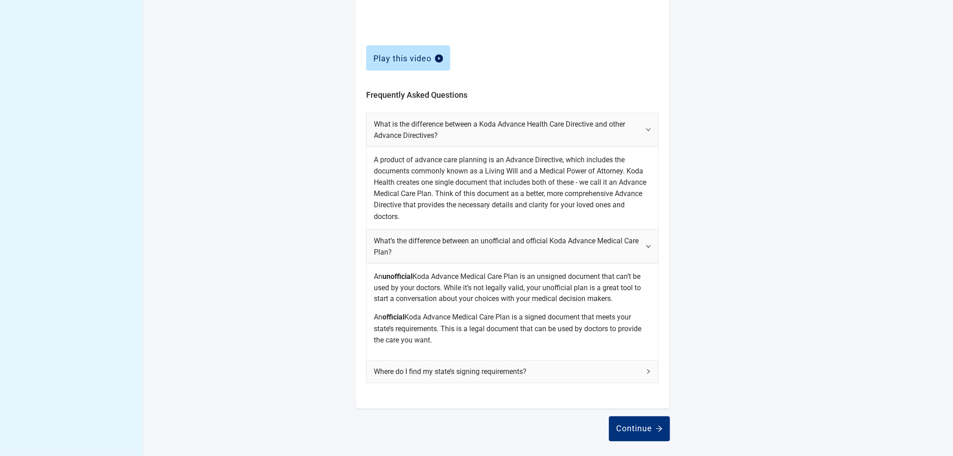
click at [597, 372] on span "Where do I find my state’s signing requirements?" at bounding box center [507, 371] width 267 height 11
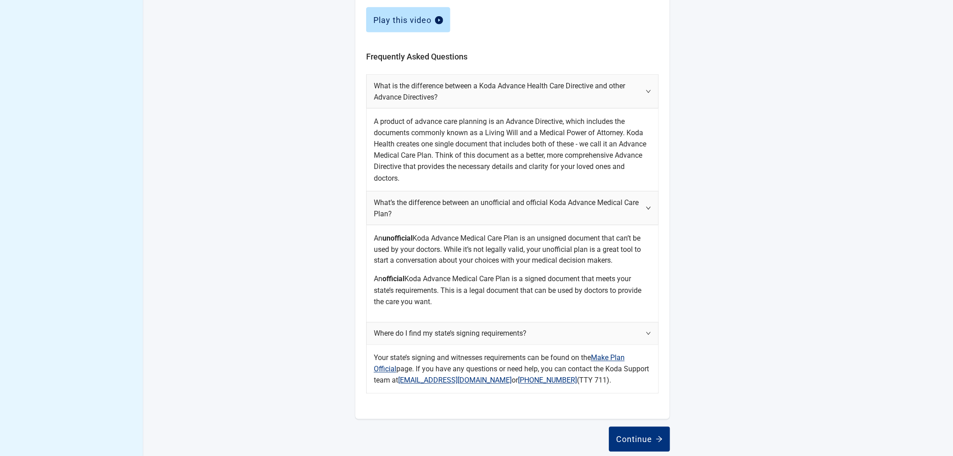
scroll to position [472, 0]
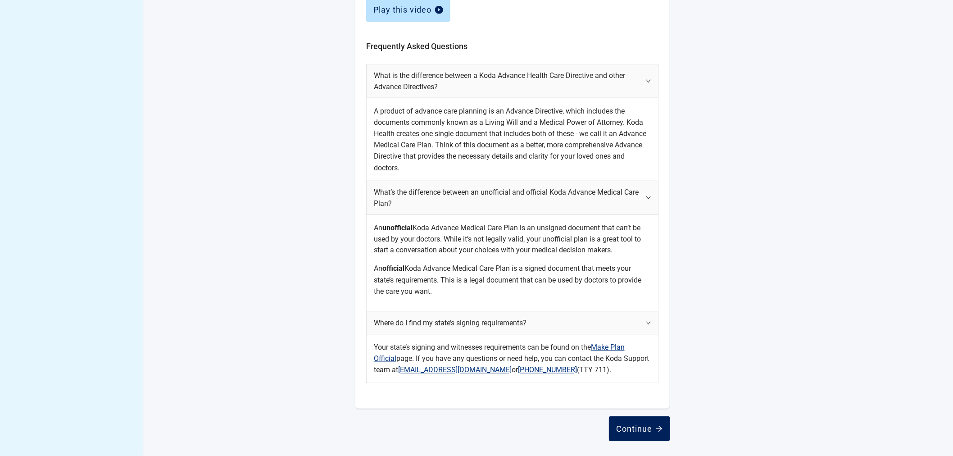
click at [643, 426] on div "Continue" at bounding box center [639, 428] width 47 height 9
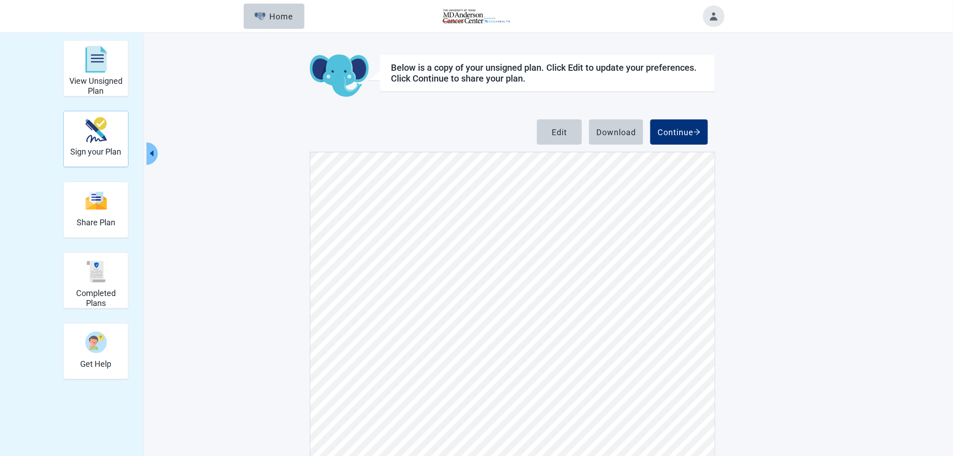
click at [110, 137] on div "Sign your Plan" at bounding box center [95, 130] width 51 height 34
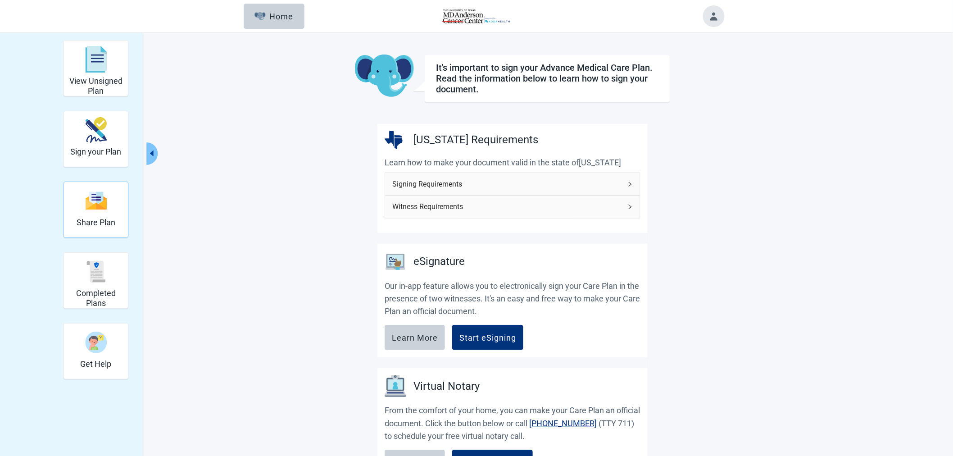
click at [101, 214] on div "Share Plan" at bounding box center [96, 201] width 39 height 34
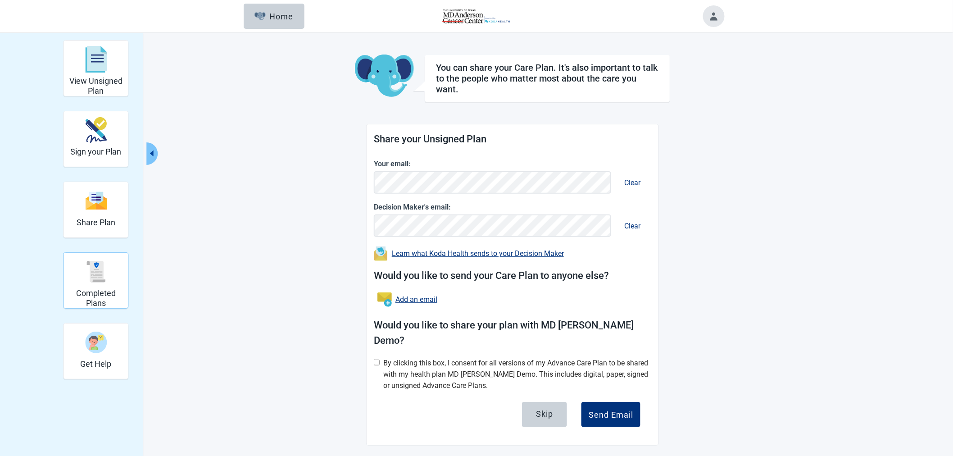
click at [94, 270] on img "Completed Plans" at bounding box center [96, 272] width 22 height 22
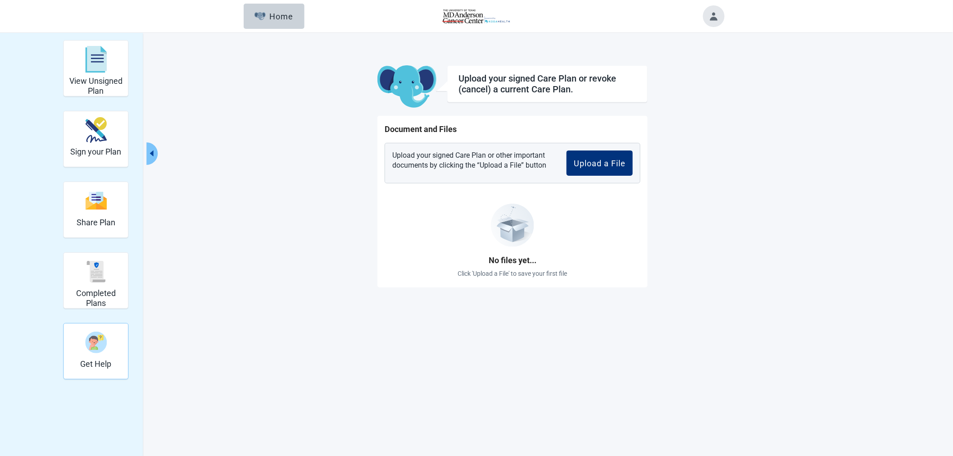
click at [85, 341] on img "Get Help" at bounding box center [96, 342] width 22 height 22
click at [90, 77] on h2 "View Unsigned Plan" at bounding box center [95, 85] width 57 height 19
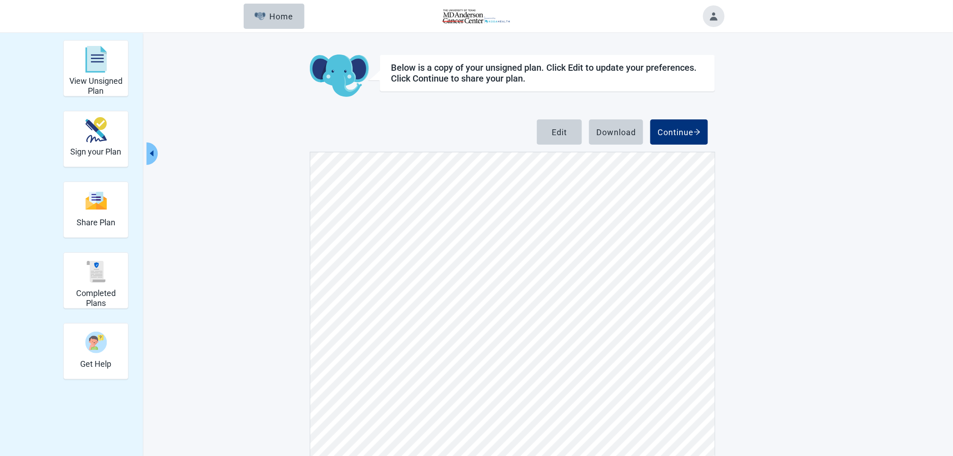
click at [712, 14] on button "Toggle account menu" at bounding box center [714, 16] width 22 height 22
click at [690, 111] on span "Logout" at bounding box center [695, 112] width 23 height 9
